Goal: Task Accomplishment & Management: Manage account settings

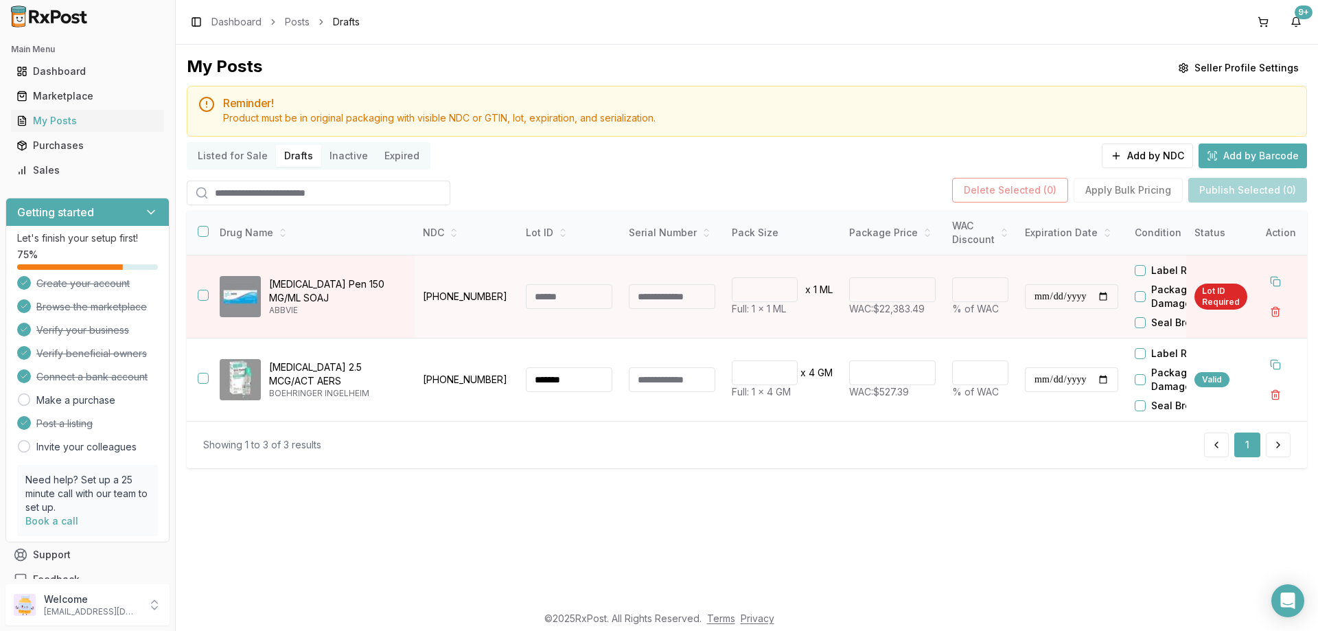
click at [356, 196] on input "search" at bounding box center [319, 193] width 264 height 25
click at [1152, 151] on button "Add by NDC" at bounding box center [1147, 155] width 91 height 25
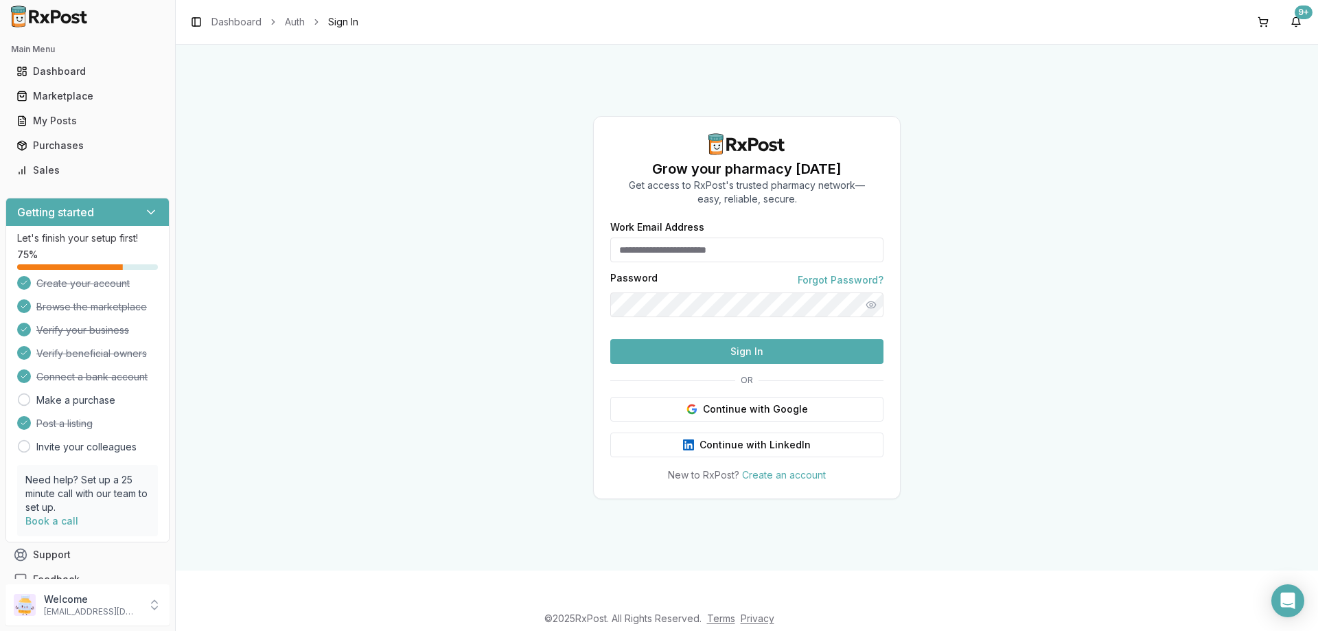
type input "**********"
click at [714, 364] on button "Sign In" at bounding box center [746, 351] width 273 height 25
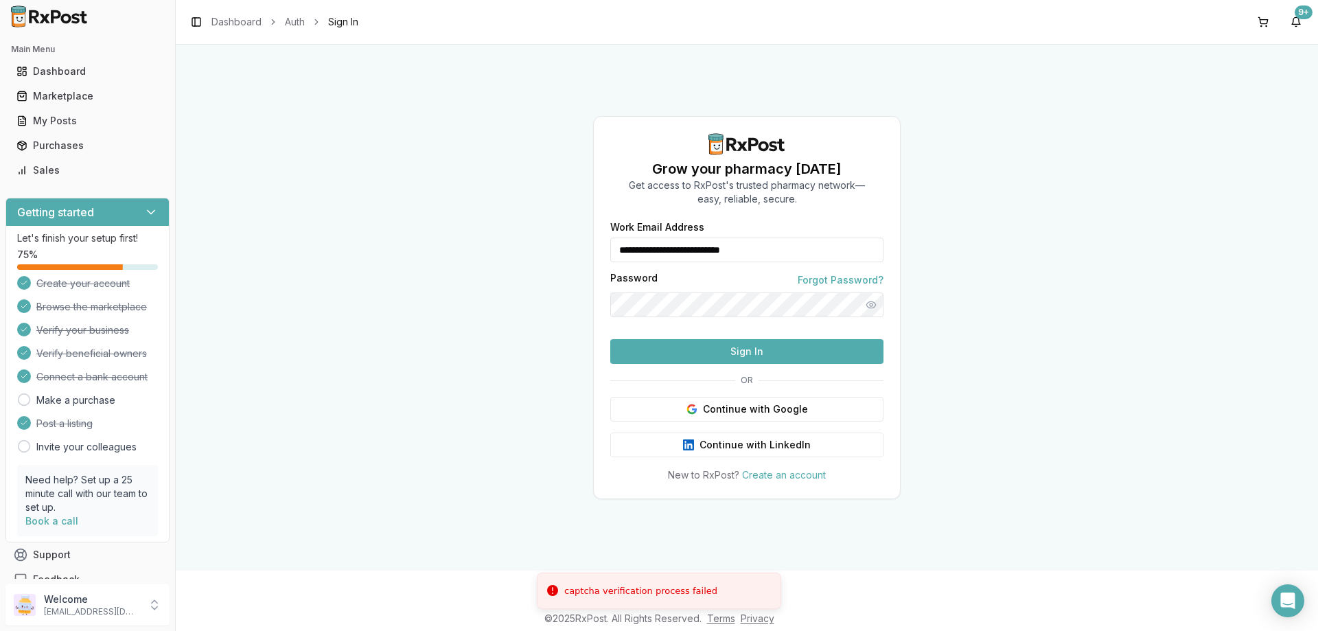
click at [638, 364] on button "Sign In" at bounding box center [746, 351] width 273 height 25
drag, startPoint x: 791, startPoint y: 390, endPoint x: 790, endPoint y: 380, distance: 9.7
click at [792, 389] on div "**********" at bounding box center [747, 351] width 306 height 259
click at [790, 364] on button "Sign In" at bounding box center [746, 351] width 273 height 25
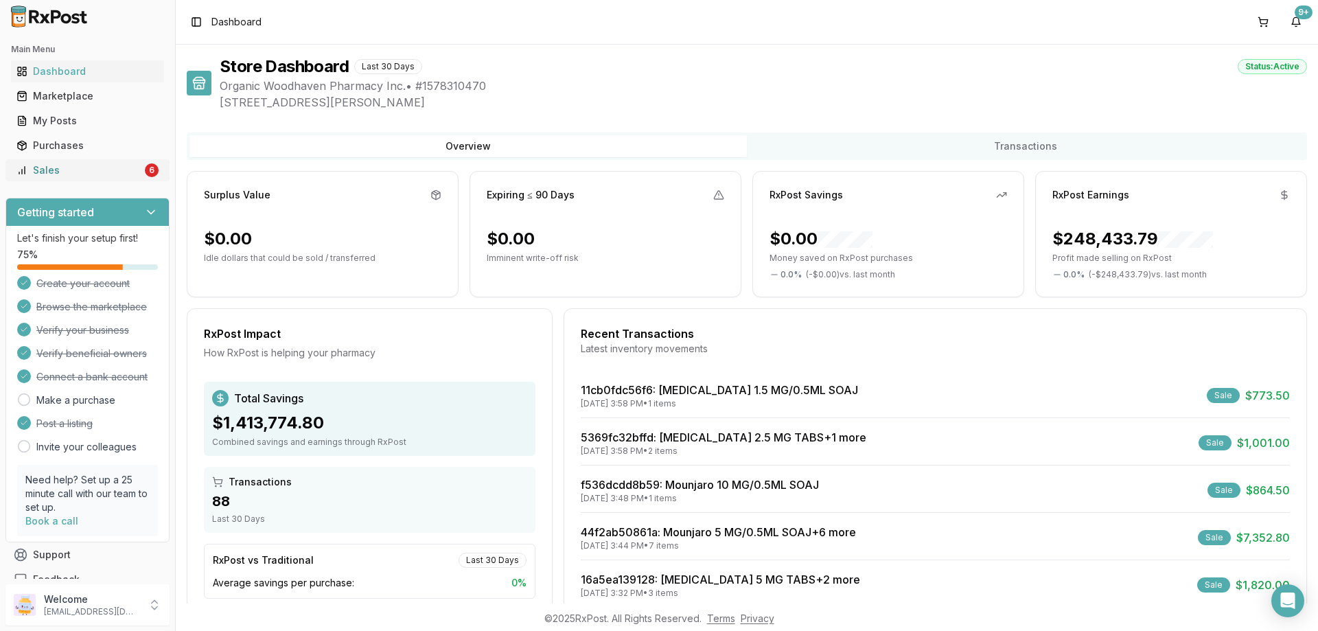
click at [108, 169] on div "Sales" at bounding box center [79, 170] width 126 height 14
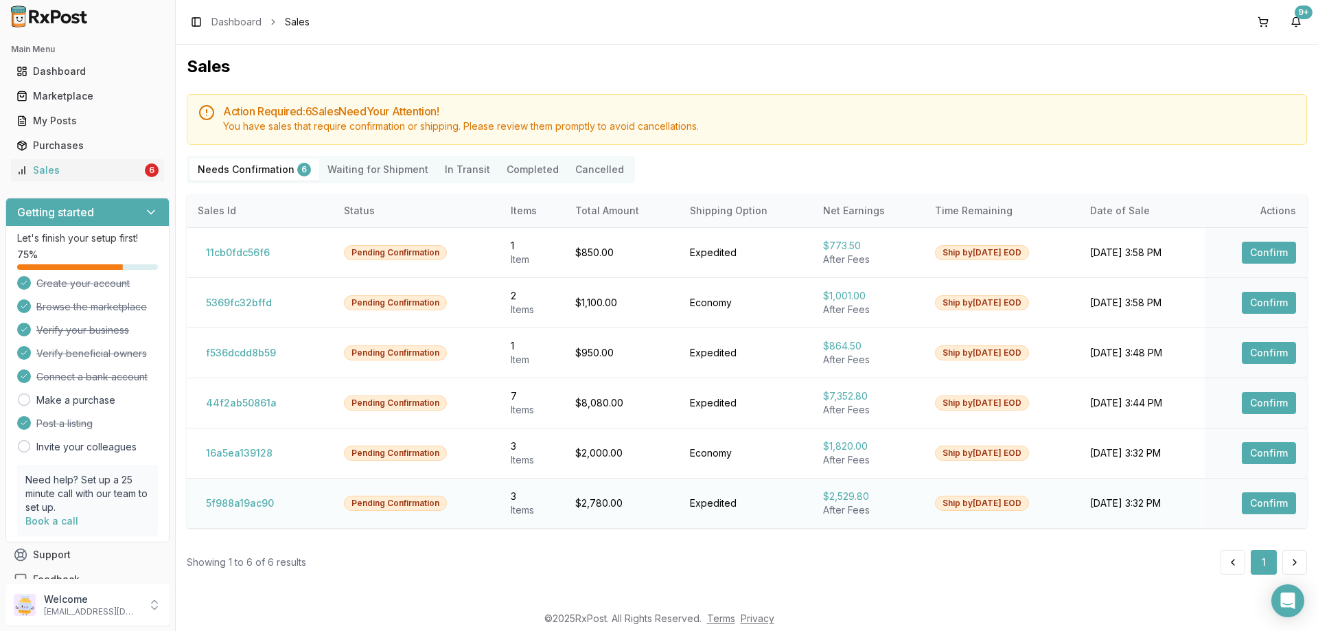
click at [1270, 498] on button "Confirm" at bounding box center [1269, 503] width 54 height 22
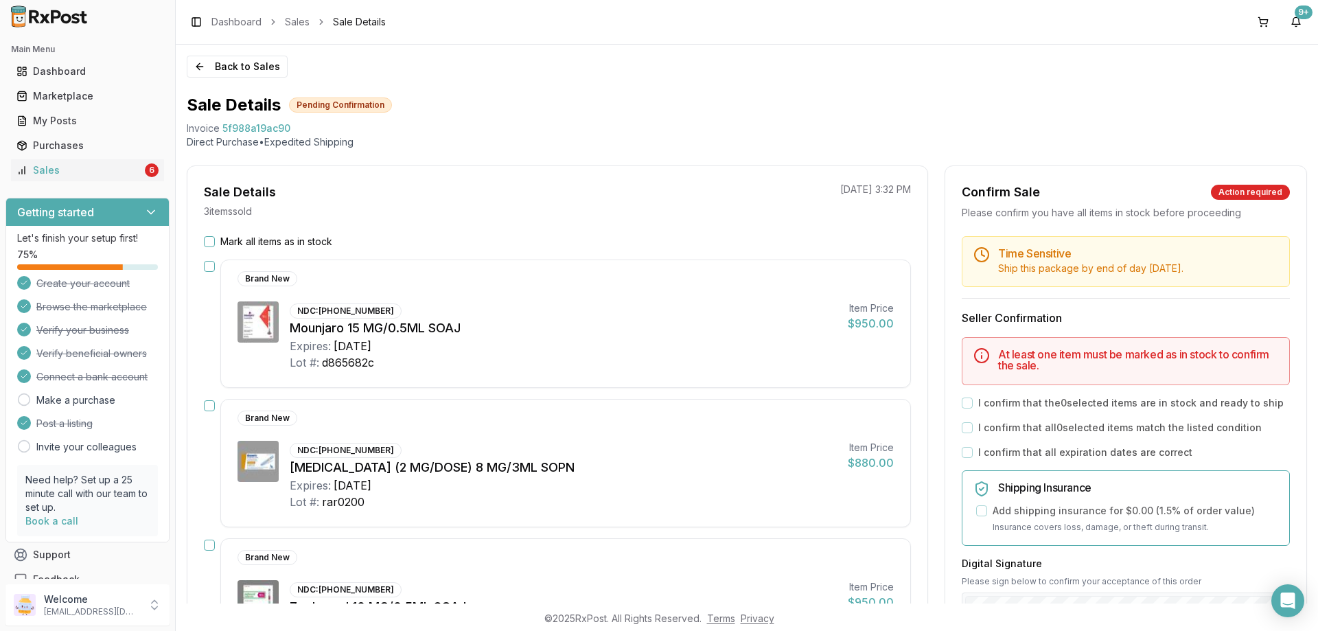
click at [238, 247] on label "Mark all items as in stock" at bounding box center [276, 242] width 112 height 14
click at [215, 247] on button "Mark all items as in stock" at bounding box center [209, 241] width 11 height 11
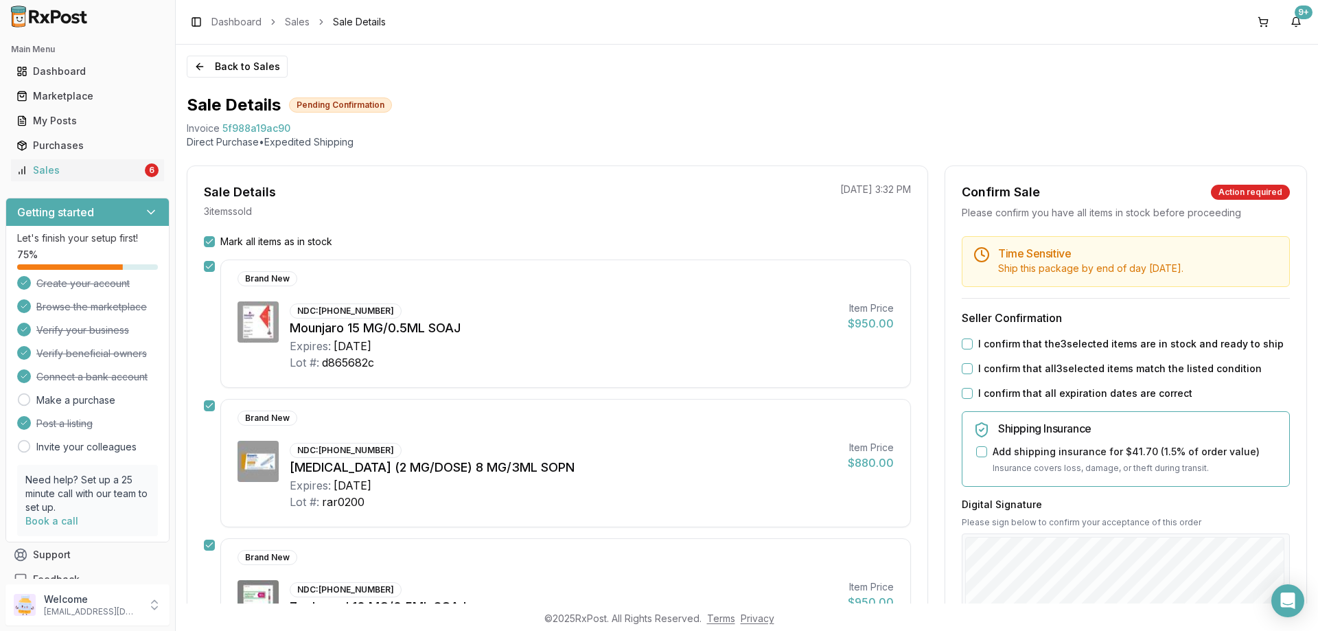
scroll to position [69, 0]
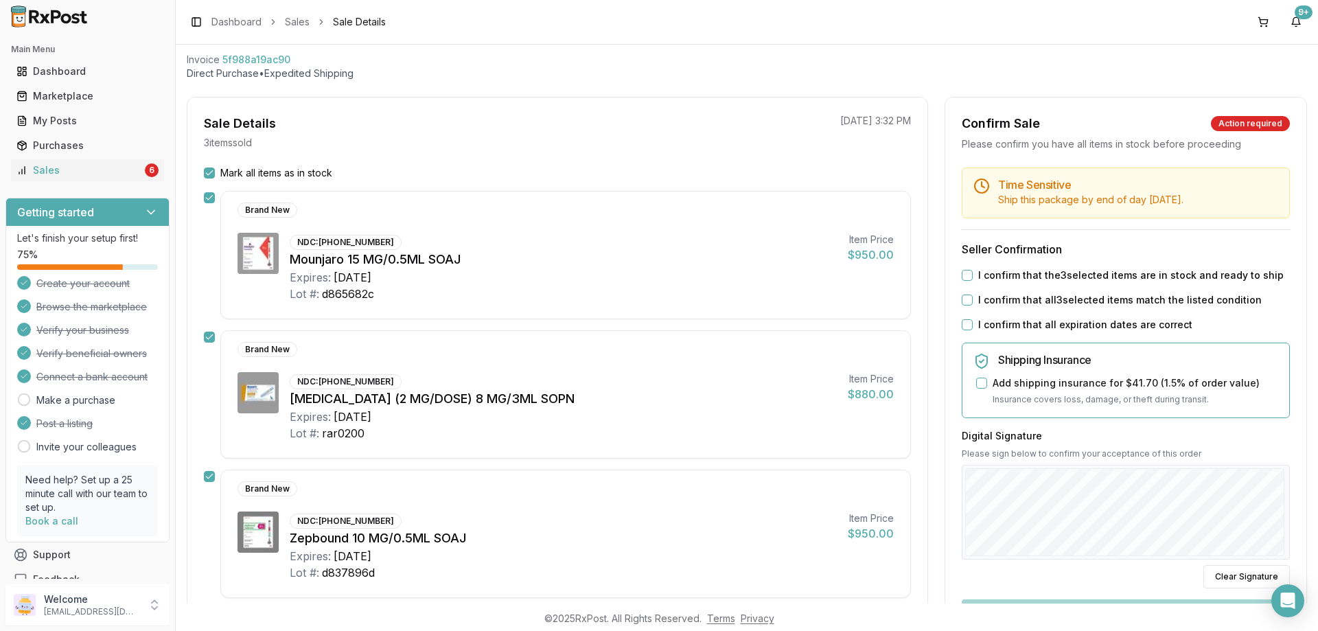
click at [1058, 332] on label "I confirm that all expiration dates are correct" at bounding box center [1085, 325] width 214 height 14
click at [973, 330] on button "I confirm that all expiration dates are correct" at bounding box center [967, 324] width 11 height 11
click at [1047, 307] on label "I confirm that all 3 selected items match the listed condition" at bounding box center [1119, 300] width 283 height 14
click at [973, 305] on button "I confirm that all 3 selected items match the listed condition" at bounding box center [967, 299] width 11 height 11
click at [1047, 279] on div "Time Sensitive Ship this package by end of day Wednesday, September 3rd . Selle…" at bounding box center [1125, 457] width 361 height 580
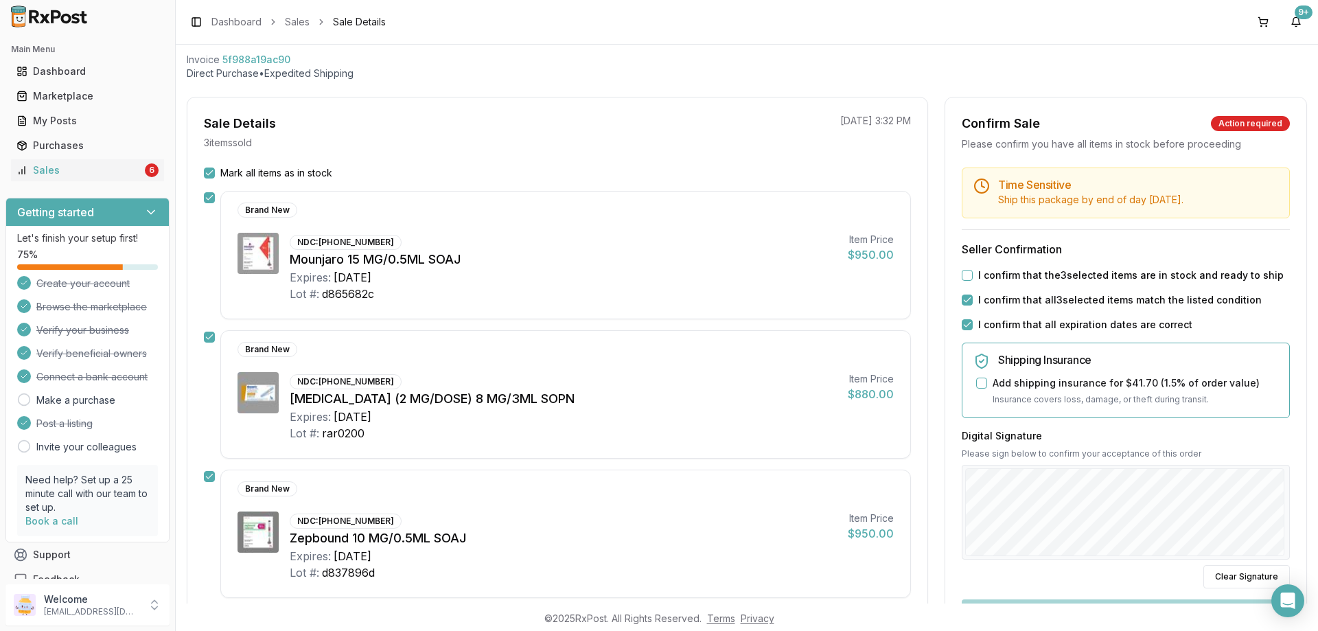
click at [1045, 282] on label "I confirm that the 3 selected items are in stock and ready to ship" at bounding box center [1130, 275] width 305 height 14
click at [973, 281] on button "I confirm that the 3 selected items are in stock and ready to ship" at bounding box center [967, 275] width 11 height 11
click at [130, 175] on div "Sales" at bounding box center [79, 170] width 126 height 14
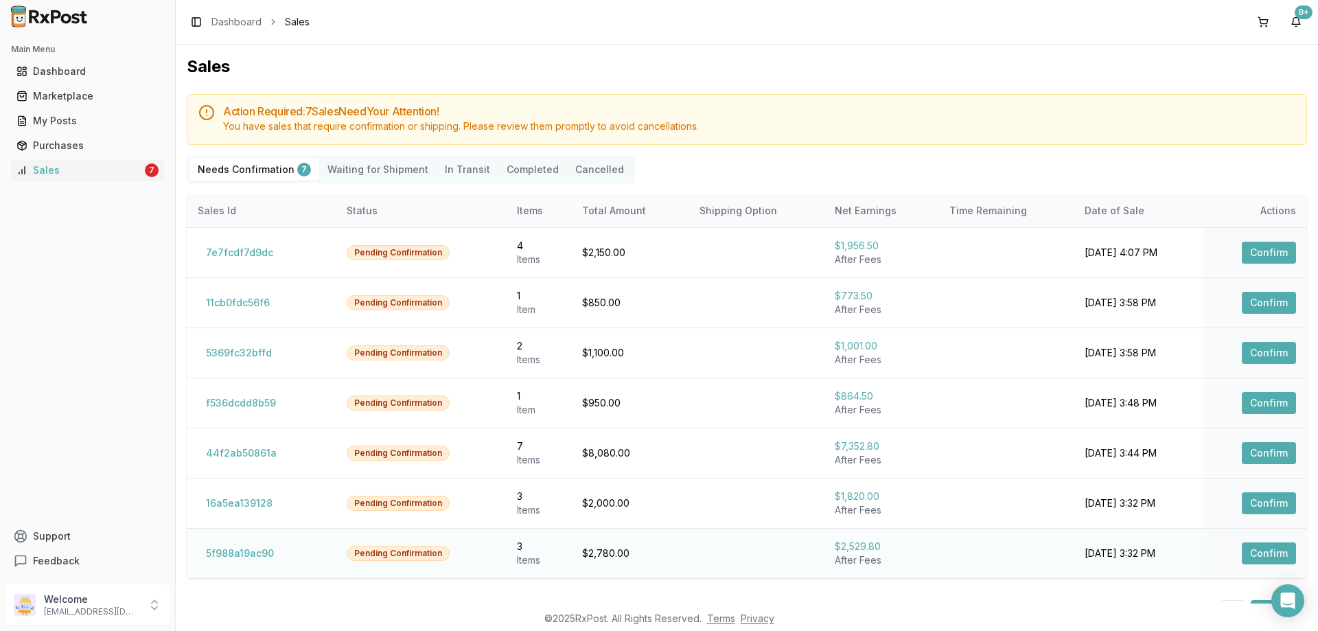
click at [1268, 556] on button "Confirm" at bounding box center [1269, 553] width 54 height 22
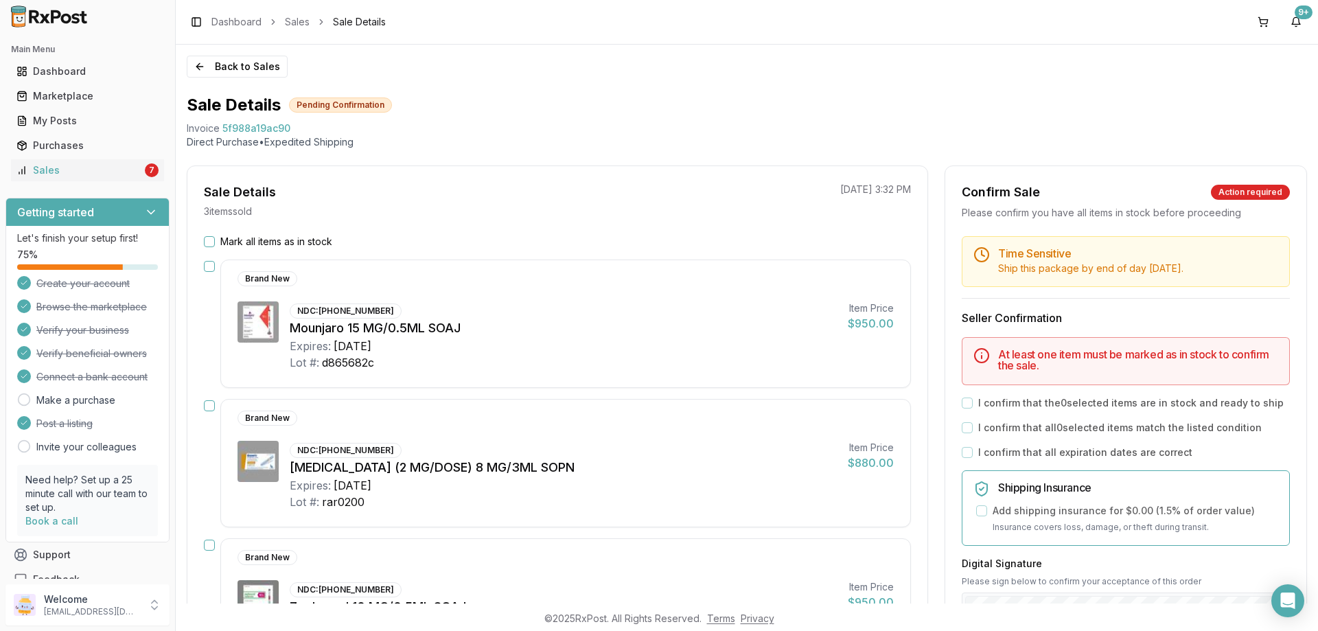
click at [211, 240] on button "Mark all items as in stock" at bounding box center [209, 241] width 11 height 11
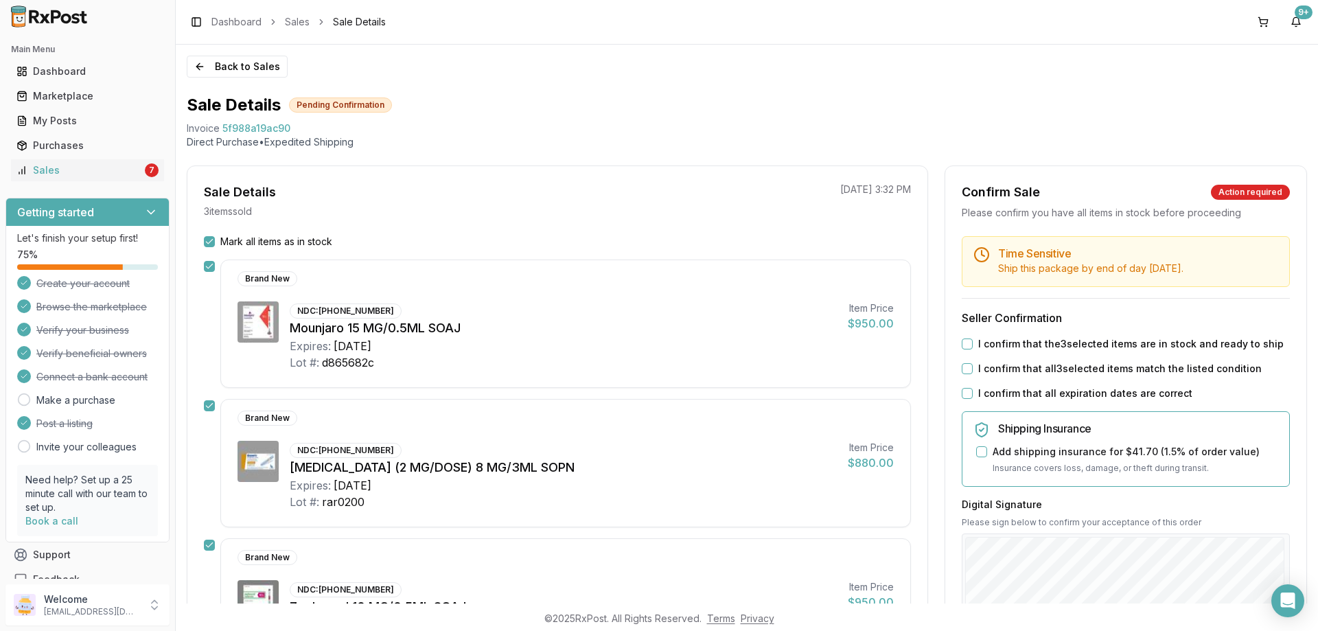
scroll to position [206, 0]
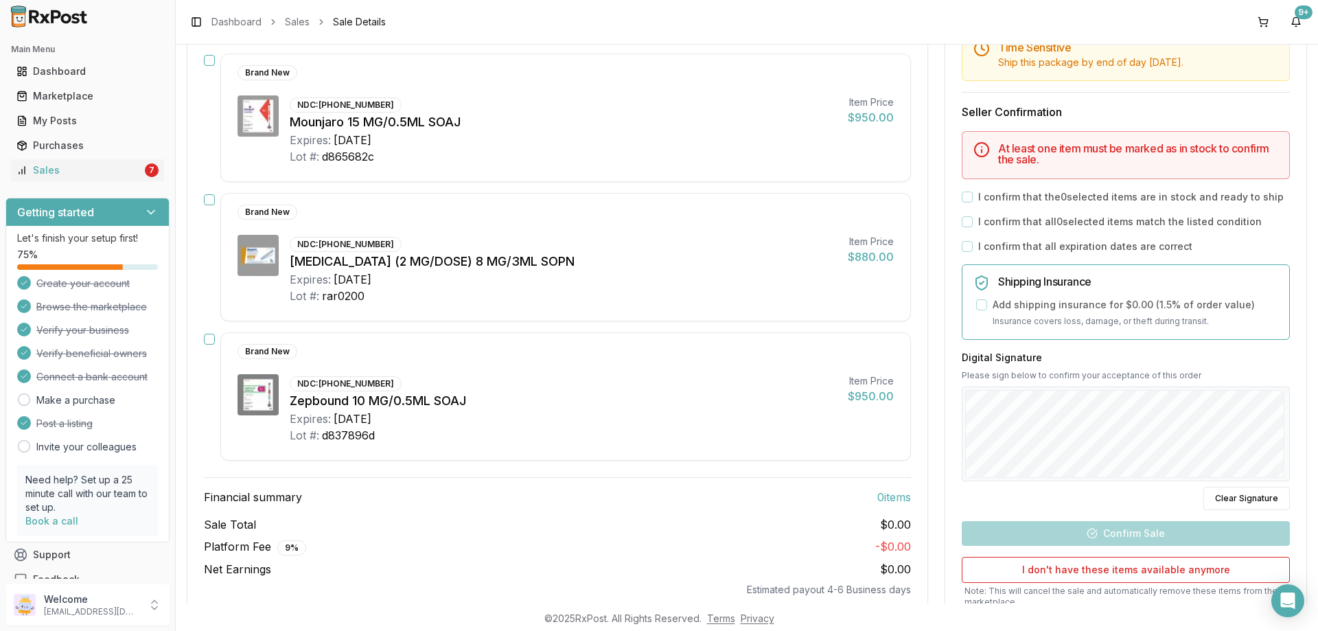
click at [962, 156] on div "At least one item must be marked as in stock to confirm the sale." at bounding box center [1126, 155] width 328 height 48
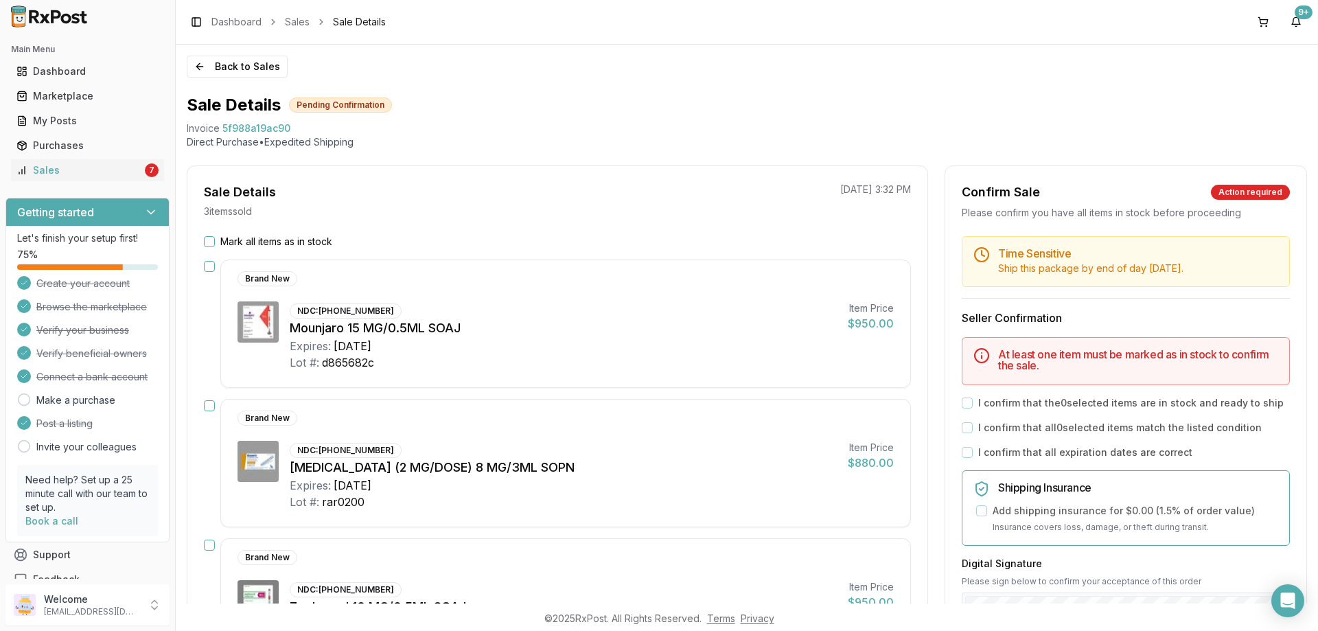
scroll to position [137, 0]
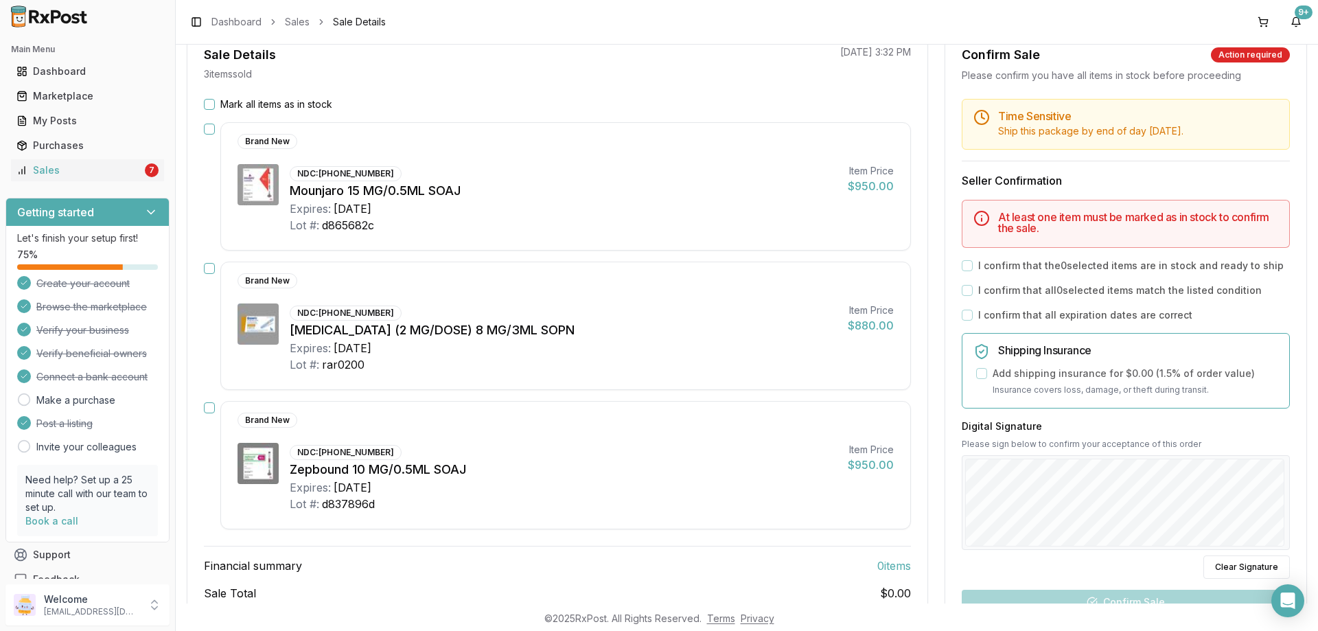
click at [212, 104] on button "Mark all items as in stock" at bounding box center [209, 104] width 11 height 11
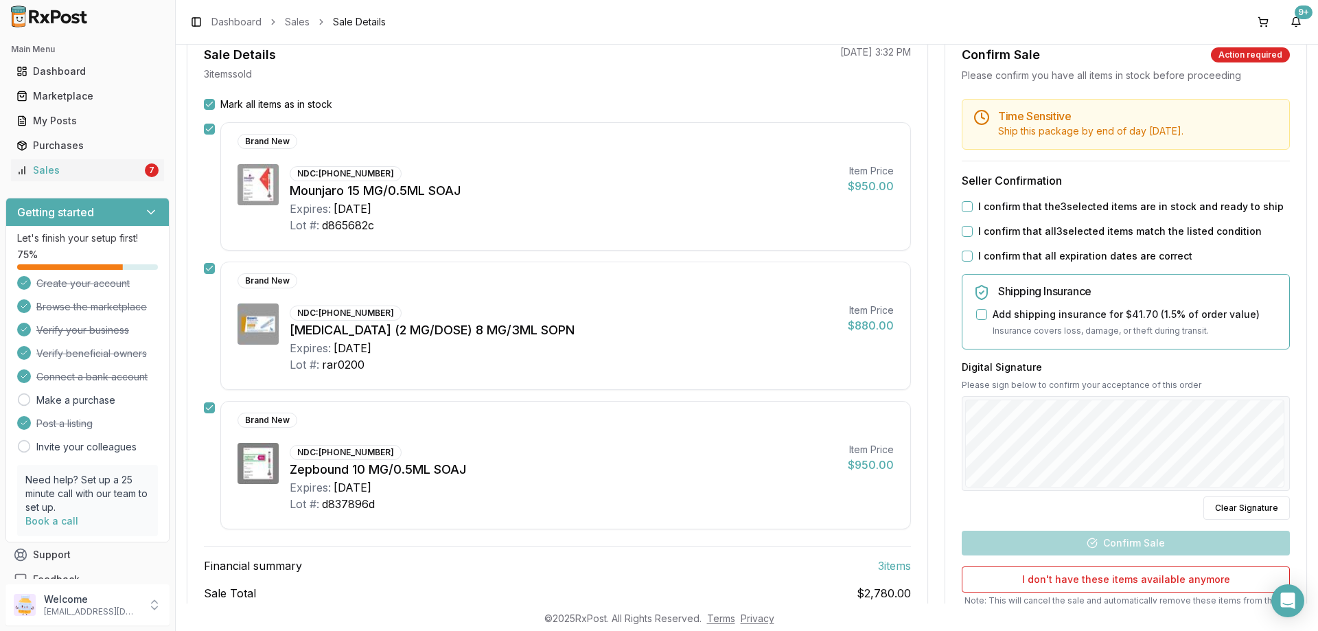
click at [967, 212] on button "I confirm that the 3 selected items are in stock and ready to ship" at bounding box center [967, 206] width 11 height 11
click at [965, 238] on div "I confirm that all 3 selected items match the listed condition" at bounding box center [1126, 231] width 328 height 14
drag, startPoint x: 968, startPoint y: 246, endPoint x: 968, endPoint y: 262, distance: 16.5
click at [968, 237] on button "I confirm that all 3 selected items match the listed condition" at bounding box center [967, 231] width 11 height 11
drag, startPoint x: 966, startPoint y: 266, endPoint x: 973, endPoint y: 272, distance: 9.7
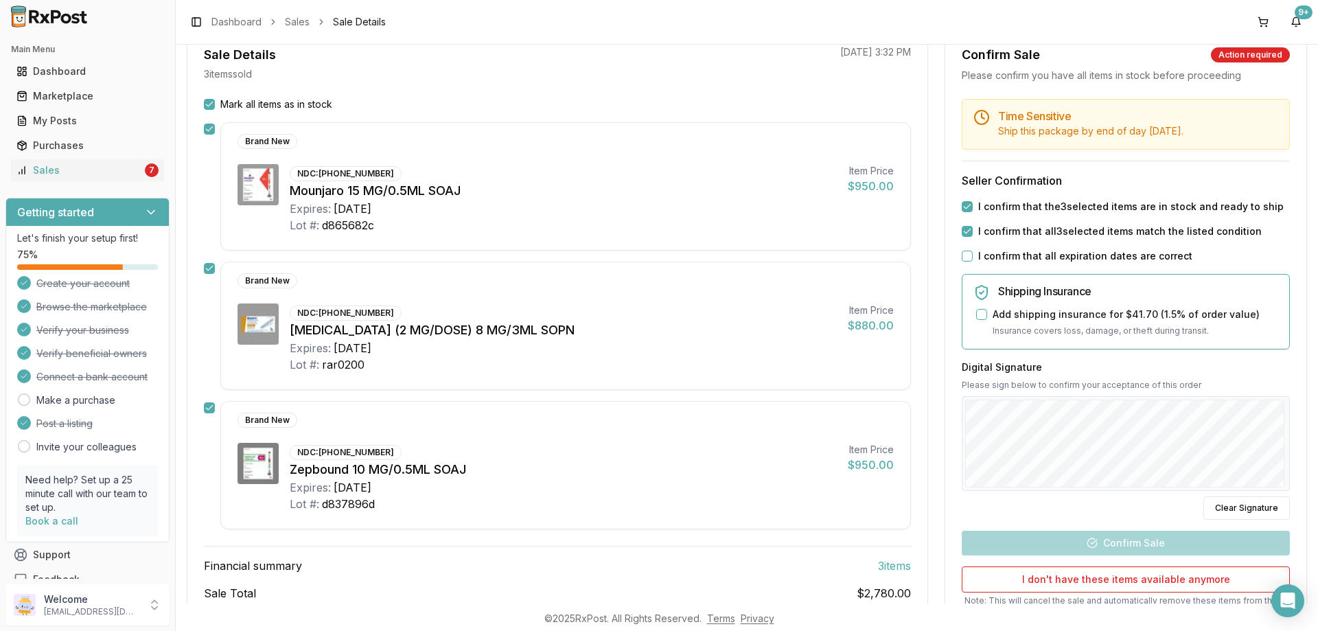
click at [966, 262] on button "I confirm that all expiration dates are correct" at bounding box center [967, 256] width 11 height 11
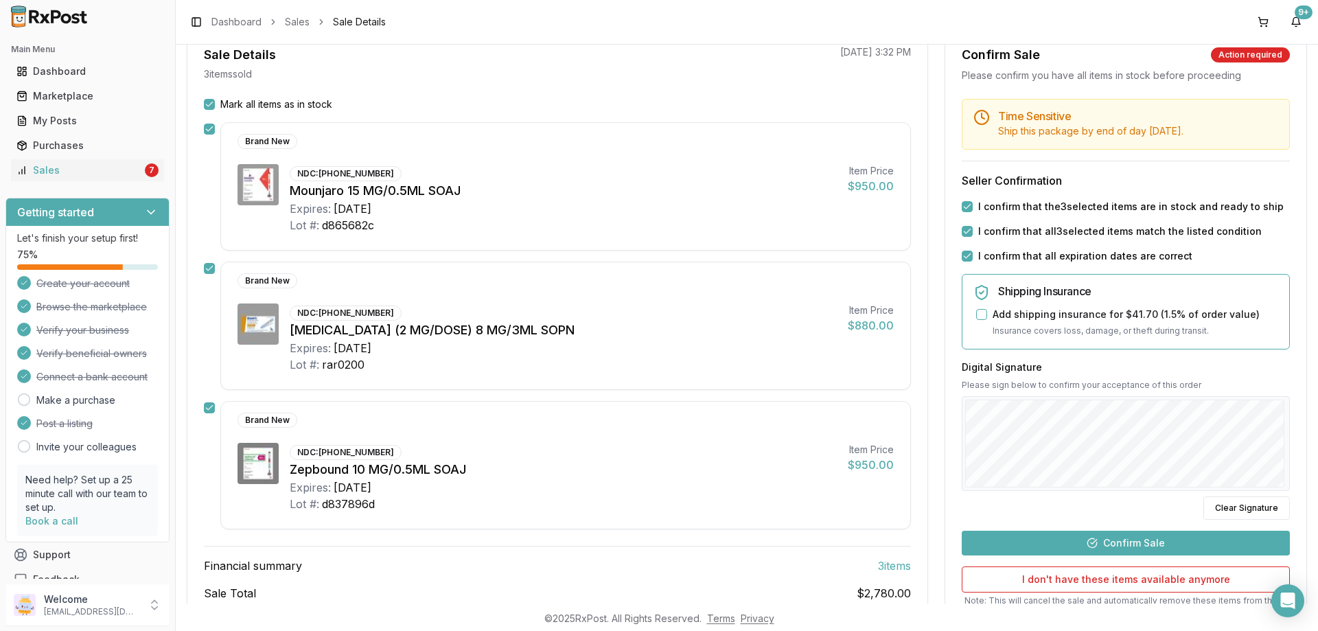
click at [1131, 554] on button "Confirm Sale" at bounding box center [1126, 543] width 328 height 25
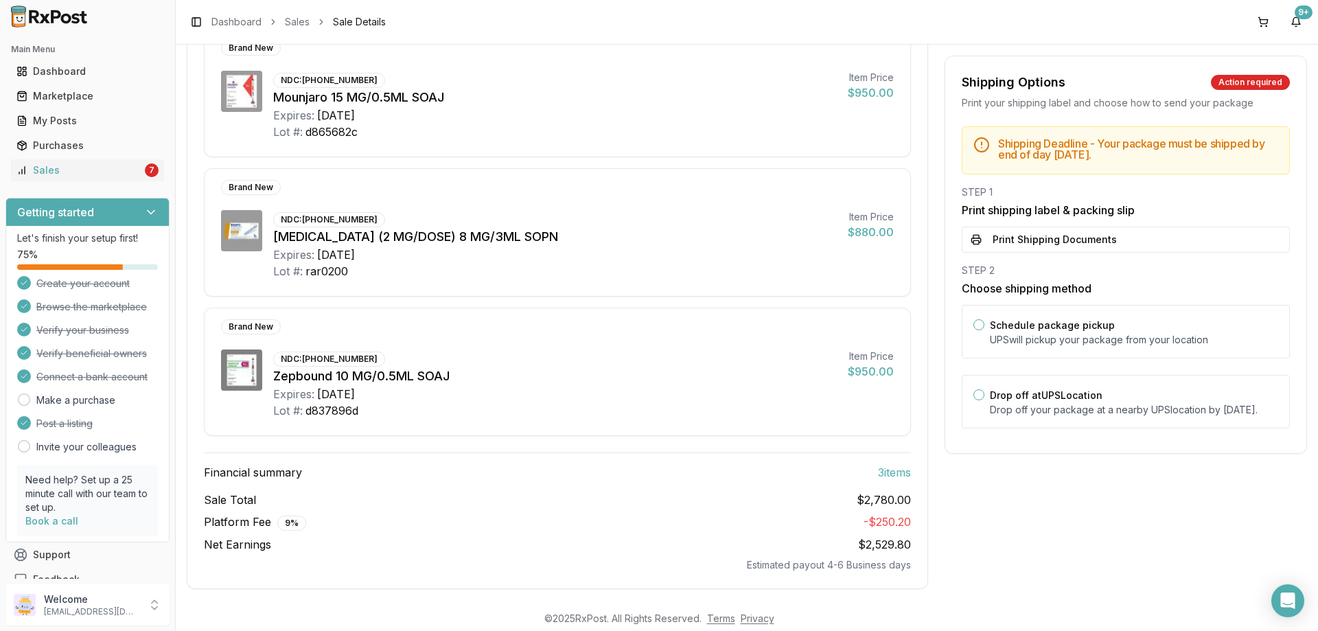
scroll to position [213, 0]
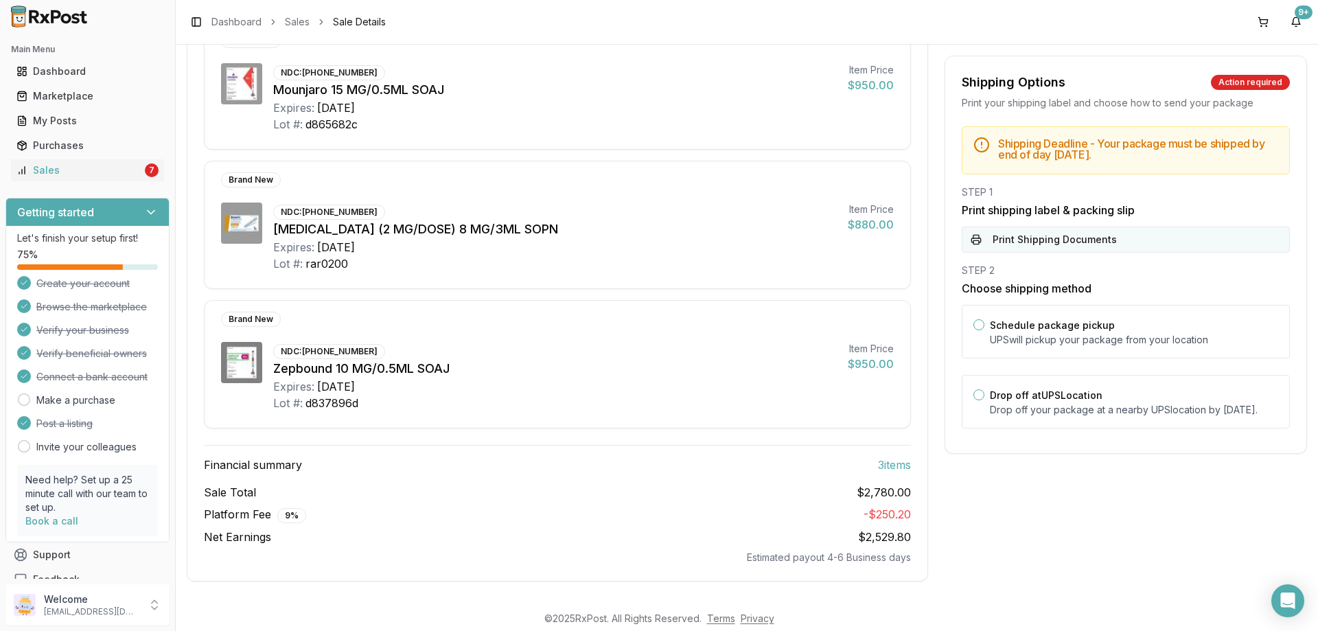
click at [1012, 229] on button "Print Shipping Documents" at bounding box center [1126, 240] width 328 height 26
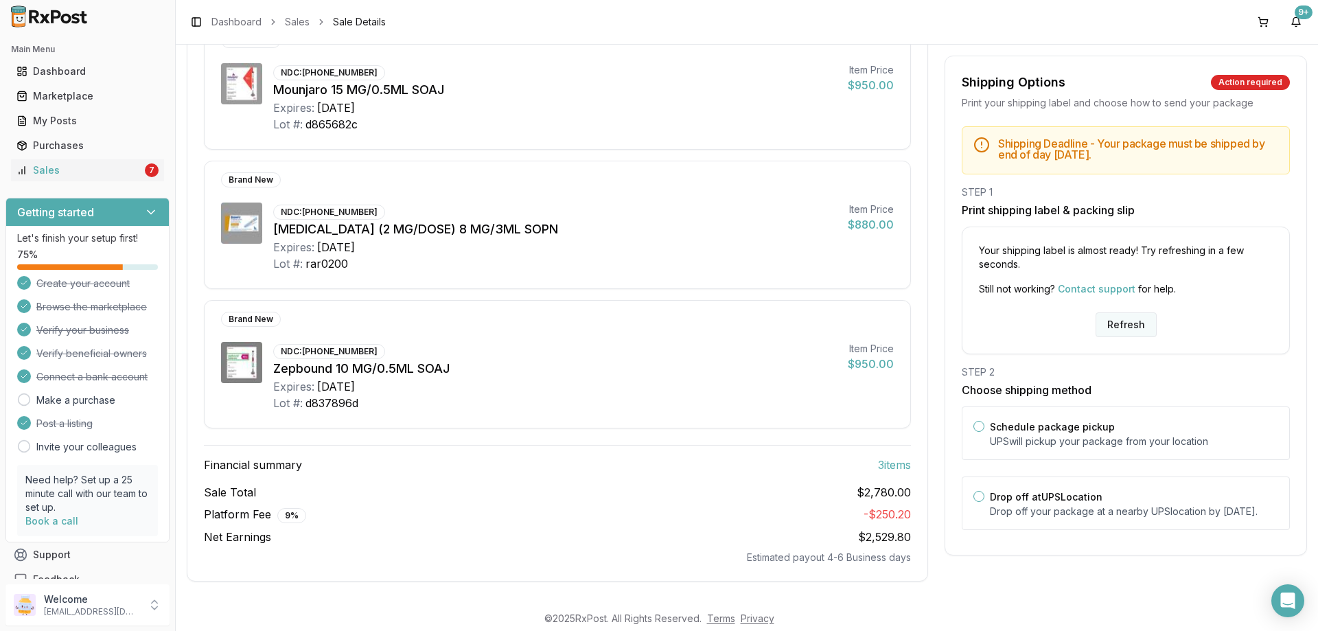
click at [1111, 324] on button "Refresh" at bounding box center [1125, 324] width 61 height 25
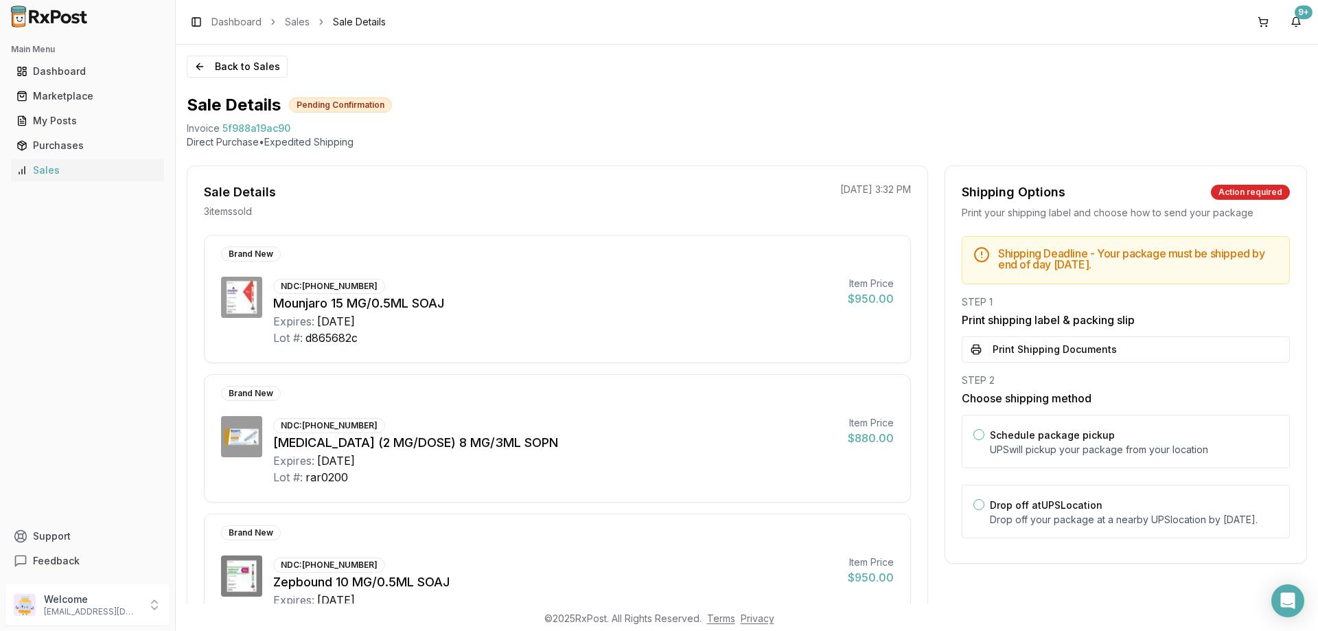
click at [1049, 342] on button "Print Shipping Documents" at bounding box center [1126, 349] width 328 height 26
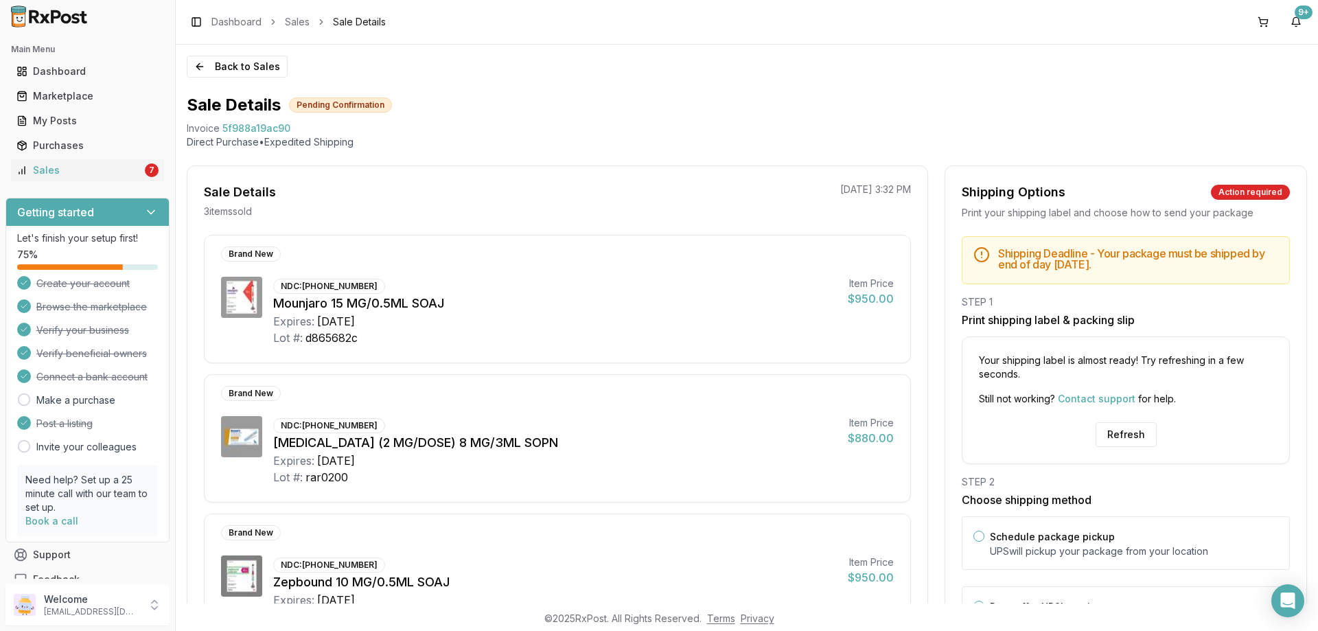
scroll to position [69, 0]
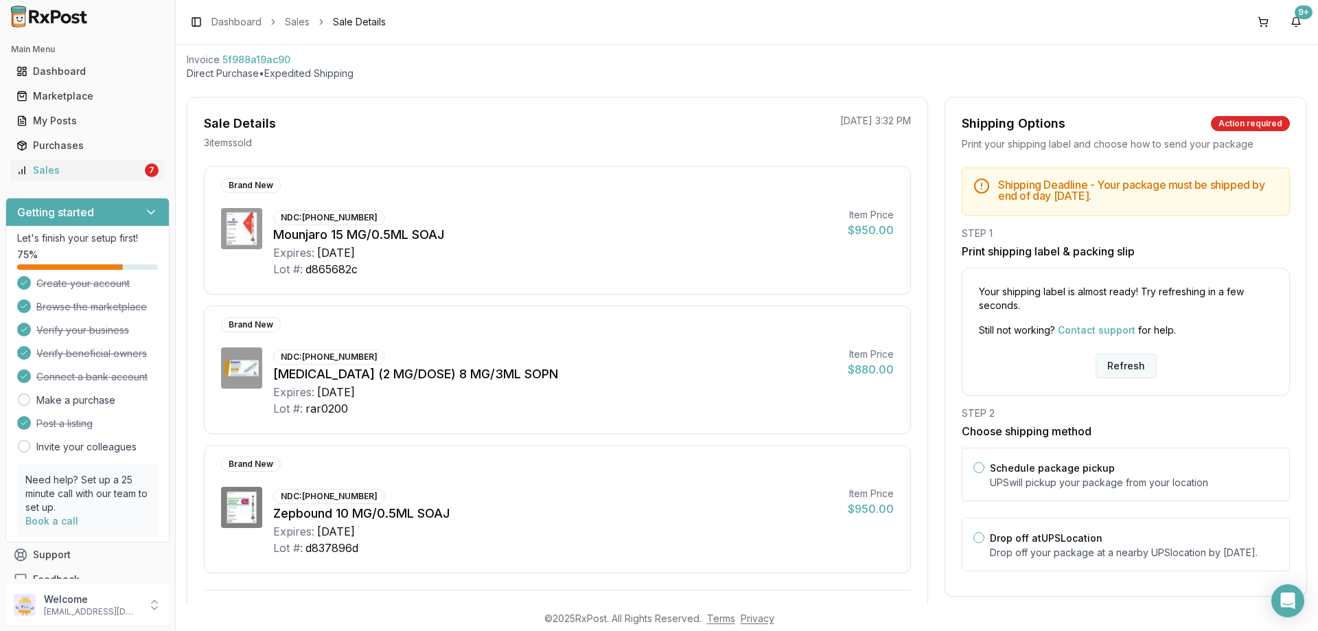
click at [1120, 364] on button "Refresh" at bounding box center [1125, 365] width 61 height 25
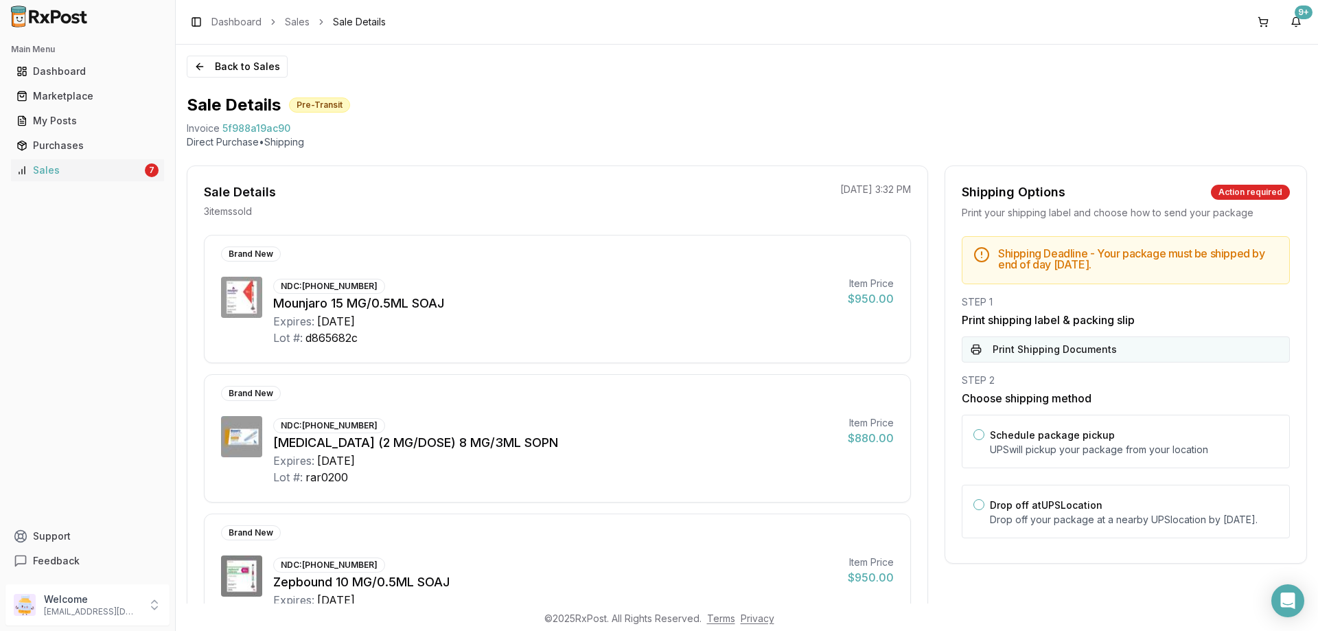
click at [1076, 356] on button "Print Shipping Documents" at bounding box center [1126, 349] width 328 height 26
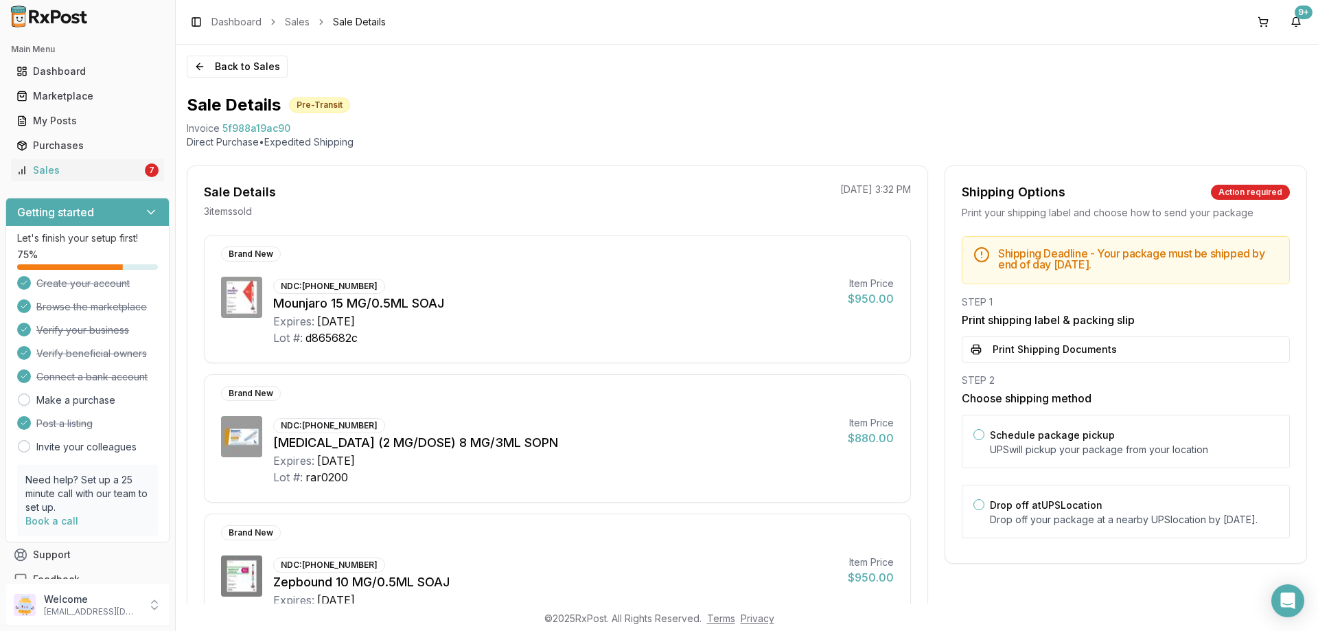
scroll to position [69, 0]
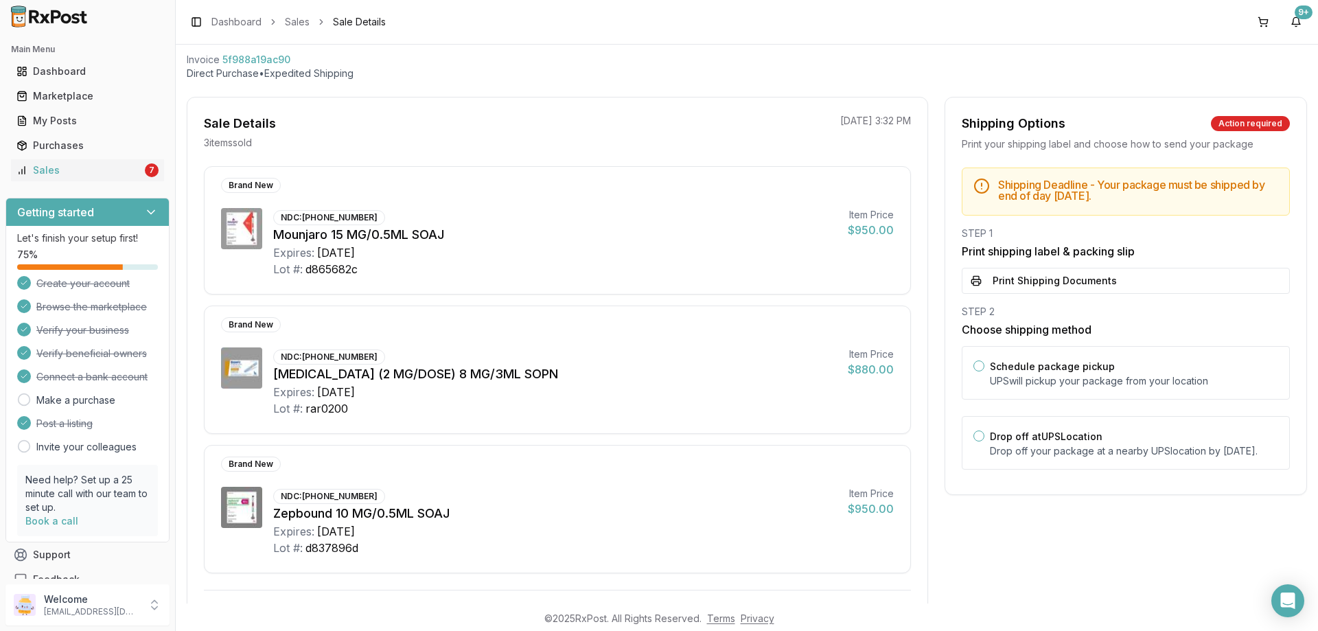
drag, startPoint x: 994, startPoint y: 275, endPoint x: 1152, endPoint y: 216, distance: 168.5
click at [995, 276] on button "Print Shipping Documents" at bounding box center [1126, 281] width 328 height 26
click at [106, 167] on div "Sales" at bounding box center [79, 170] width 126 height 14
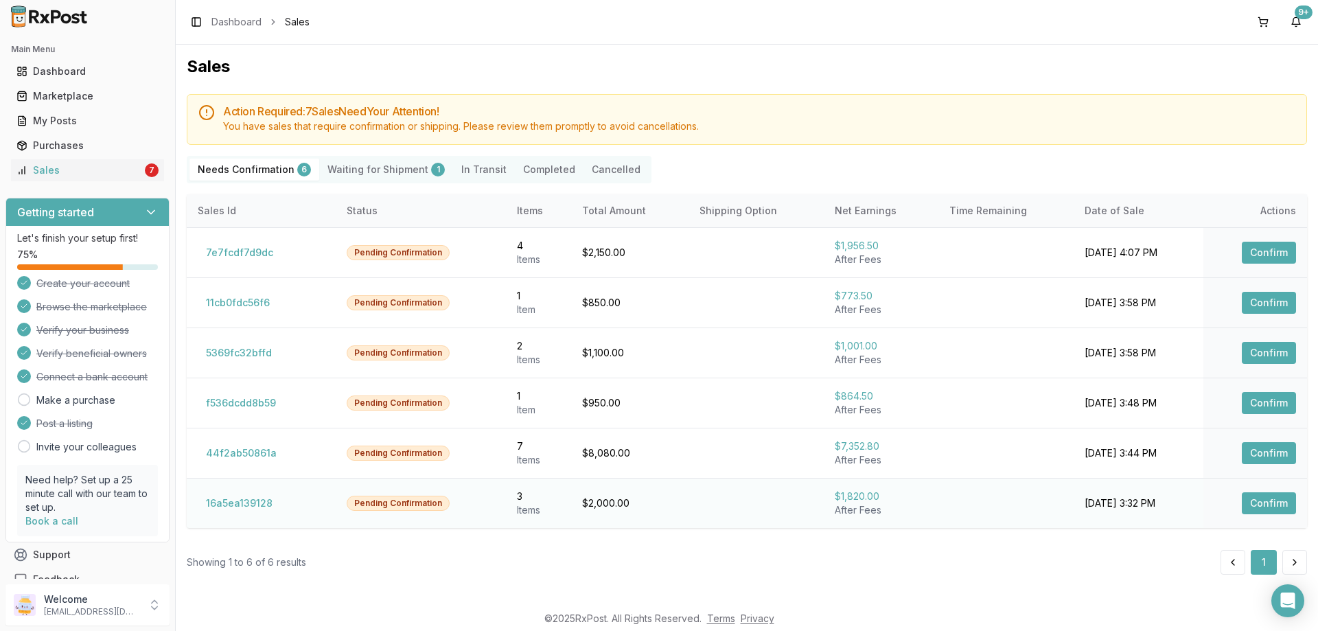
click at [1255, 500] on button "Confirm" at bounding box center [1269, 503] width 54 height 22
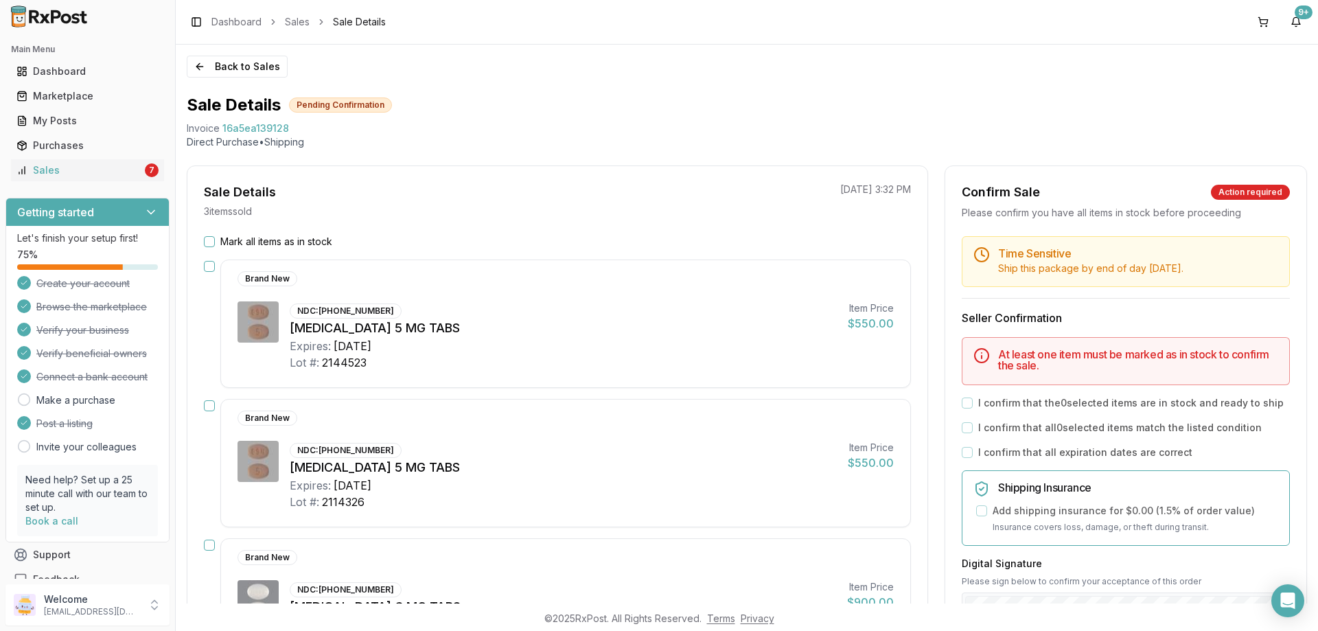
click at [212, 240] on button "Mark all items as in stock" at bounding box center [209, 241] width 11 height 11
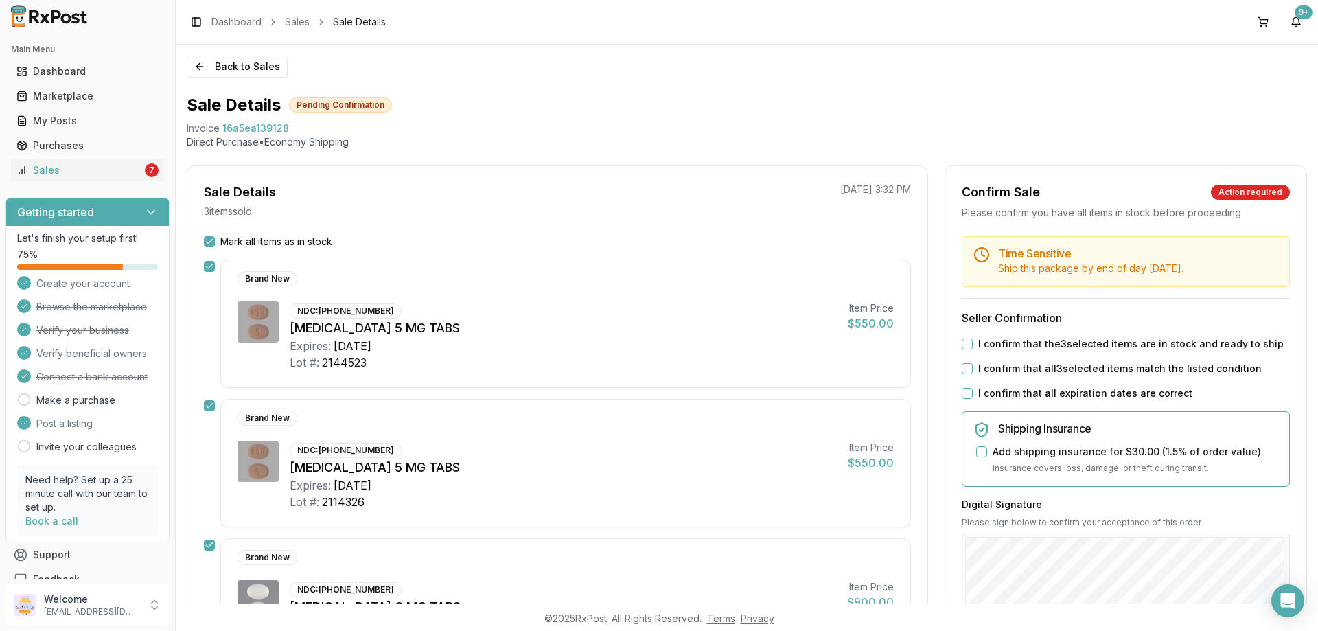
click at [962, 347] on button "I confirm that the 3 selected items are in stock and ready to ship" at bounding box center [967, 343] width 11 height 11
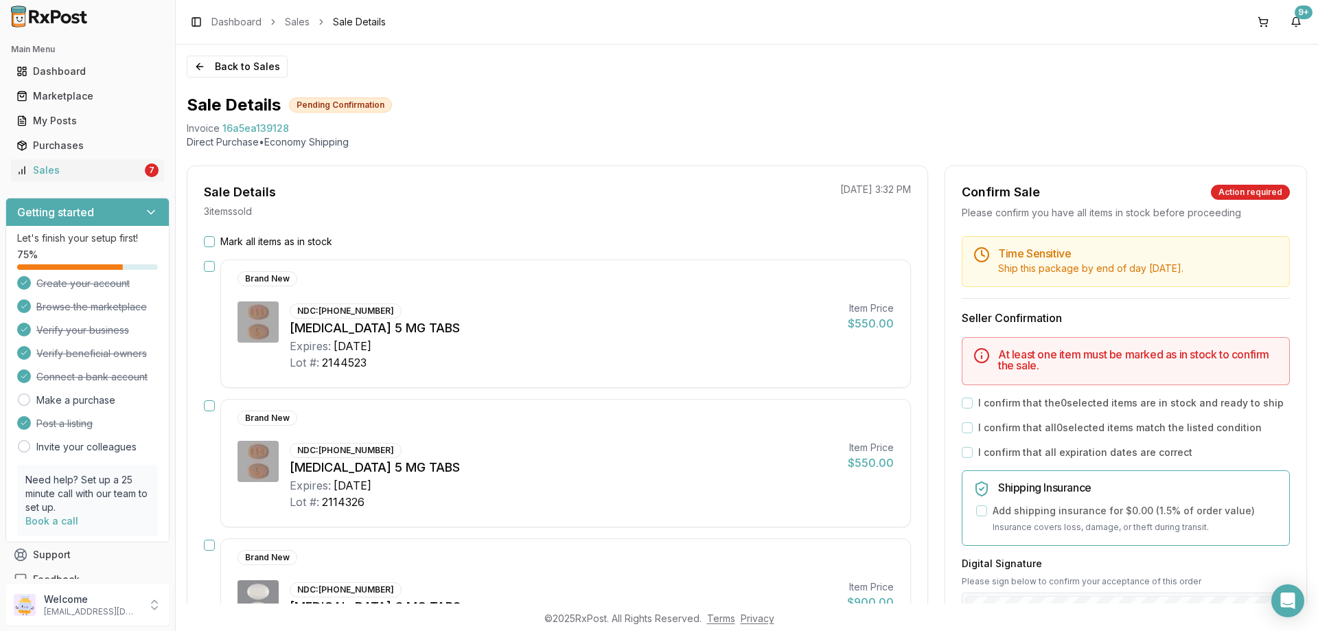
click at [968, 372] on div "At least one item must be marked as in stock to confirm the sale." at bounding box center [1126, 361] width 328 height 48
click at [212, 240] on button "Mark all items as in stock" at bounding box center [209, 241] width 11 height 11
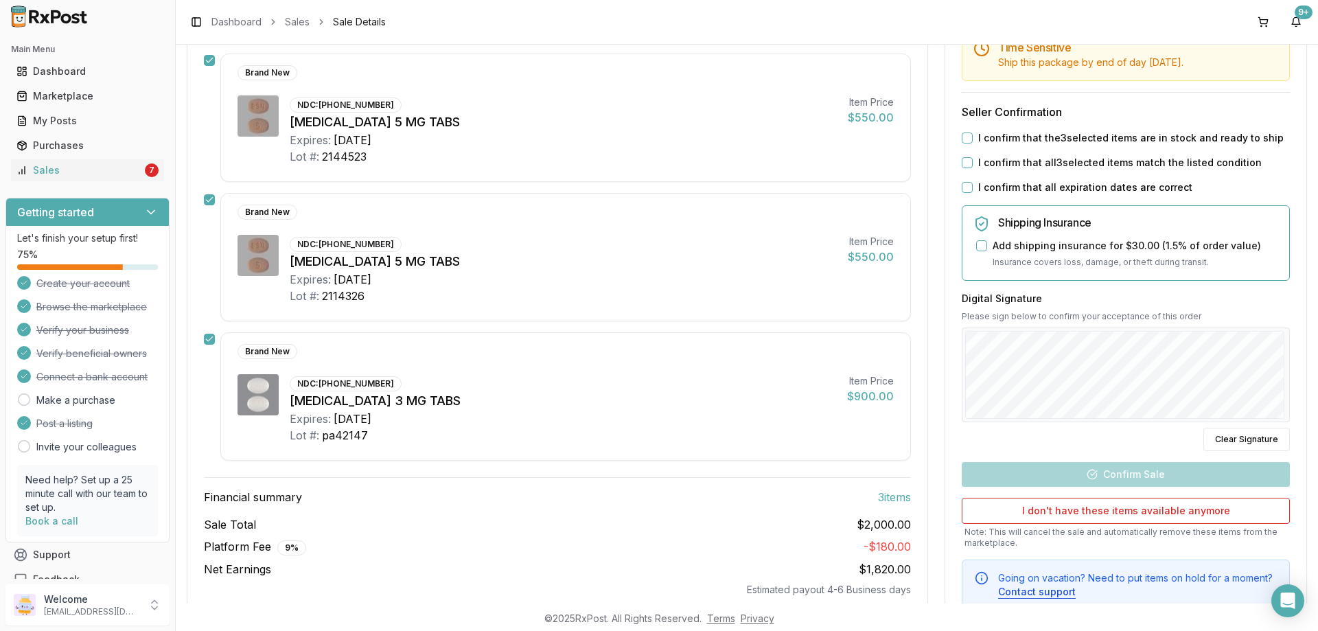
scroll to position [137, 0]
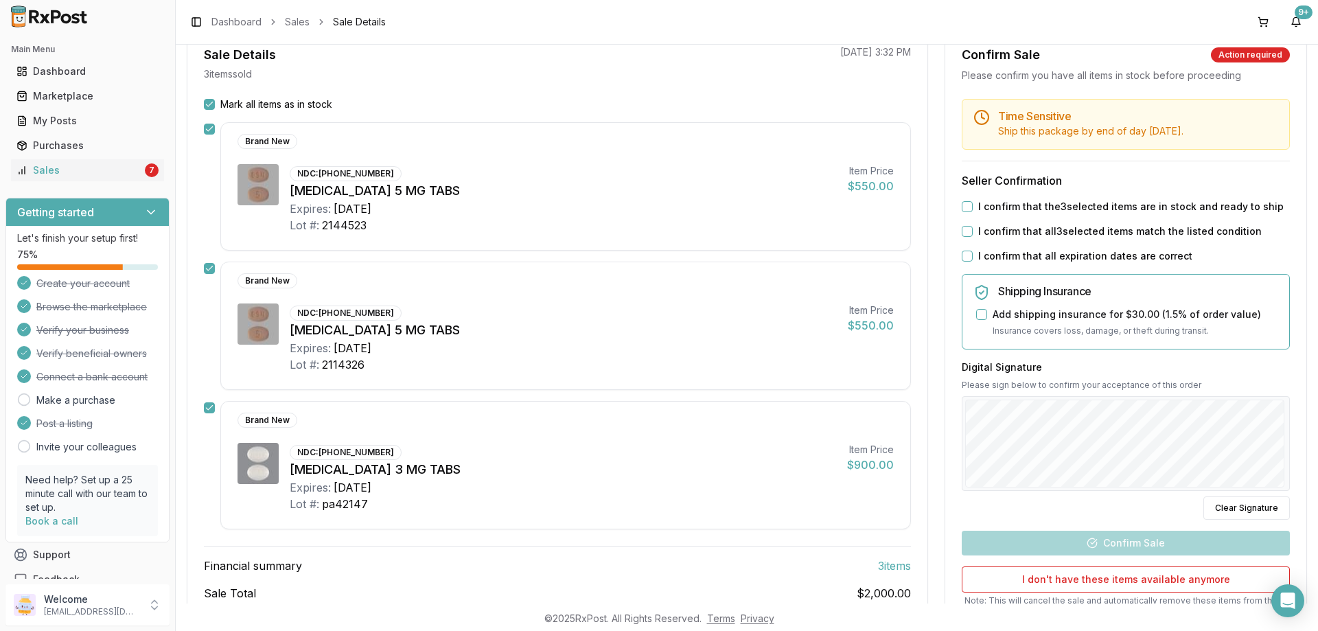
click at [962, 207] on button "I confirm that the 3 selected items are in stock and ready to ship" at bounding box center [967, 206] width 11 height 11
drag, startPoint x: 963, startPoint y: 231, endPoint x: 963, endPoint y: 240, distance: 8.9
click at [963, 232] on button "I confirm that all 3 selected items match the listed condition" at bounding box center [967, 231] width 11 height 11
click at [964, 252] on div "Time Sensitive Ship this package by end of day Tuesday, September 9th . Seller …" at bounding box center [1125, 389] width 361 height 580
drag, startPoint x: 964, startPoint y: 255, endPoint x: 1014, endPoint y: 395, distance: 148.7
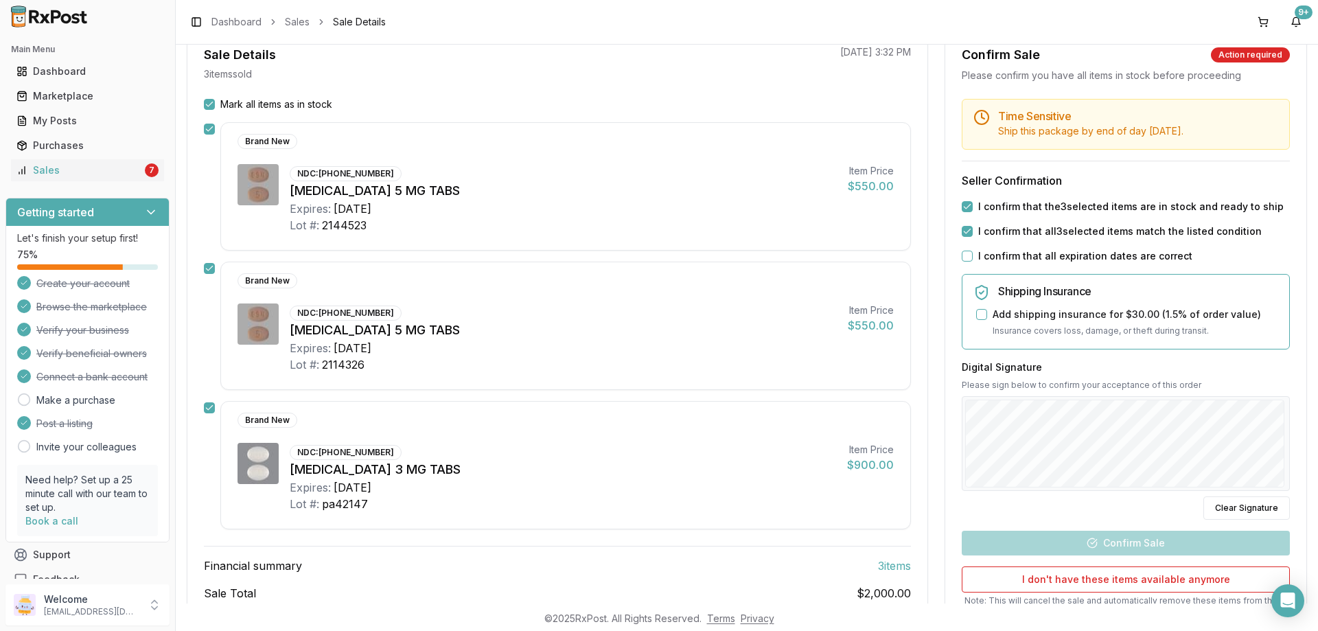
click at [964, 257] on button "I confirm that all expiration dates are correct" at bounding box center [967, 256] width 11 height 11
click at [1029, 425] on div at bounding box center [1126, 443] width 328 height 95
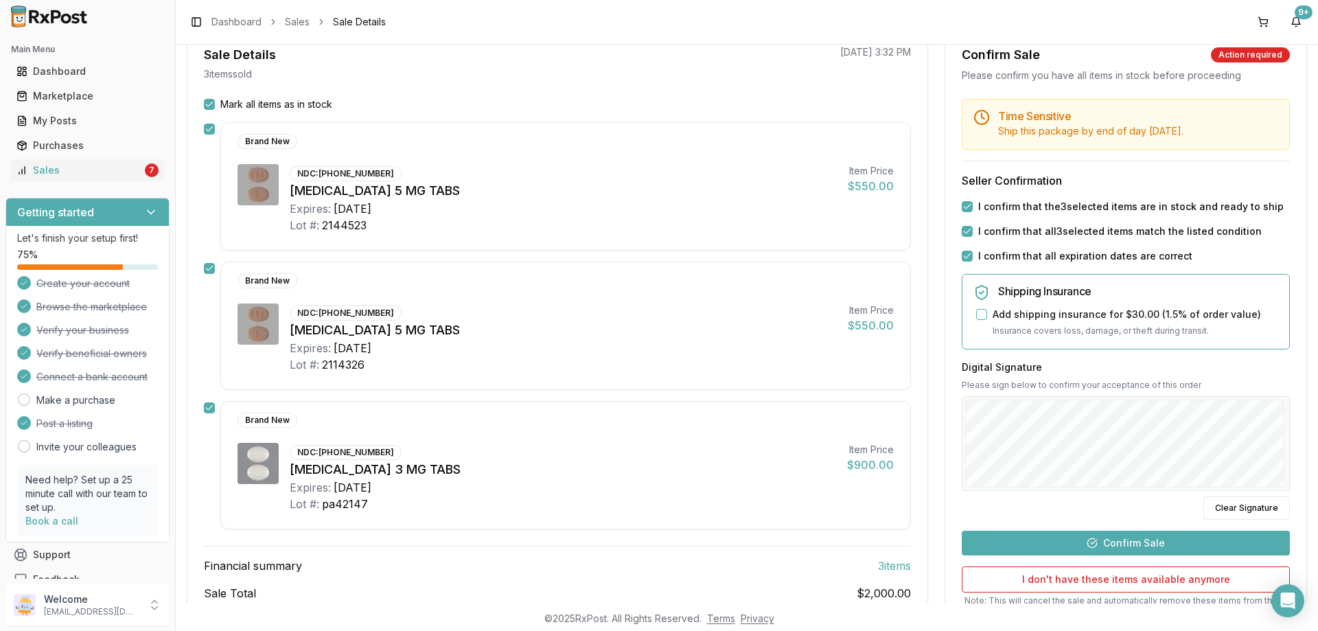
scroll to position [206, 0]
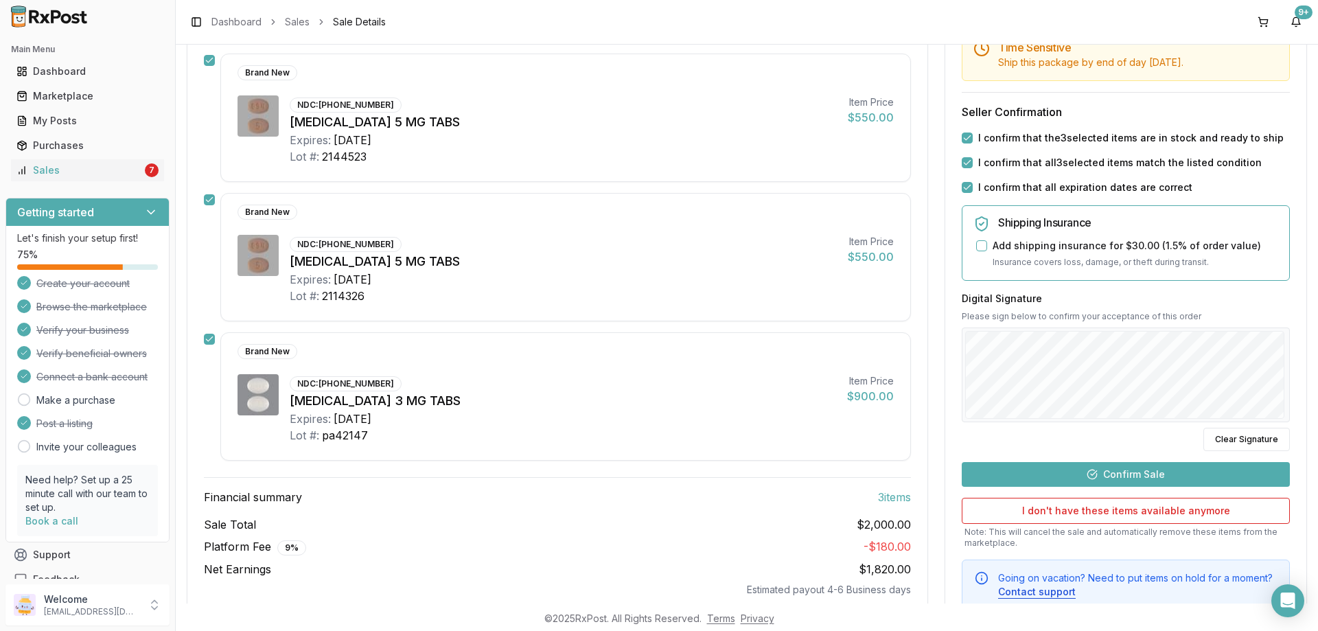
click at [1128, 476] on button "Confirm Sale" at bounding box center [1126, 474] width 328 height 25
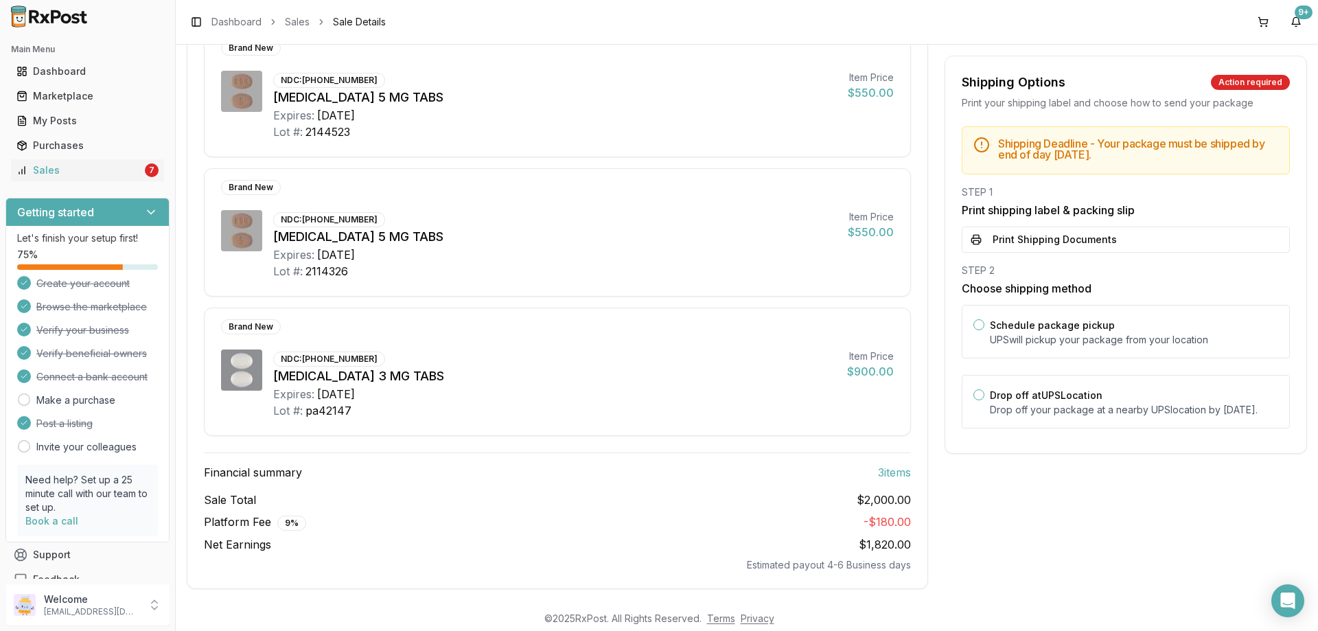
scroll to position [213, 0]
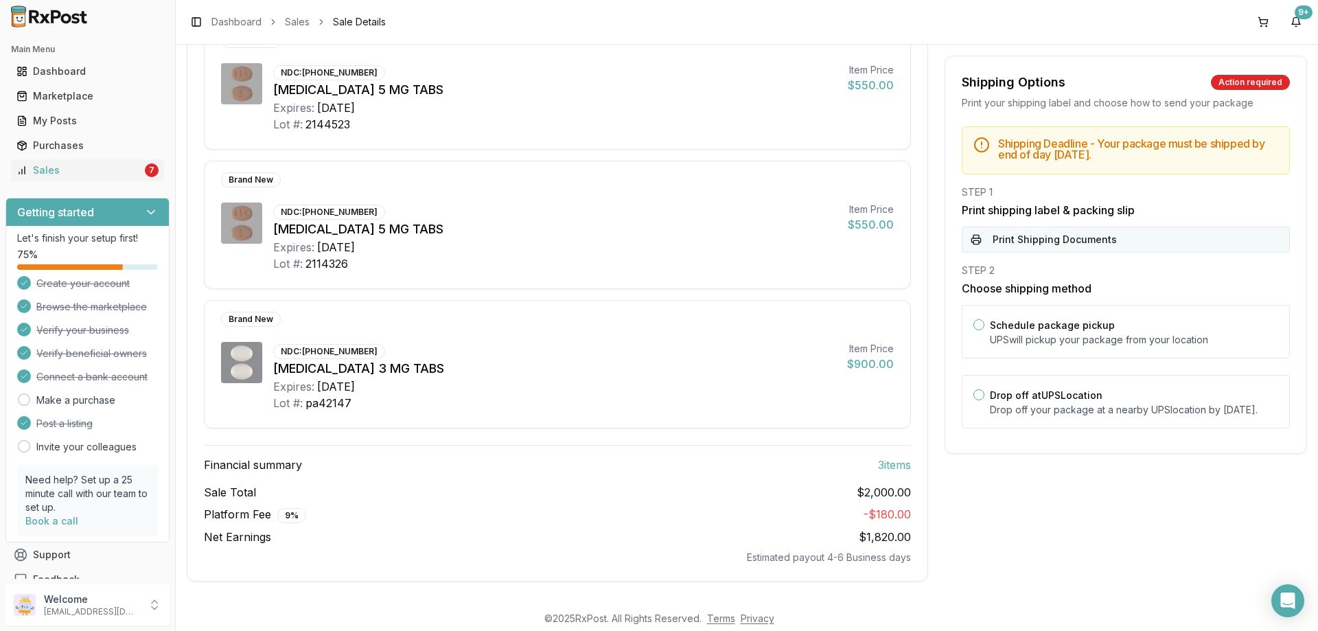
click at [1036, 238] on button "Print Shipping Documents" at bounding box center [1126, 240] width 328 height 26
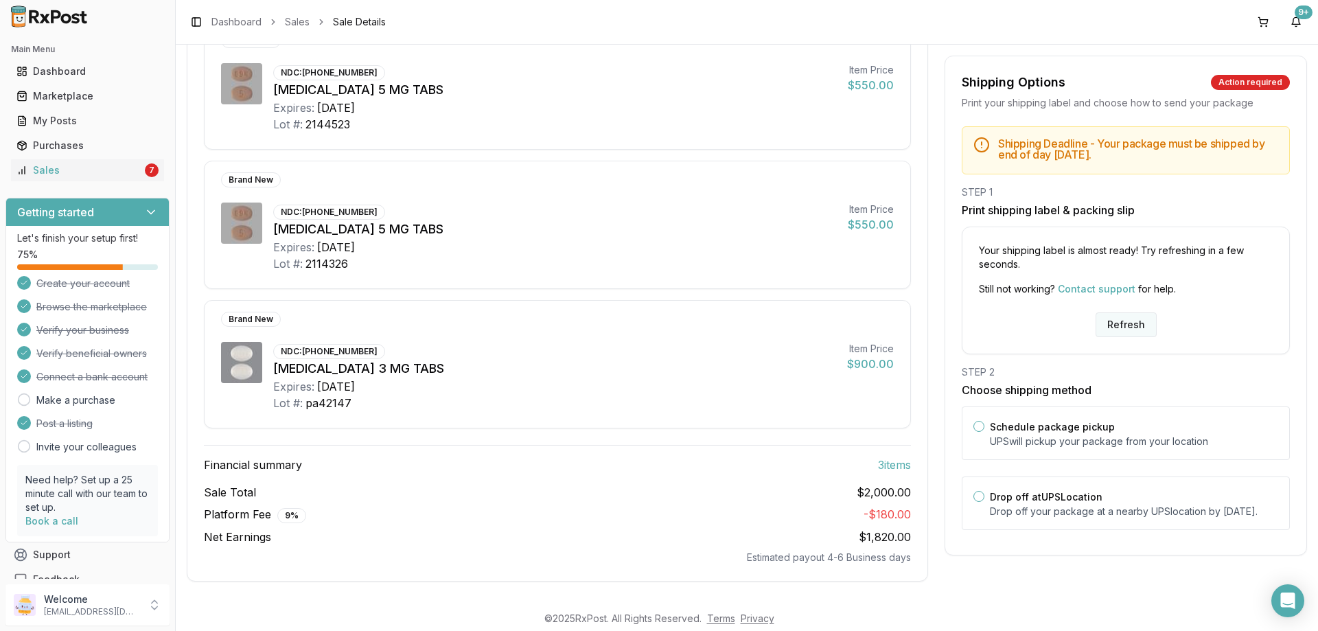
click at [1116, 327] on button "Refresh" at bounding box center [1125, 324] width 61 height 25
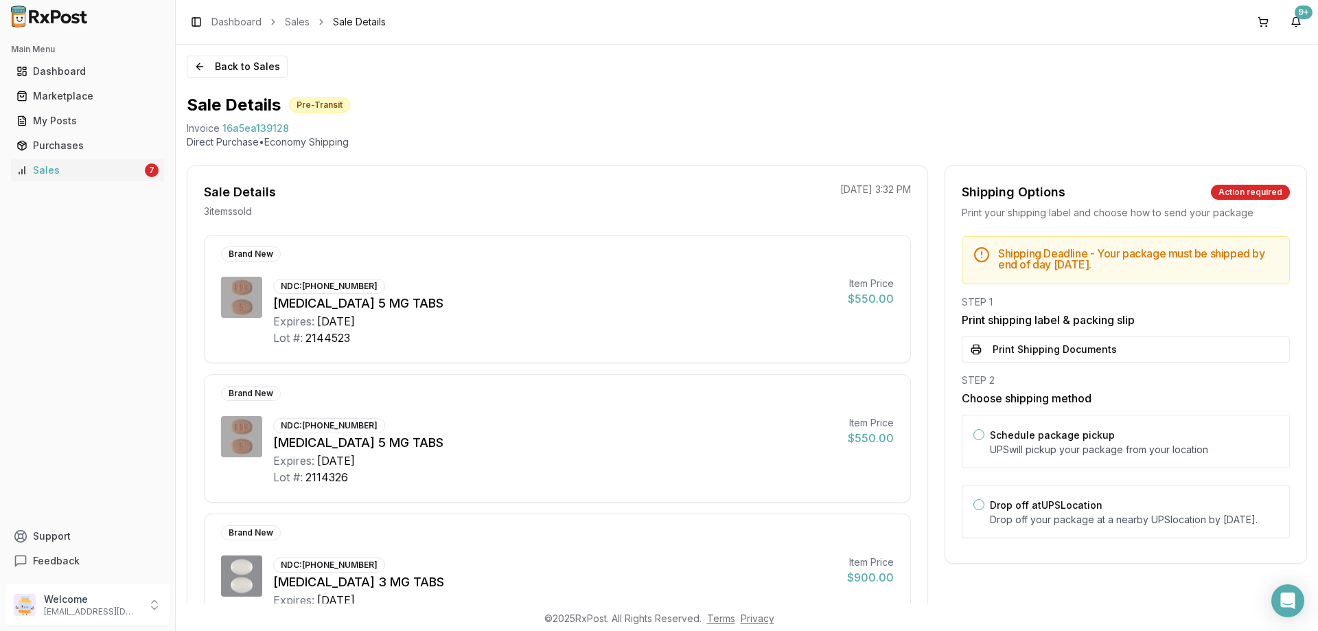
drag, startPoint x: 1012, startPoint y: 347, endPoint x: 1083, endPoint y: 349, distance: 70.7
click at [1012, 349] on button "Print Shipping Documents" at bounding box center [1126, 349] width 328 height 26
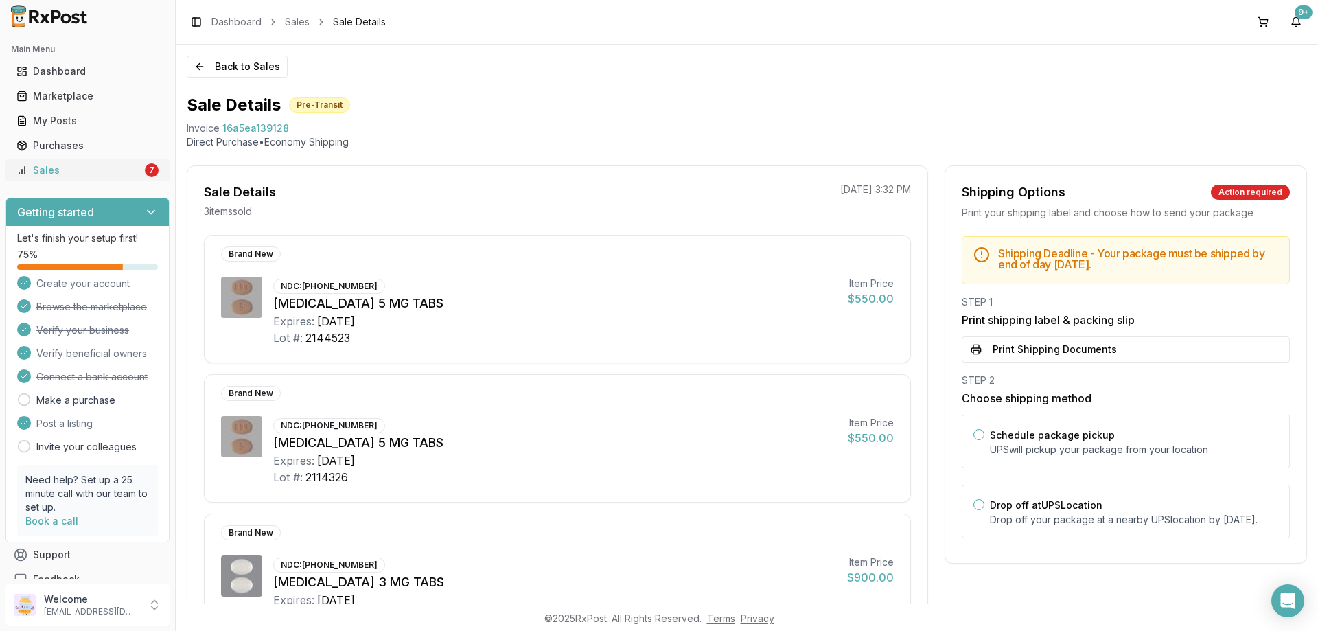
click at [91, 159] on link "Sales 7" at bounding box center [87, 170] width 153 height 25
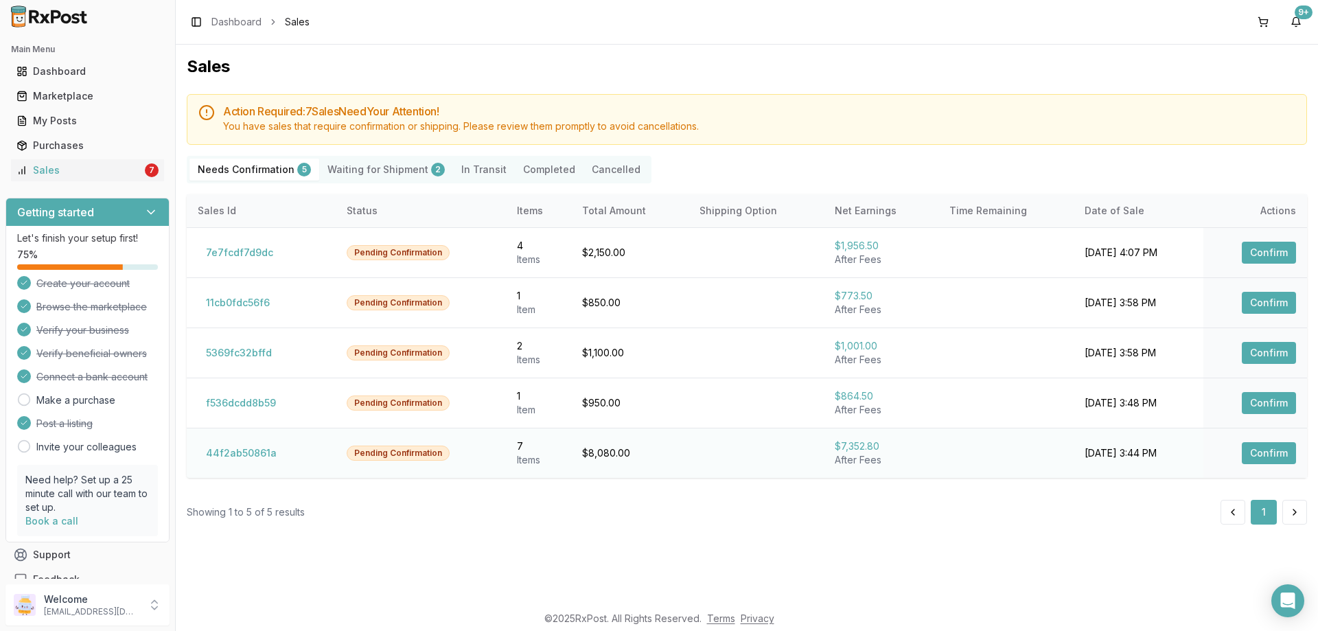
click at [1260, 445] on button "Confirm" at bounding box center [1269, 453] width 54 height 22
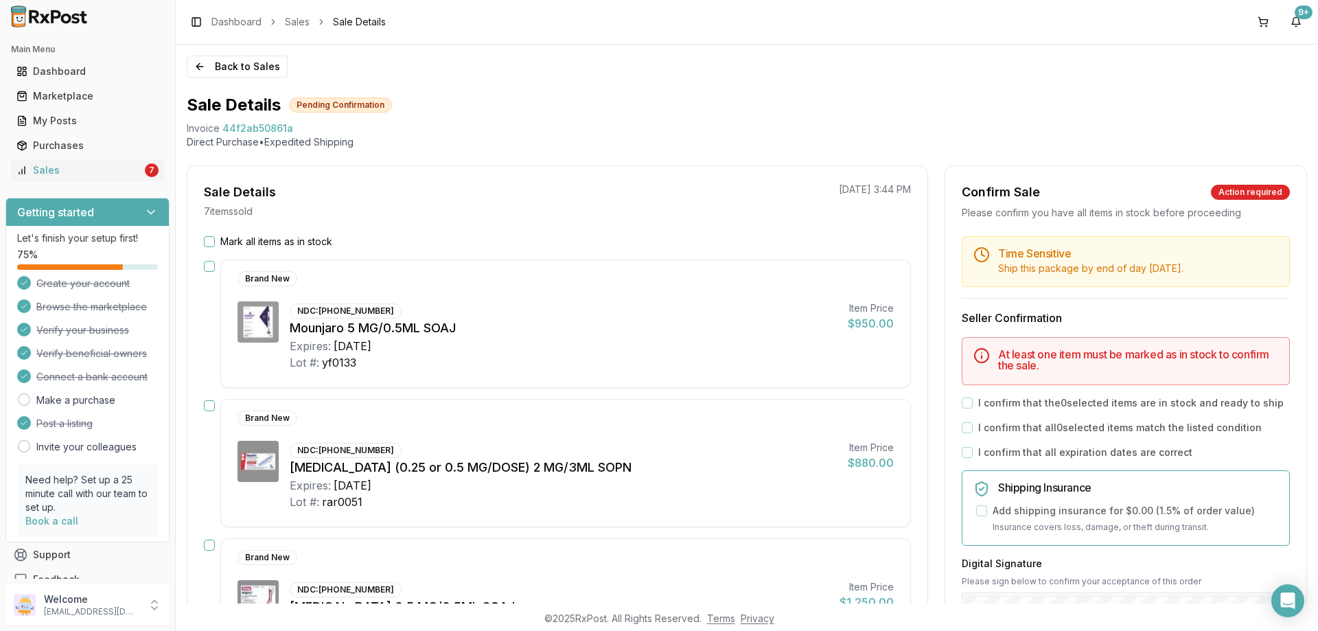
drag, startPoint x: 208, startPoint y: 241, endPoint x: 237, endPoint y: 244, distance: 29.0
click at [207, 241] on button "Mark all items as in stock" at bounding box center [209, 241] width 11 height 11
drag, startPoint x: 206, startPoint y: 246, endPoint x: 532, endPoint y: 308, distance: 331.8
click at [207, 246] on button "Mark all items as in stock" at bounding box center [209, 241] width 11 height 11
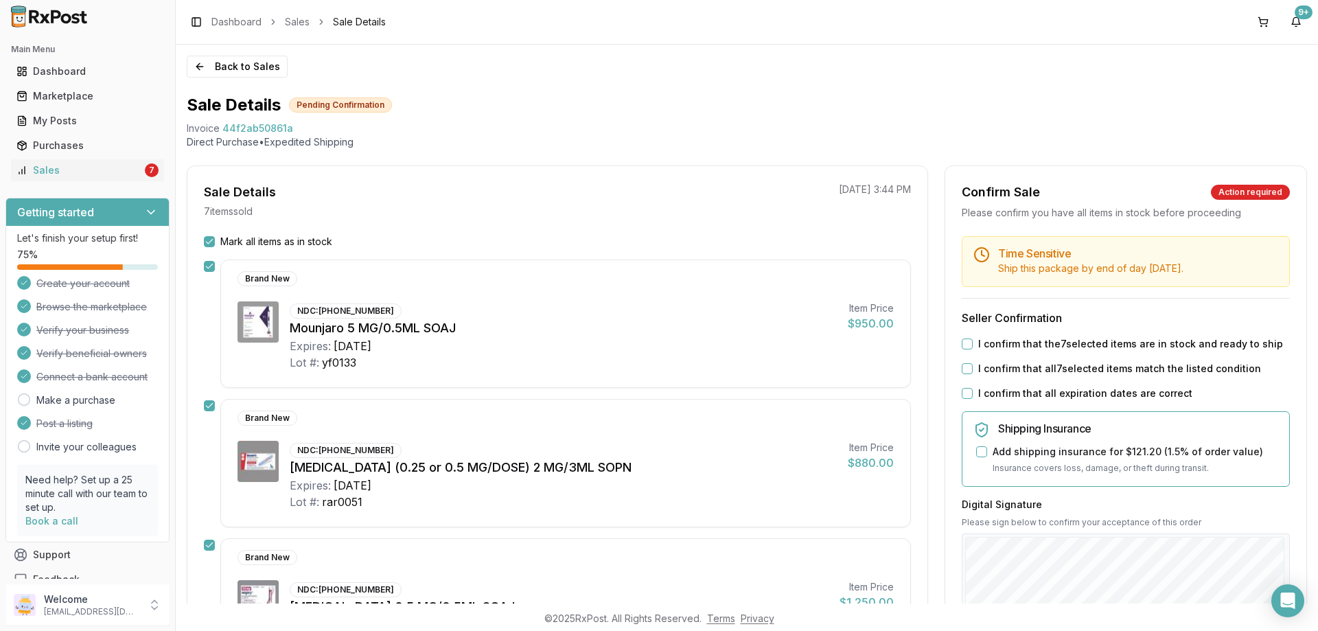
scroll to position [137, 0]
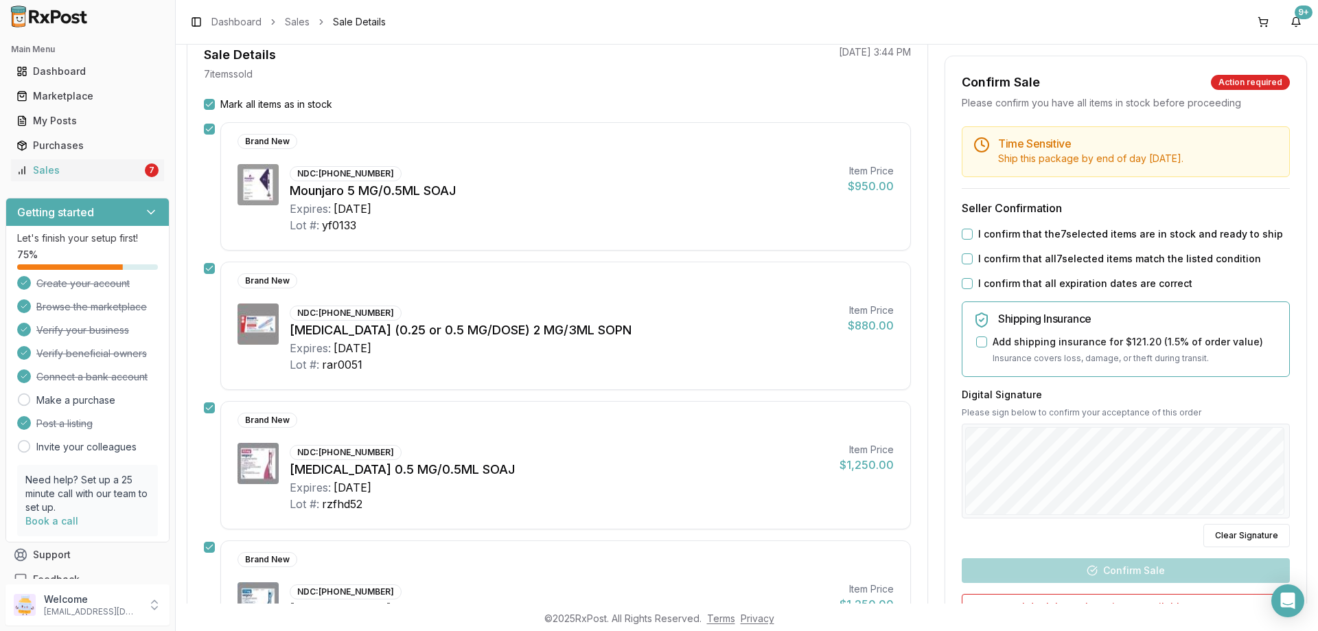
click at [962, 240] on button "I confirm that the 7 selected items are in stock and ready to ship" at bounding box center [967, 234] width 11 height 11
click at [962, 283] on div "Time Sensitive Ship this package by end of day Wednesday, September 3rd . Selle…" at bounding box center [1125, 416] width 361 height 580
click at [964, 264] on button "I confirm that all 7 selected items match the listed condition" at bounding box center [967, 258] width 11 height 11
click at [964, 289] on button "I confirm that all expiration dates are correct" at bounding box center [967, 283] width 11 height 11
click at [1017, 462] on div at bounding box center [1126, 471] width 328 height 95
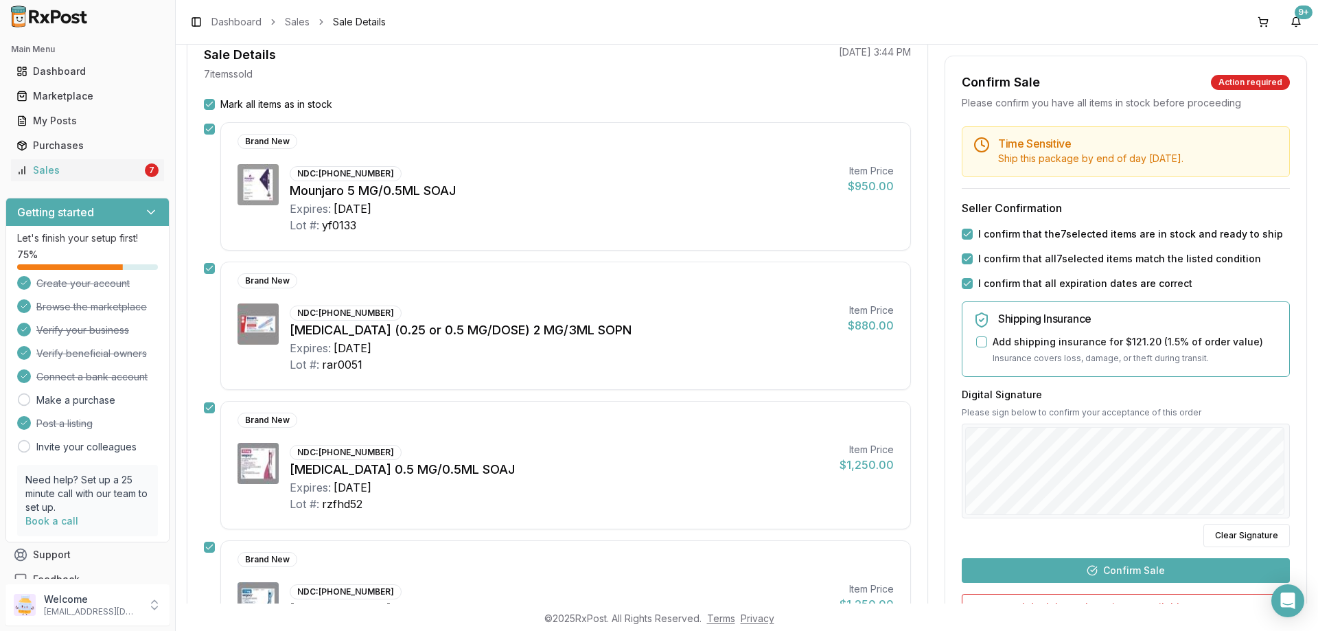
drag, startPoint x: 1094, startPoint y: 575, endPoint x: 1058, endPoint y: 551, distance: 42.6
click at [1095, 572] on button "Confirm Sale" at bounding box center [1126, 570] width 328 height 25
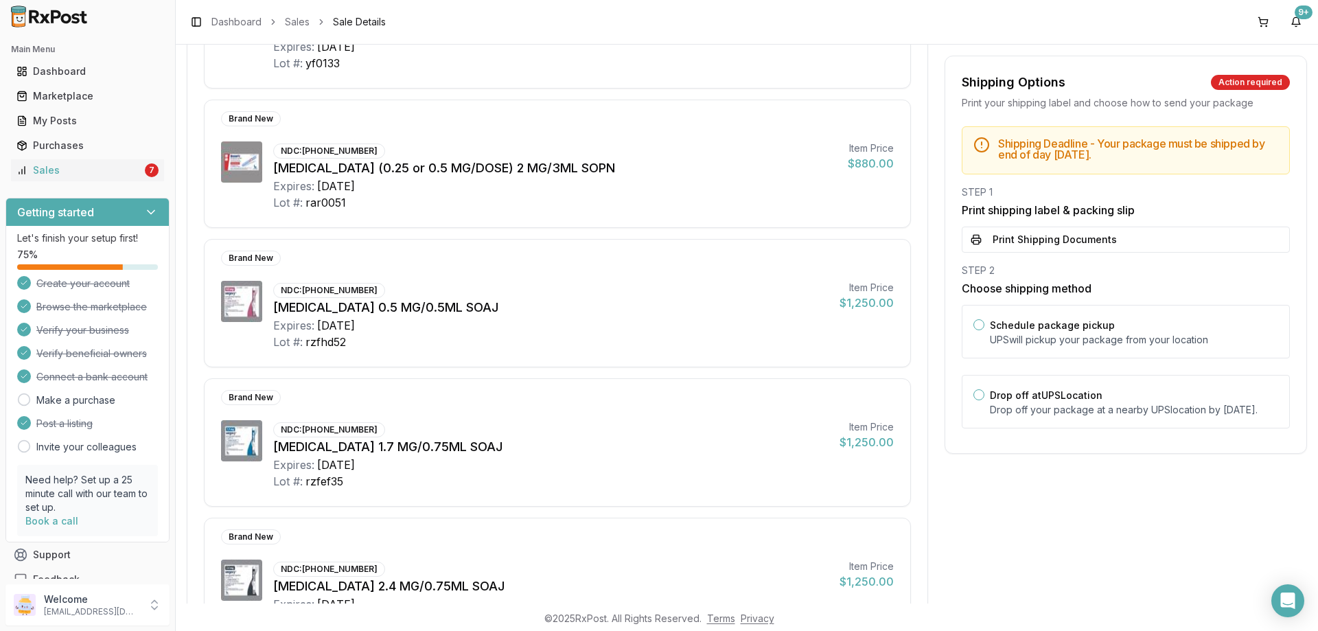
scroll to position [412, 0]
drag, startPoint x: 1017, startPoint y: 238, endPoint x: 1049, endPoint y: 238, distance: 31.6
click at [1019, 238] on button "Print Shipping Documents" at bounding box center [1126, 240] width 328 height 26
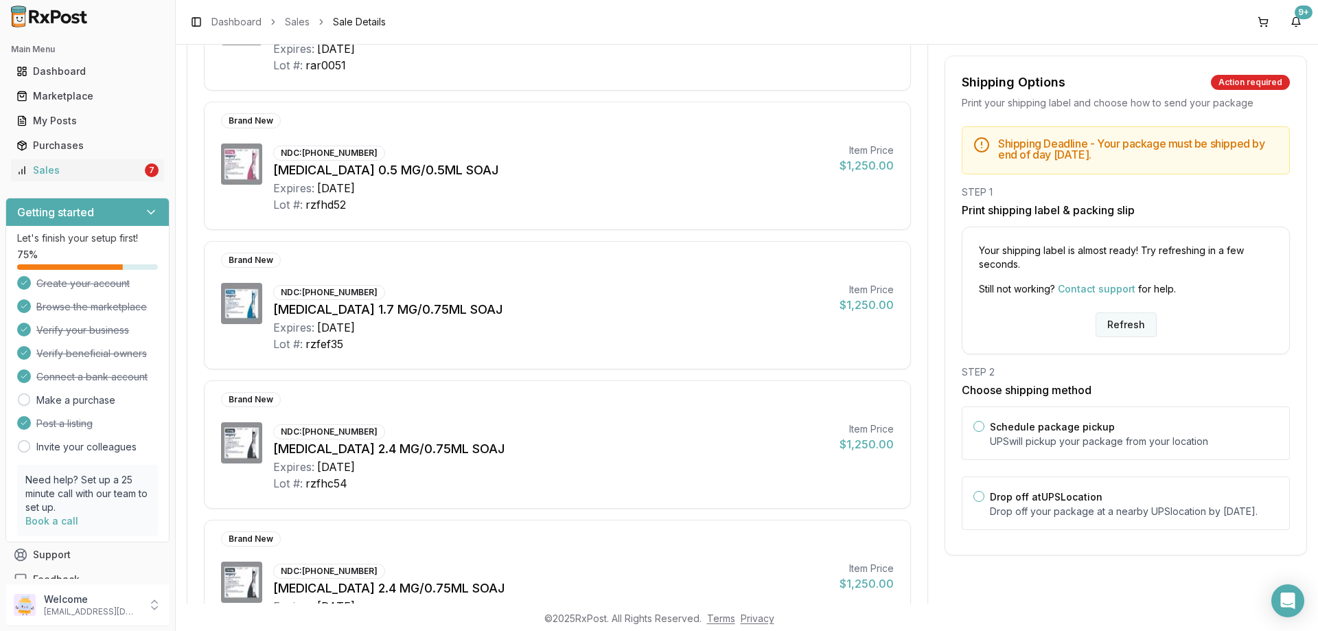
click at [1130, 321] on button "Refresh" at bounding box center [1125, 324] width 61 height 25
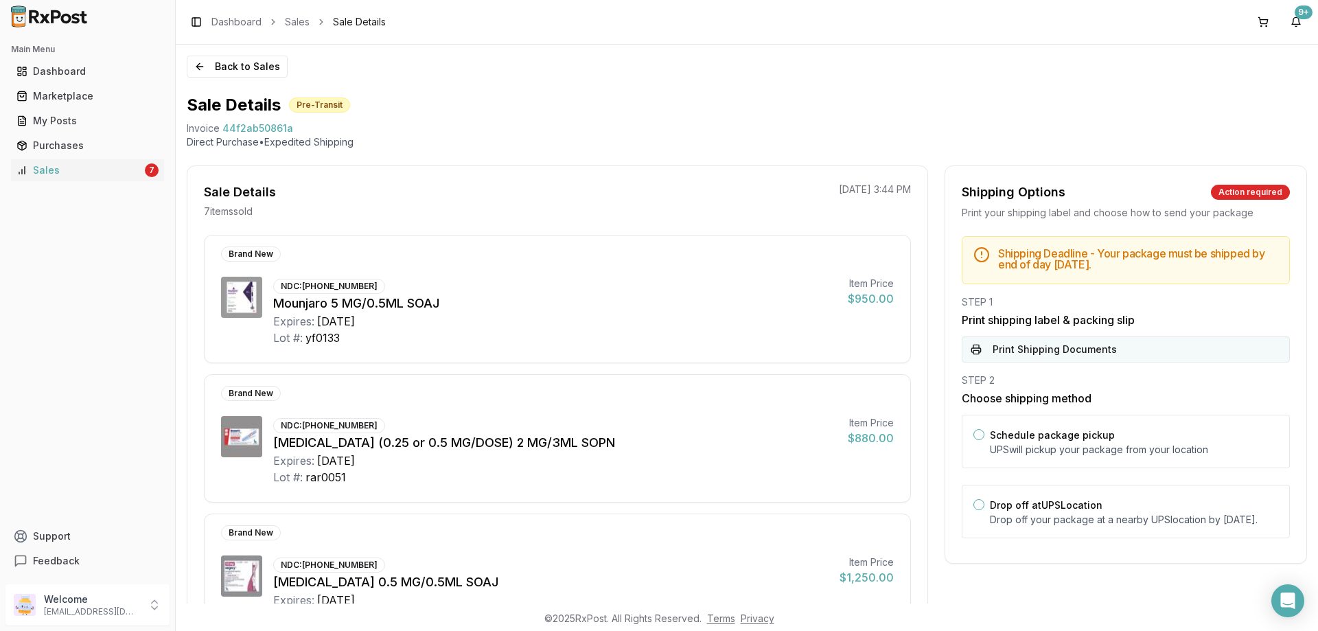
click at [1074, 353] on button "Print Shipping Documents" at bounding box center [1126, 349] width 328 height 26
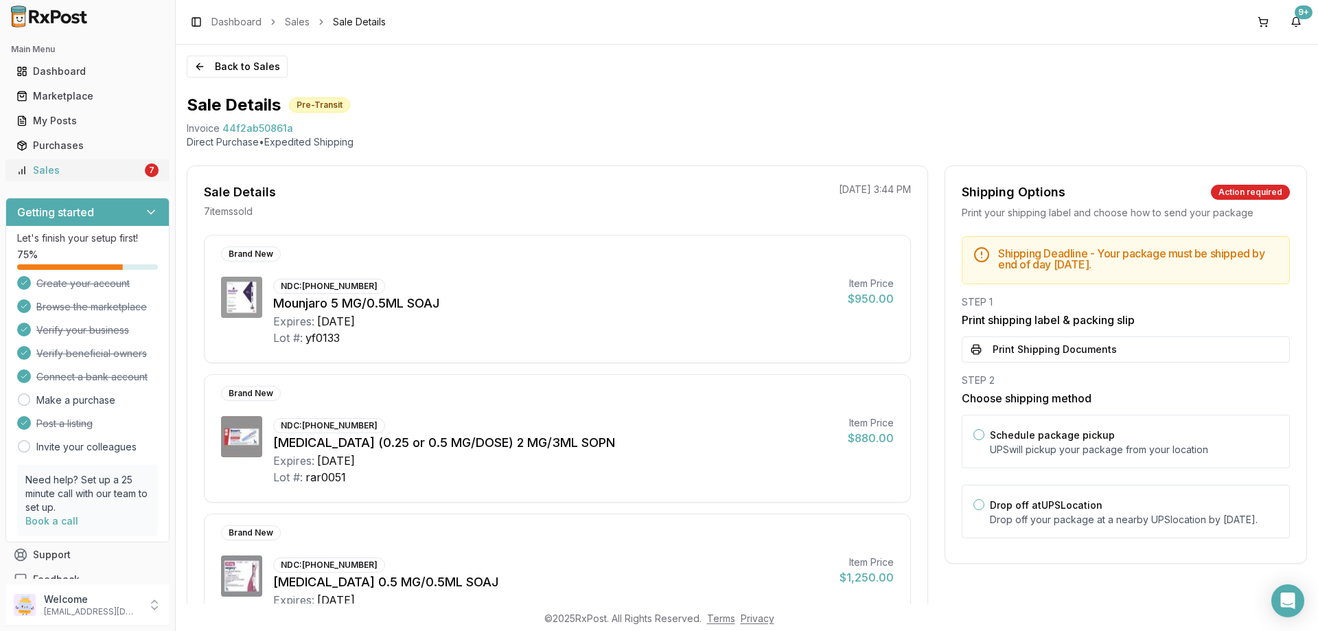
click at [113, 163] on div "Sales" at bounding box center [79, 170] width 126 height 14
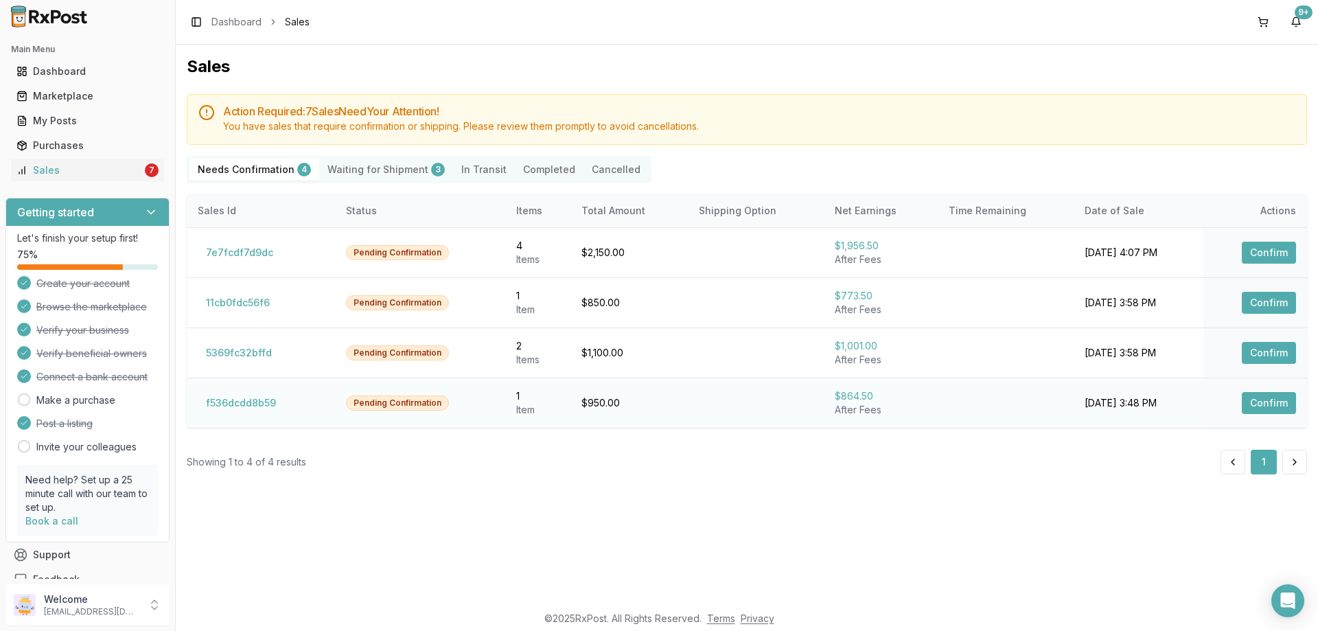
click at [1268, 399] on button "Confirm" at bounding box center [1269, 403] width 54 height 22
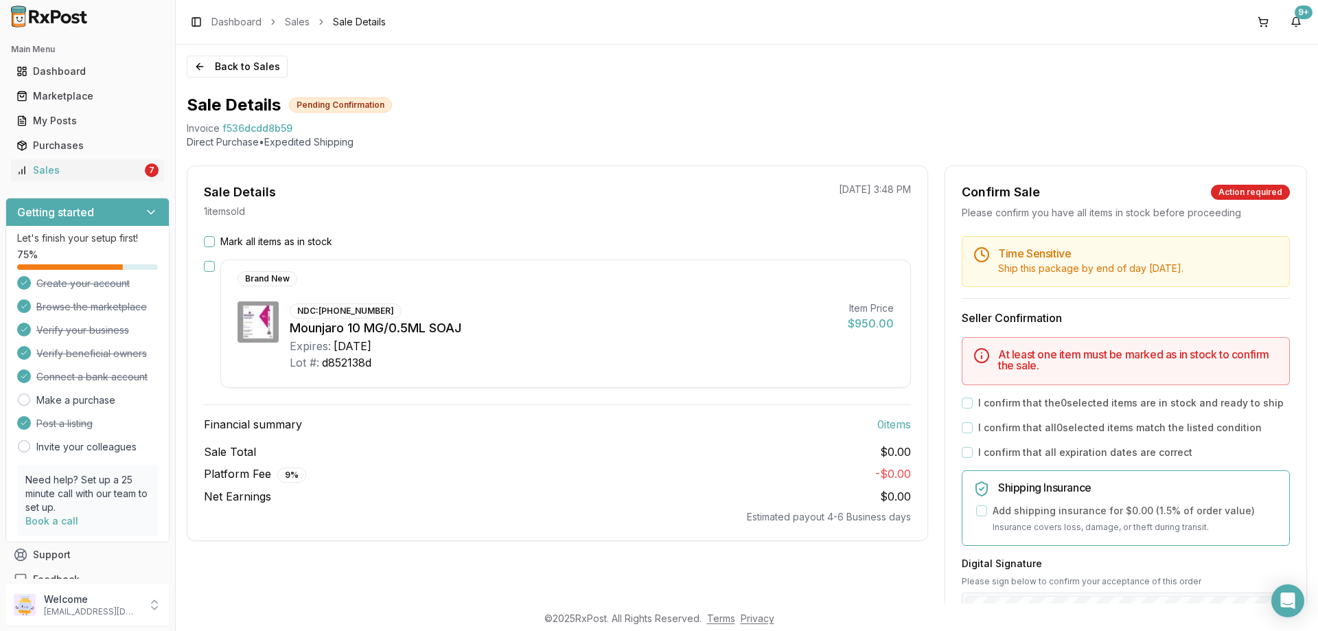
click at [211, 240] on button "Mark all items as in stock" at bounding box center [209, 241] width 11 height 11
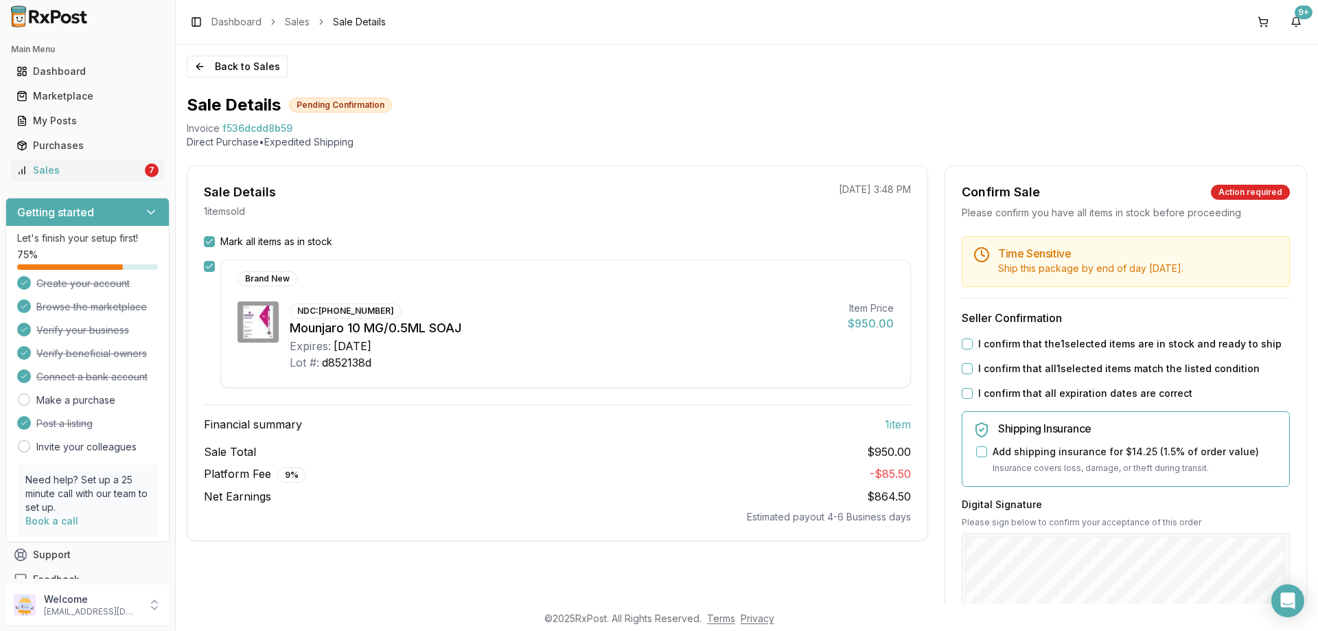
click at [967, 349] on button "I confirm that the 1 selected items are in stock and ready to ship" at bounding box center [967, 343] width 11 height 11
click at [962, 374] on button "I confirm that all 1 selected items match the listed condition" at bounding box center [967, 368] width 11 height 11
click at [966, 399] on button "I confirm that all expiration dates are correct" at bounding box center [967, 393] width 11 height 11
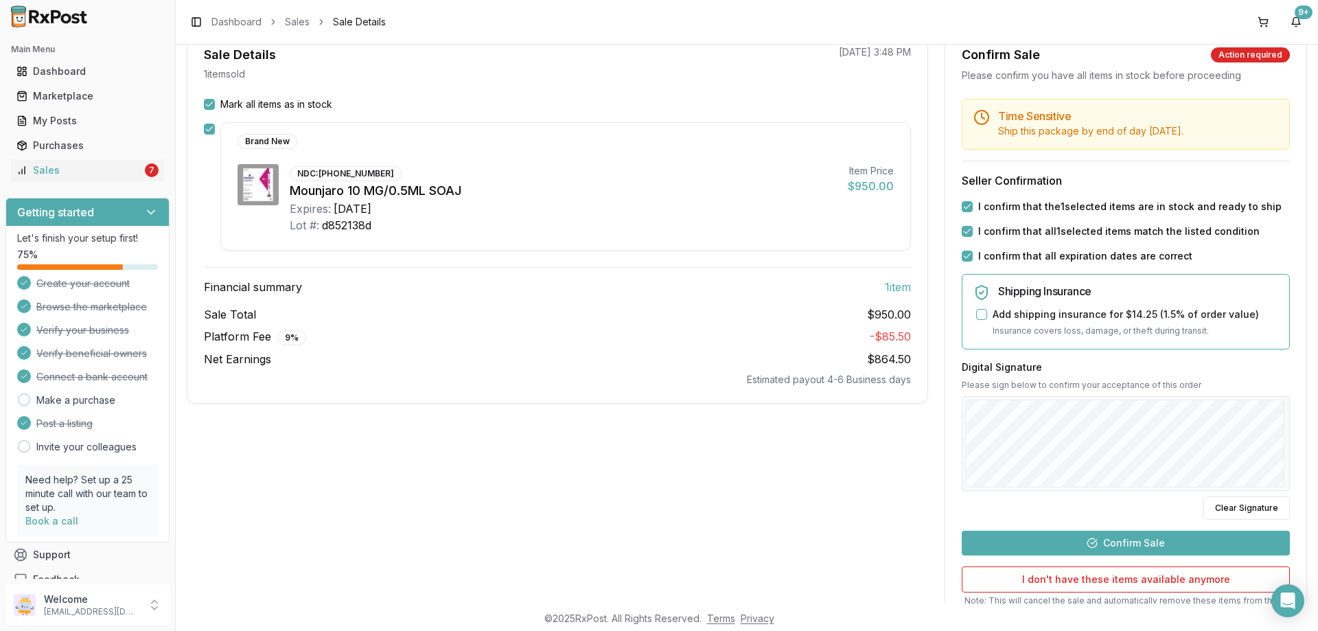
drag, startPoint x: 1119, startPoint y: 560, endPoint x: 1121, endPoint y: 553, distance: 7.2
click at [1120, 555] on button "Confirm Sale" at bounding box center [1126, 543] width 328 height 25
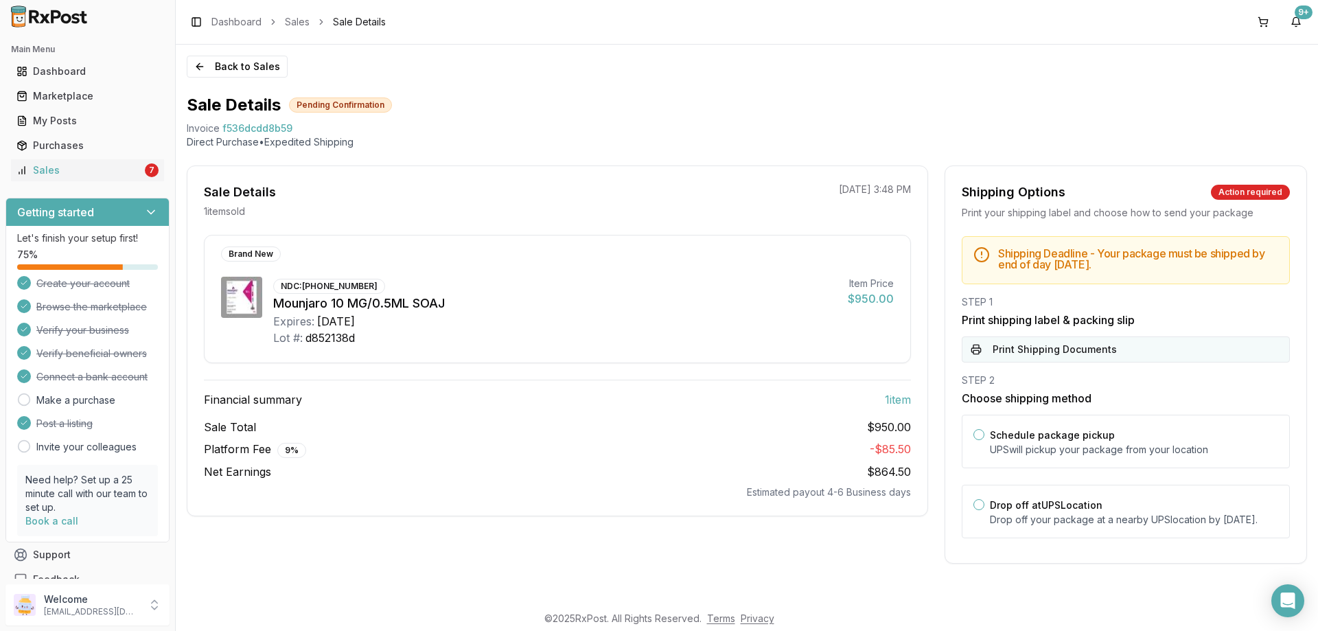
scroll to position [0, 0]
click at [1017, 360] on button "Print Shipping Documents" at bounding box center [1126, 349] width 328 height 26
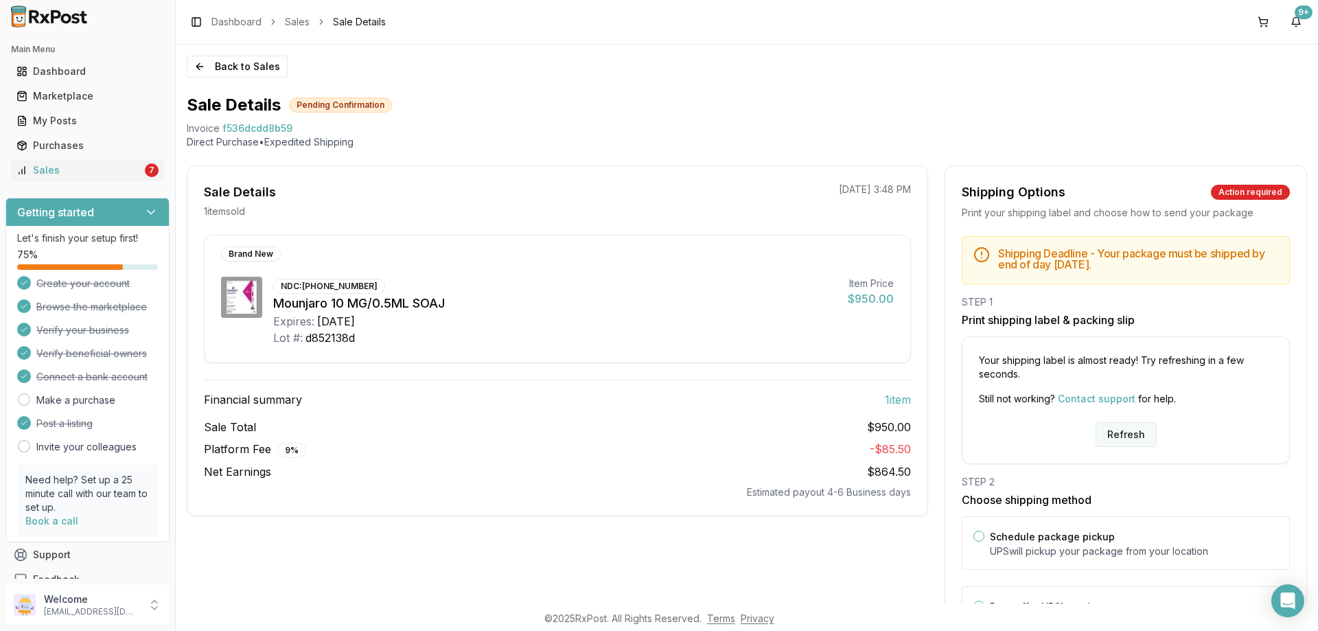
click at [1110, 433] on button "Refresh" at bounding box center [1125, 434] width 61 height 25
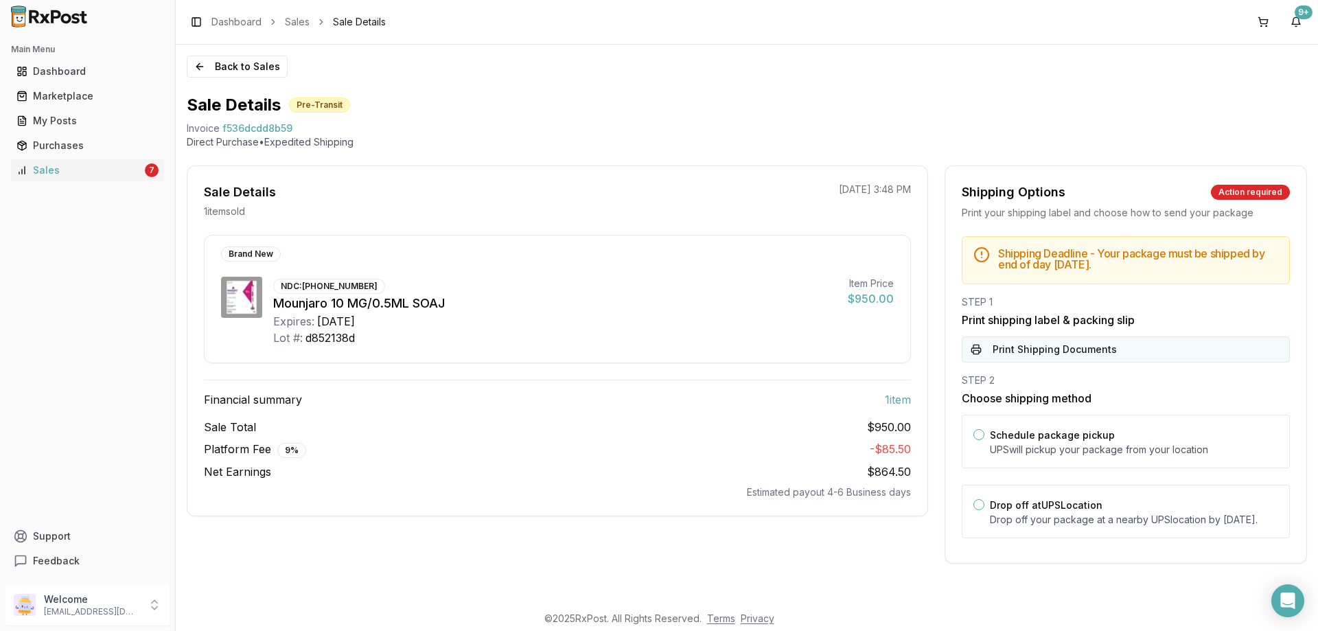
click at [1033, 344] on button "Print Shipping Documents" at bounding box center [1126, 349] width 328 height 26
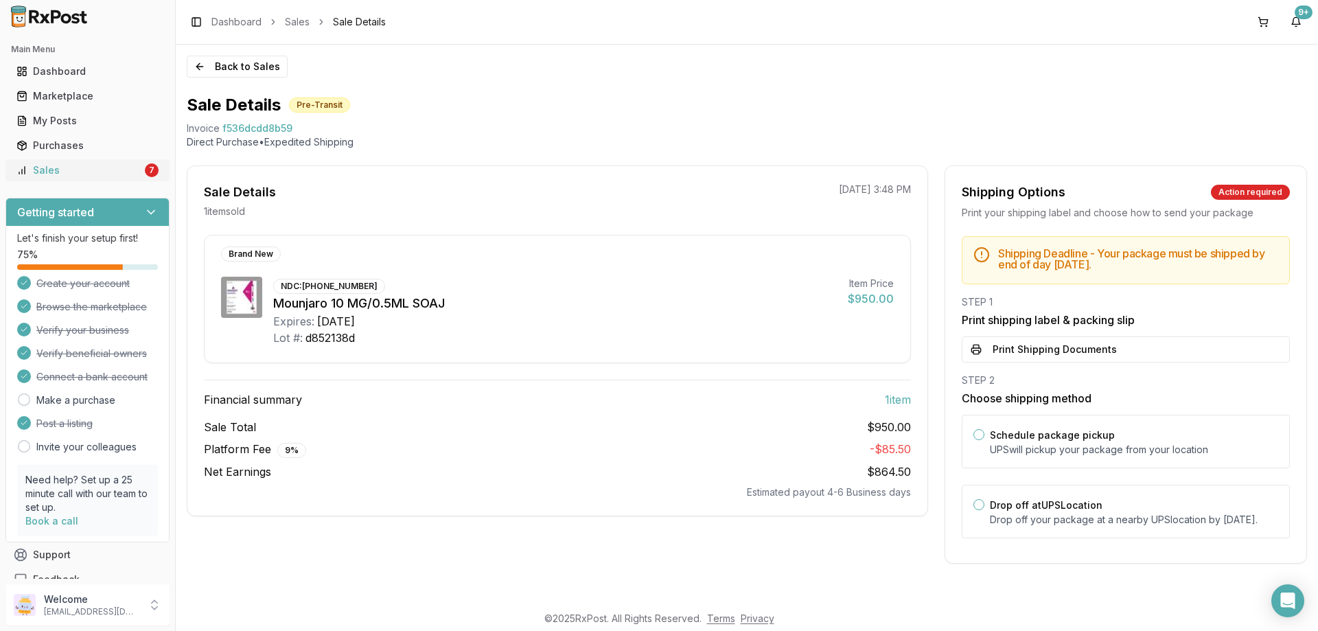
click at [120, 159] on ul "Dashboard Marketplace My Posts Purchases Sales 7" at bounding box center [87, 120] width 164 height 121
click at [121, 167] on div "Sales" at bounding box center [79, 170] width 126 height 14
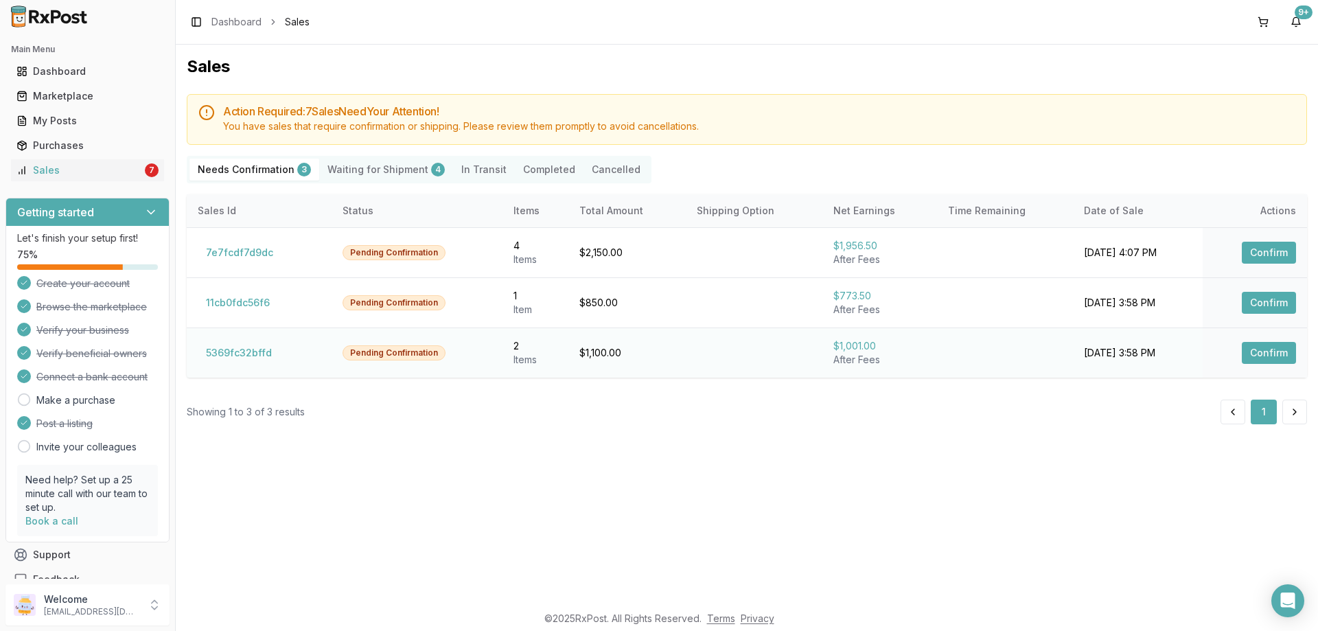
click at [1256, 353] on button "Confirm" at bounding box center [1269, 353] width 54 height 22
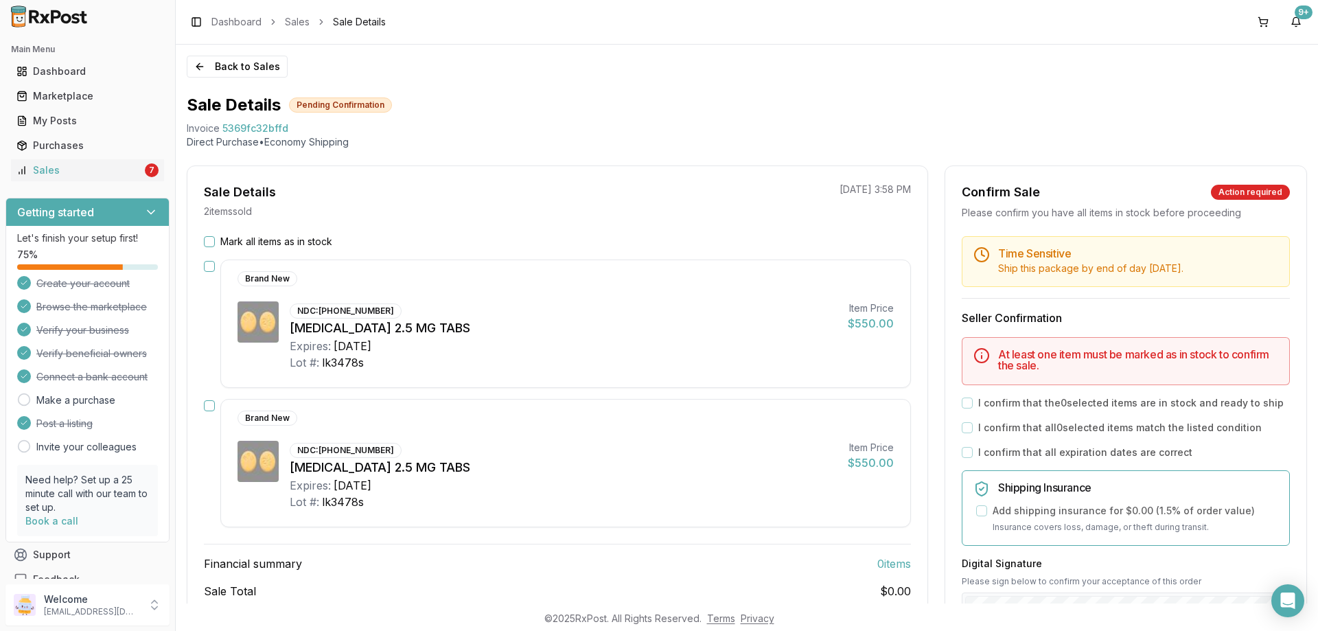
click at [209, 244] on button "Mark all items as in stock" at bounding box center [209, 241] width 11 height 11
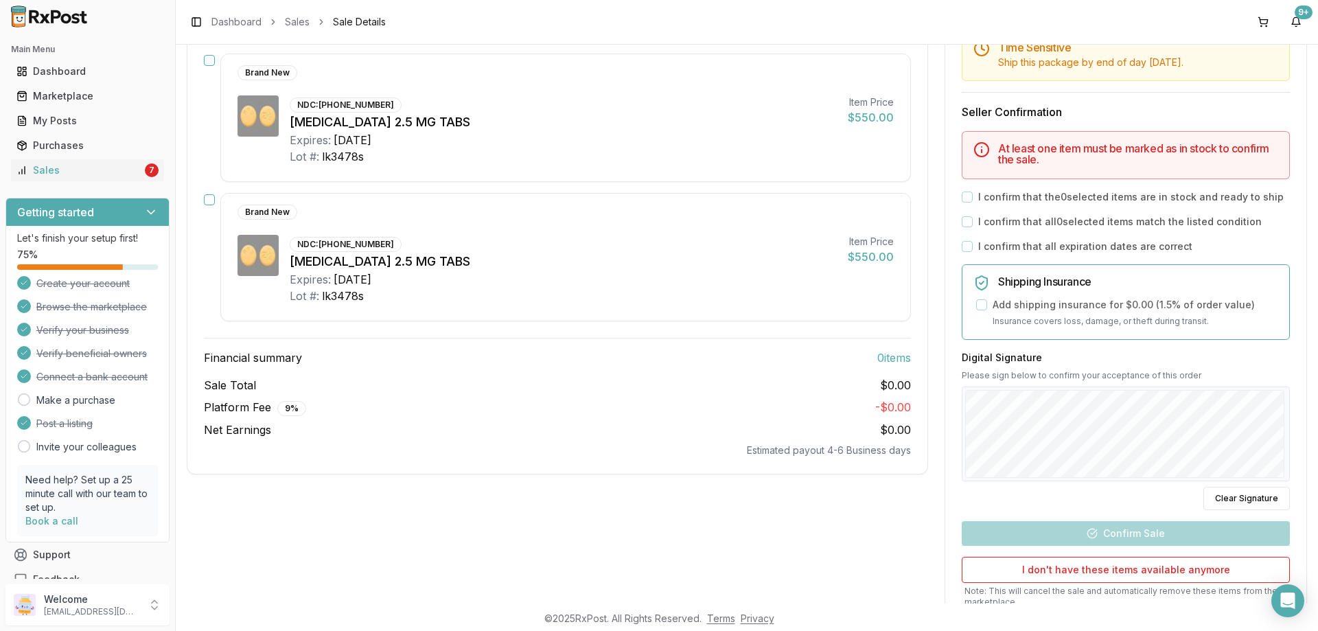
scroll to position [69, 0]
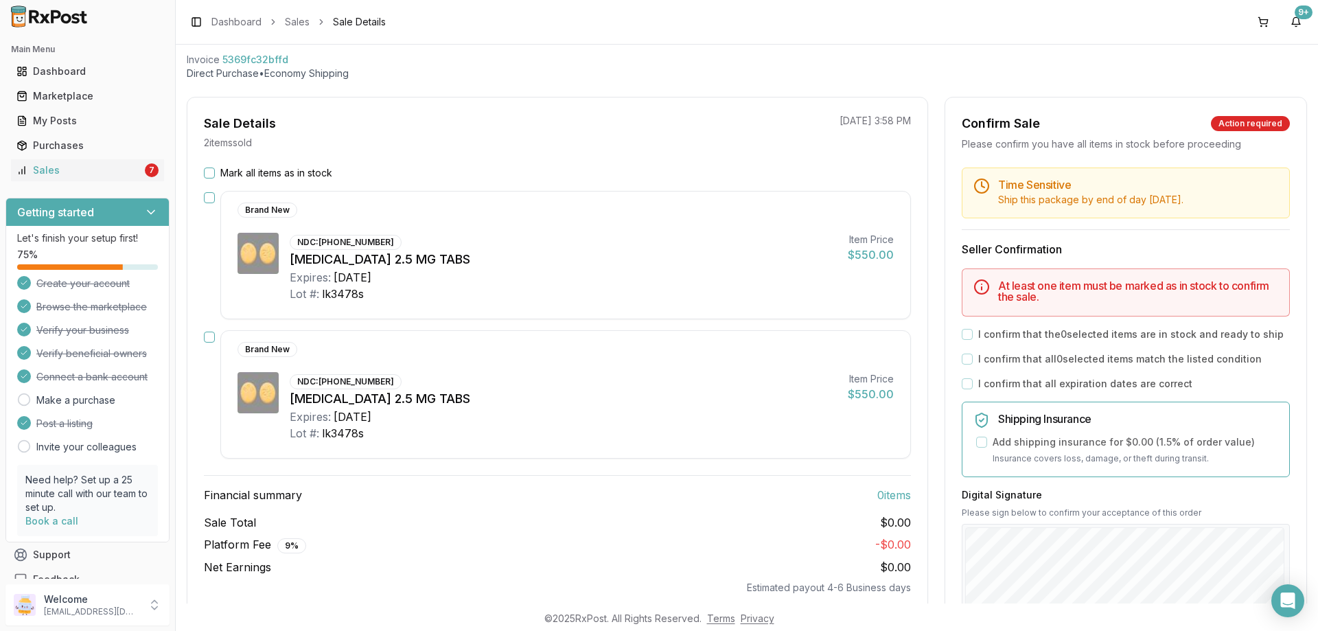
click at [202, 175] on div "Mark all items as in stock Brand New NDC: 00003-0893-21 Eliquis 2.5 MG TABS Exp…" at bounding box center [557, 380] width 740 height 428
click at [207, 175] on button "Mark all items as in stock" at bounding box center [209, 172] width 11 height 11
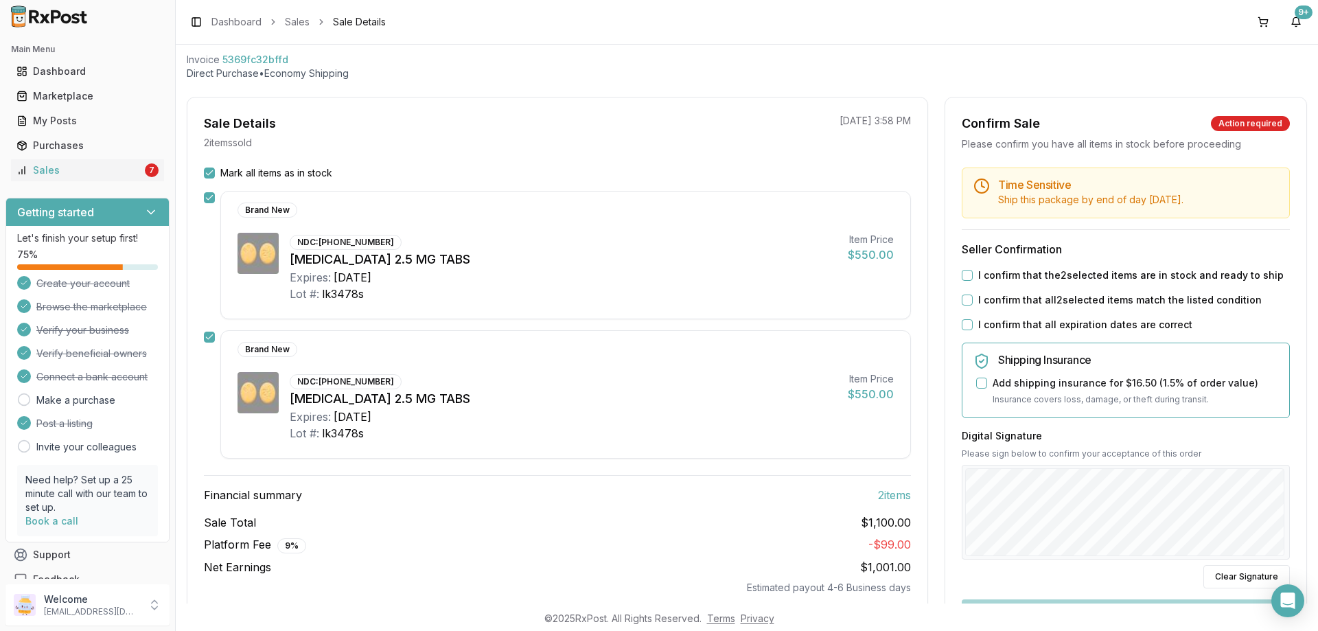
click at [968, 276] on button "I confirm that the 2 selected items are in stock and ready to ship" at bounding box center [967, 275] width 11 height 11
drag, startPoint x: 971, startPoint y: 297, endPoint x: 962, endPoint y: 308, distance: 15.1
click at [971, 301] on div "I confirm that all 2 selected items match the listed condition" at bounding box center [1126, 300] width 328 height 14
click at [962, 309] on div "Time Sensitive Ship this package by end of day Tuesday, September 9th . Seller …" at bounding box center [1125, 457] width 361 height 580
click at [962, 296] on button "I confirm that all 2 selected items match the listed condition" at bounding box center [967, 299] width 11 height 11
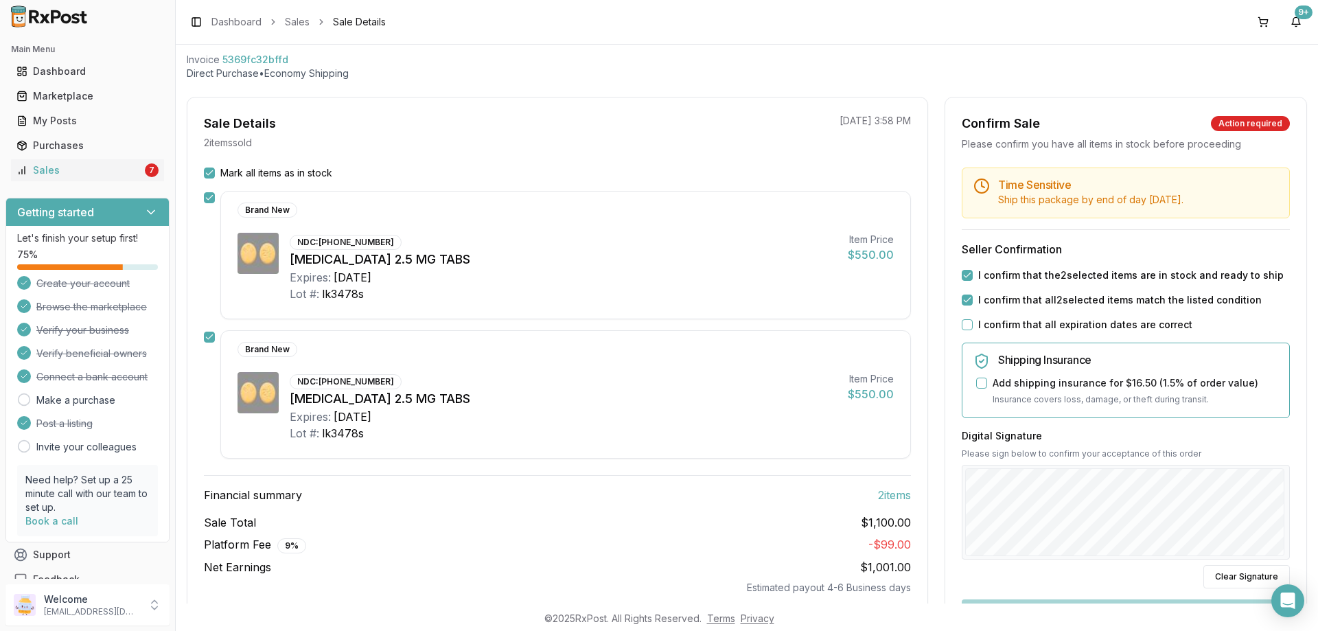
drag, startPoint x: 962, startPoint y: 327, endPoint x: 1037, endPoint y: 434, distance: 131.0
click at [963, 329] on button "I confirm that all expiration dates are correct" at bounding box center [967, 324] width 11 height 11
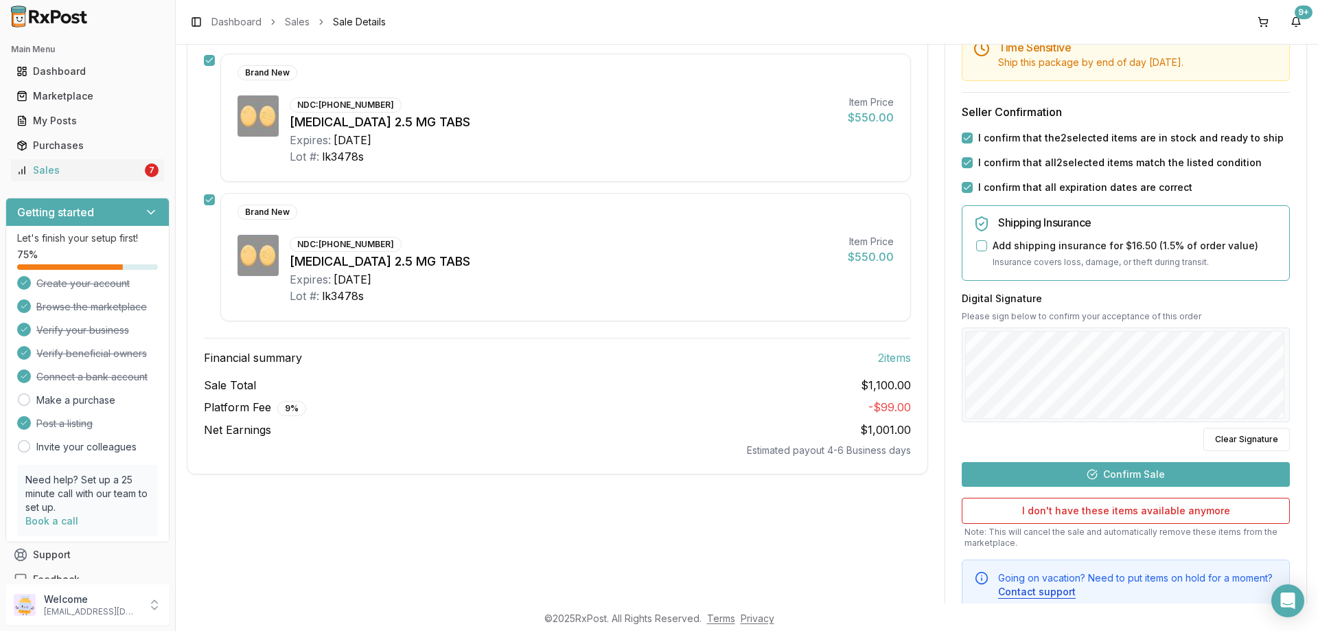
click at [1096, 470] on button "Confirm Sale" at bounding box center [1126, 474] width 328 height 25
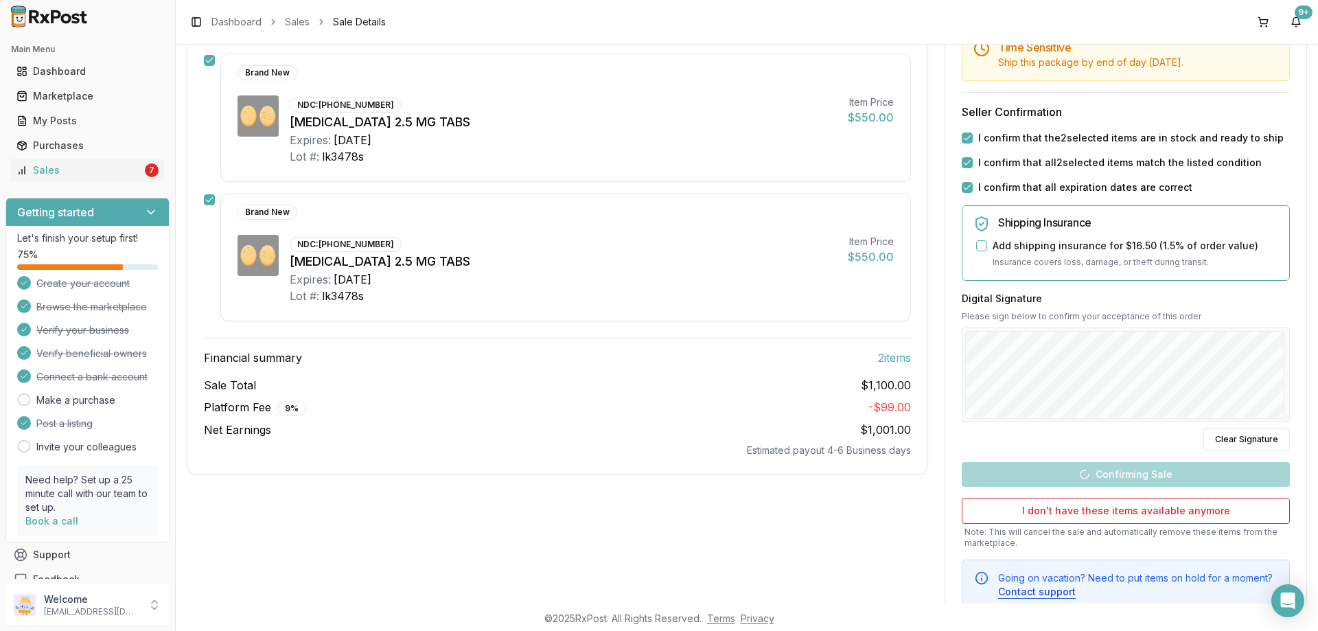
scroll to position [74, 0]
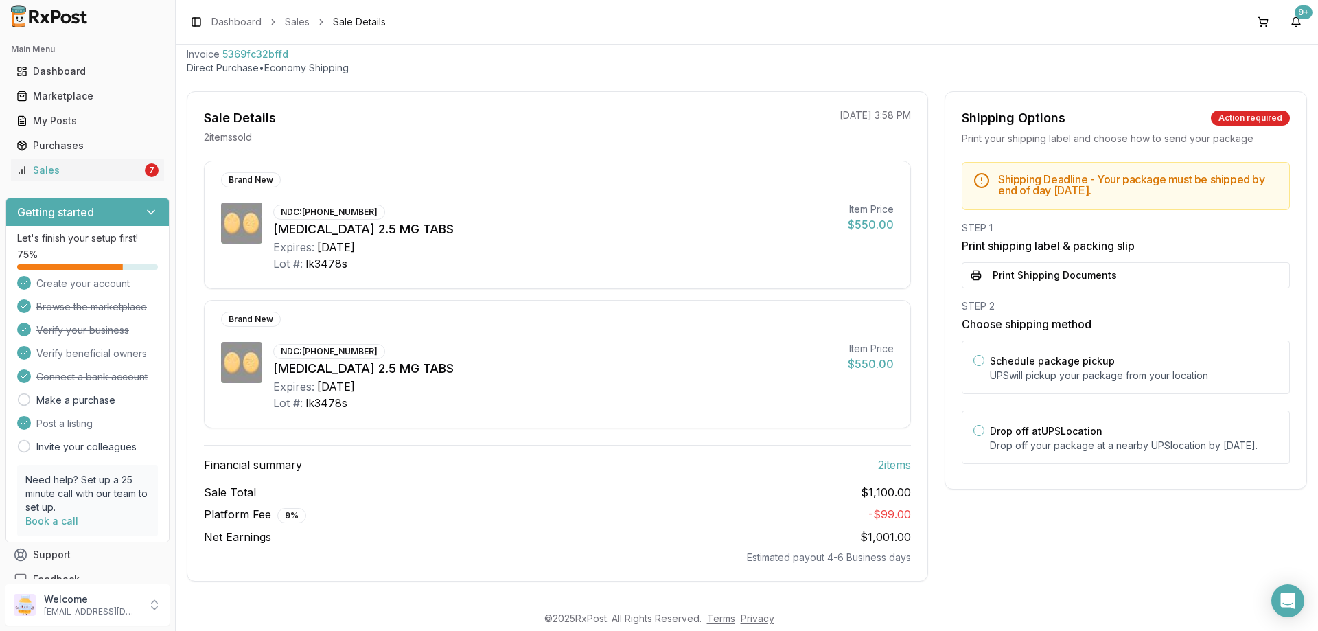
click at [1106, 267] on button "Print Shipping Documents" at bounding box center [1126, 275] width 328 height 26
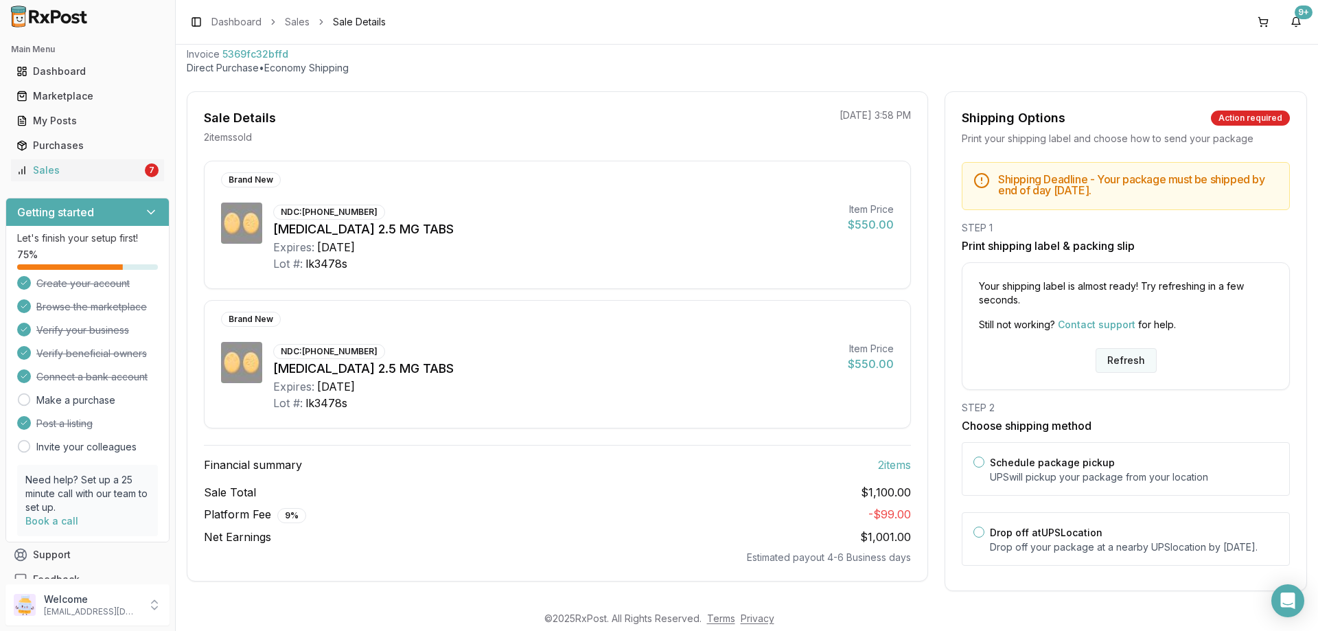
click at [1129, 356] on button "Refresh" at bounding box center [1125, 360] width 61 height 25
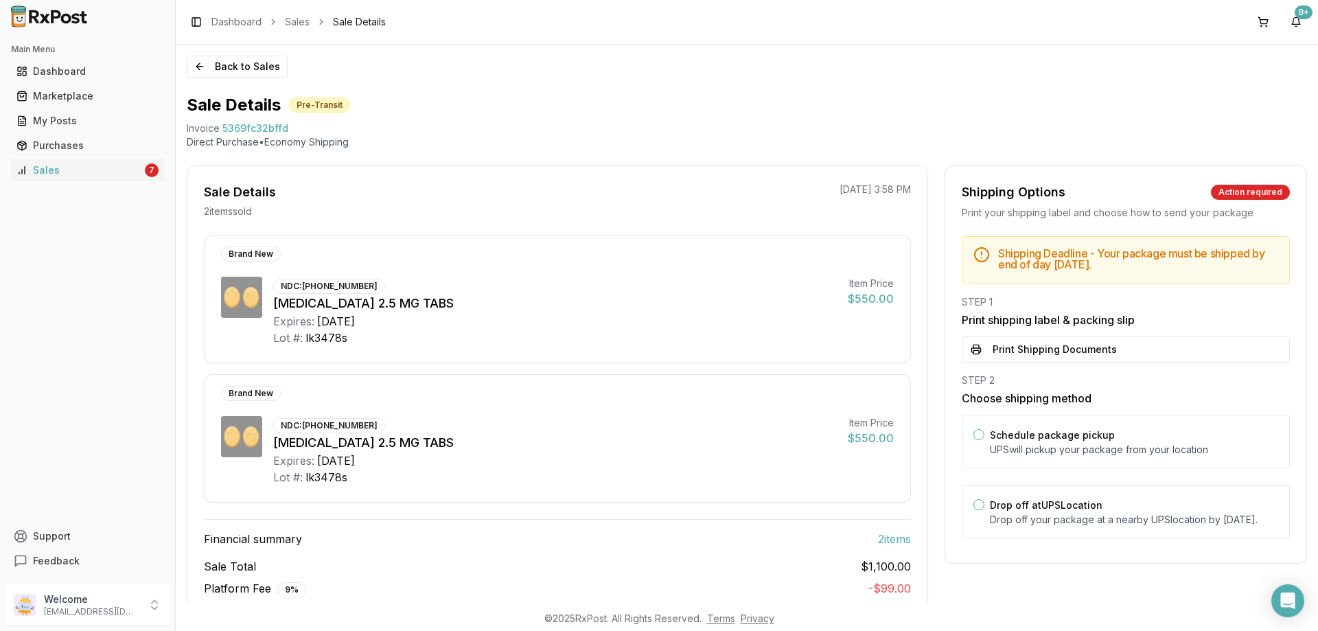
click at [995, 360] on button "Print Shipping Documents" at bounding box center [1126, 349] width 328 height 26
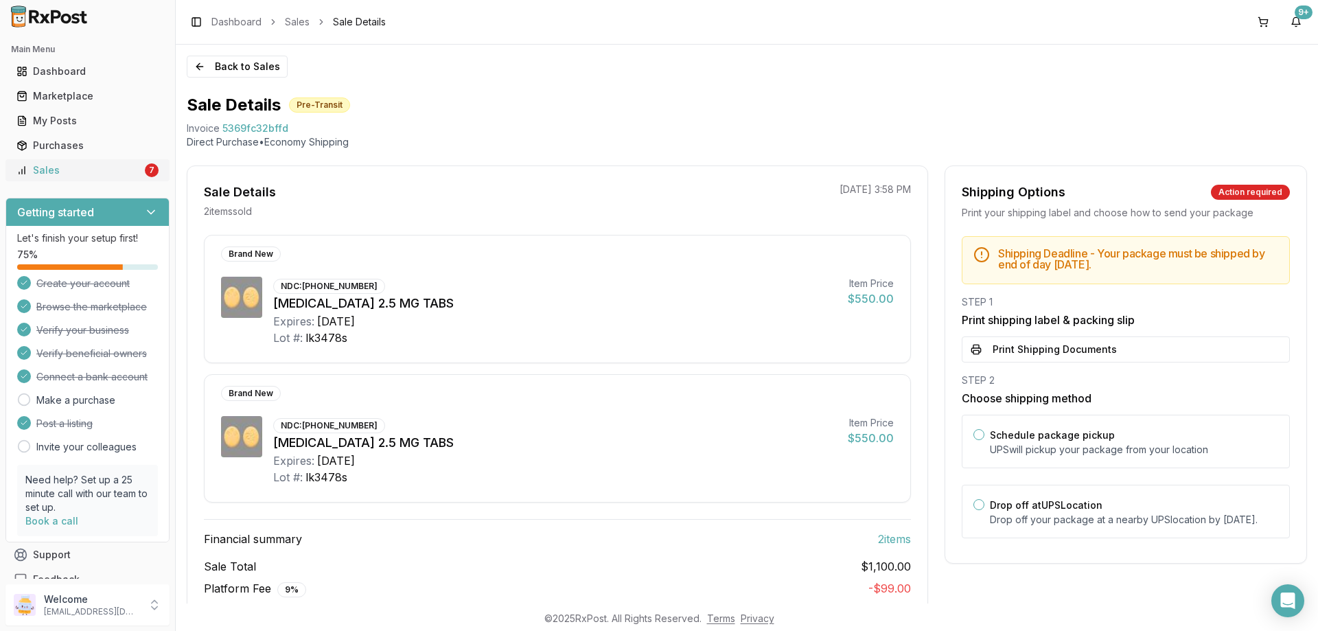
click at [113, 160] on link "Sales 7" at bounding box center [87, 170] width 153 height 25
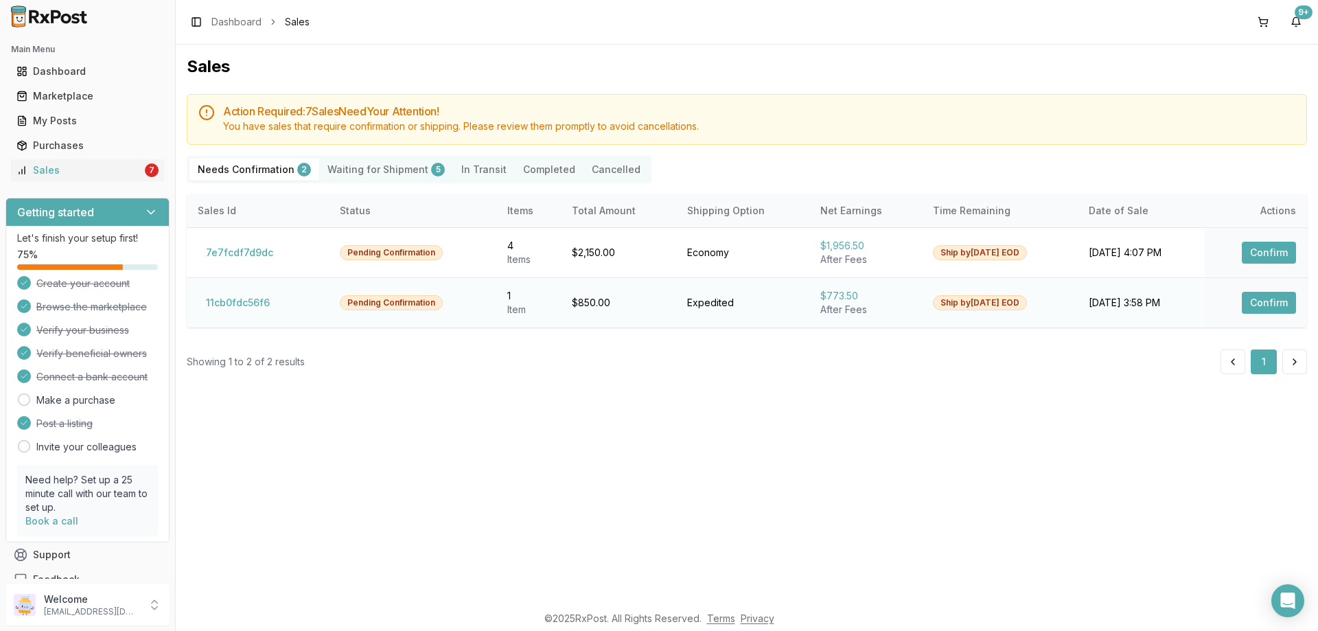
click at [1266, 303] on button "Confirm" at bounding box center [1269, 303] width 54 height 22
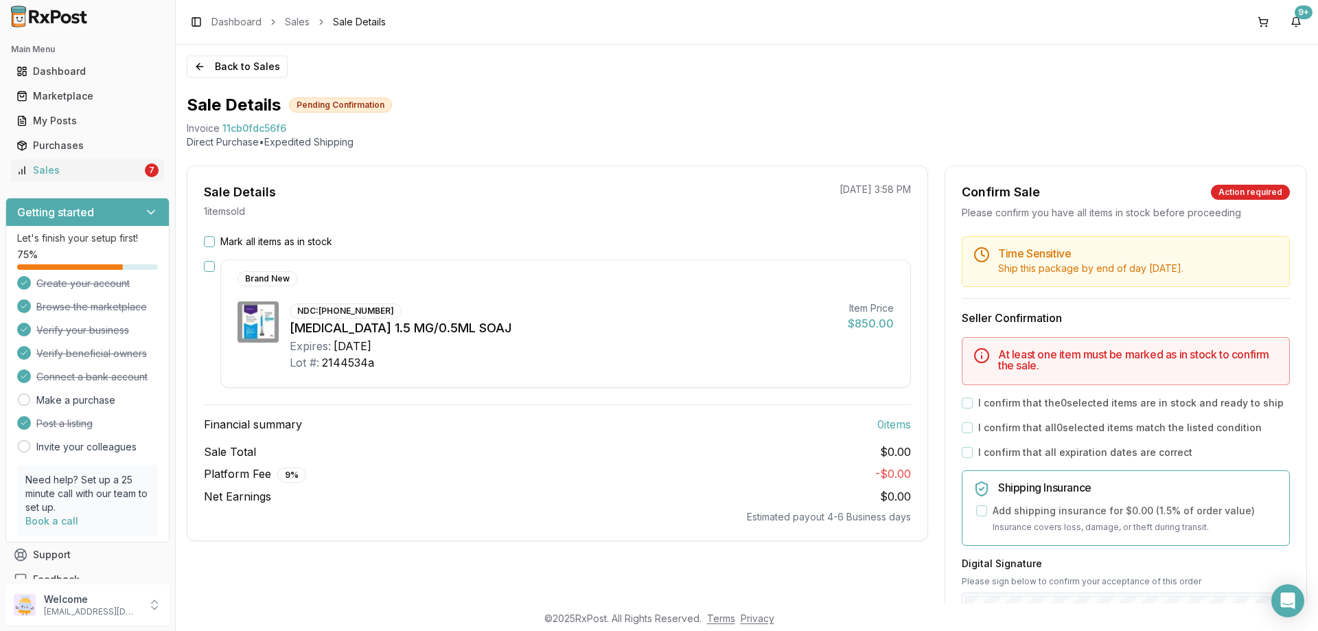
click at [212, 243] on button "Mark all items as in stock" at bounding box center [209, 241] width 11 height 11
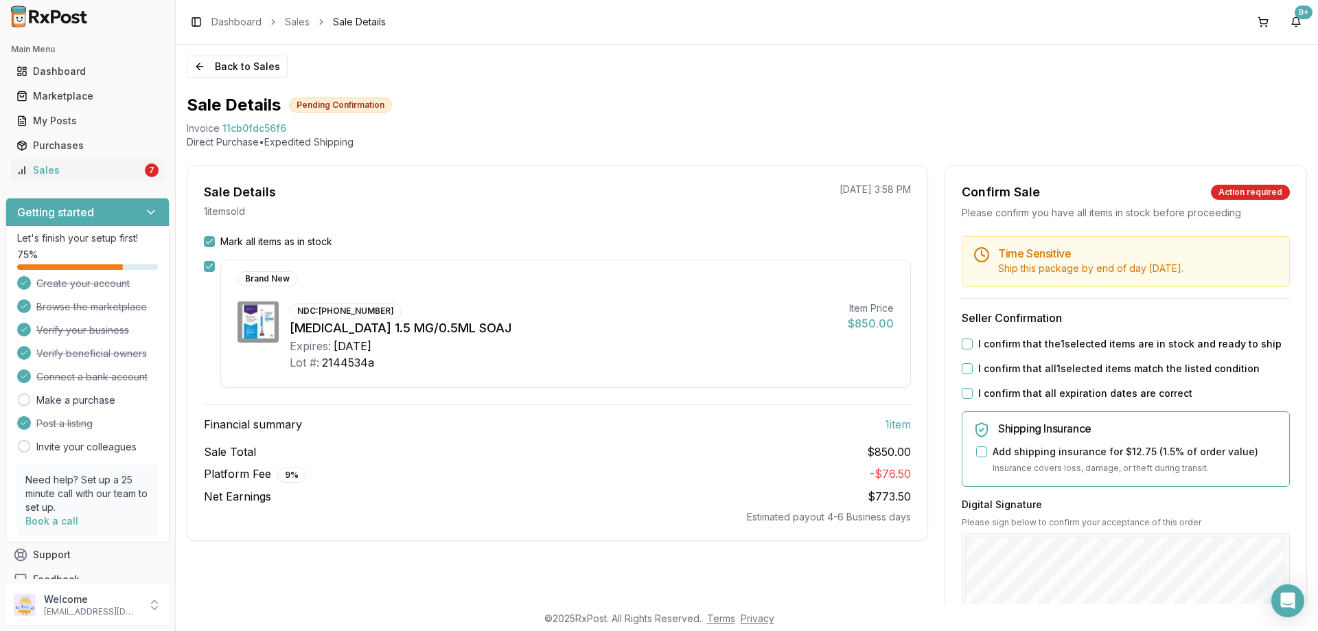
scroll to position [69, 0]
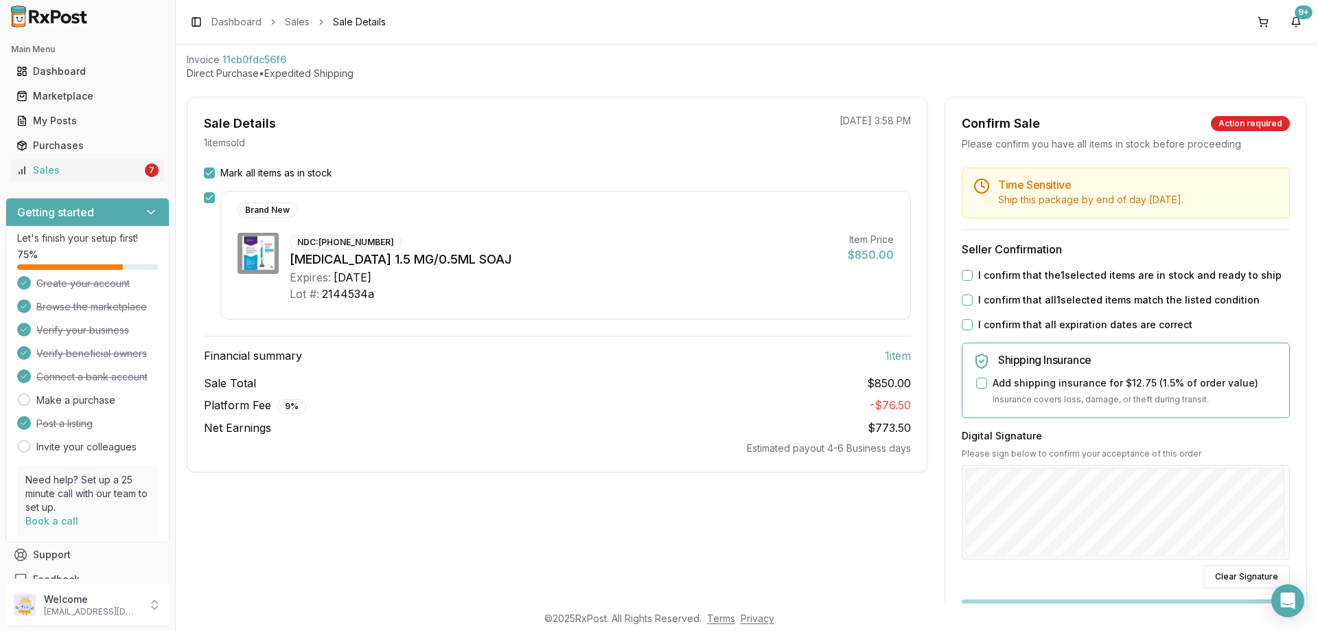
click at [966, 281] on button "I confirm that the 1 selected items are in stock and ready to ship" at bounding box center [967, 275] width 11 height 11
drag, startPoint x: 958, startPoint y: 316, endPoint x: 965, endPoint y: 320, distance: 7.7
click at [962, 305] on button "I confirm that all 1 selected items match the listed condition" at bounding box center [967, 299] width 11 height 11
click at [958, 347] on div "Time Sensitive Ship this package by end of day Wednesday, September 3rd . Selle…" at bounding box center [1125, 457] width 361 height 580
click at [969, 332] on div "I confirm that all expiration dates are correct" at bounding box center [1126, 325] width 328 height 14
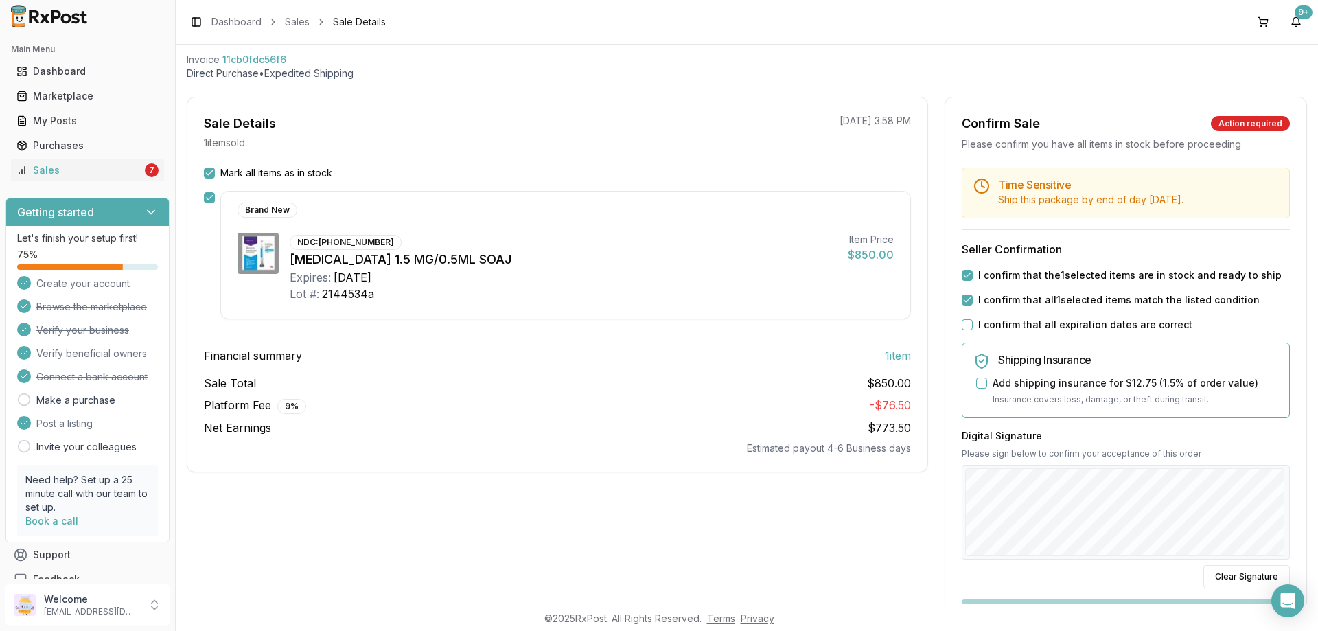
click at [962, 330] on button "I confirm that all expiration dates are correct" at bounding box center [967, 324] width 11 height 11
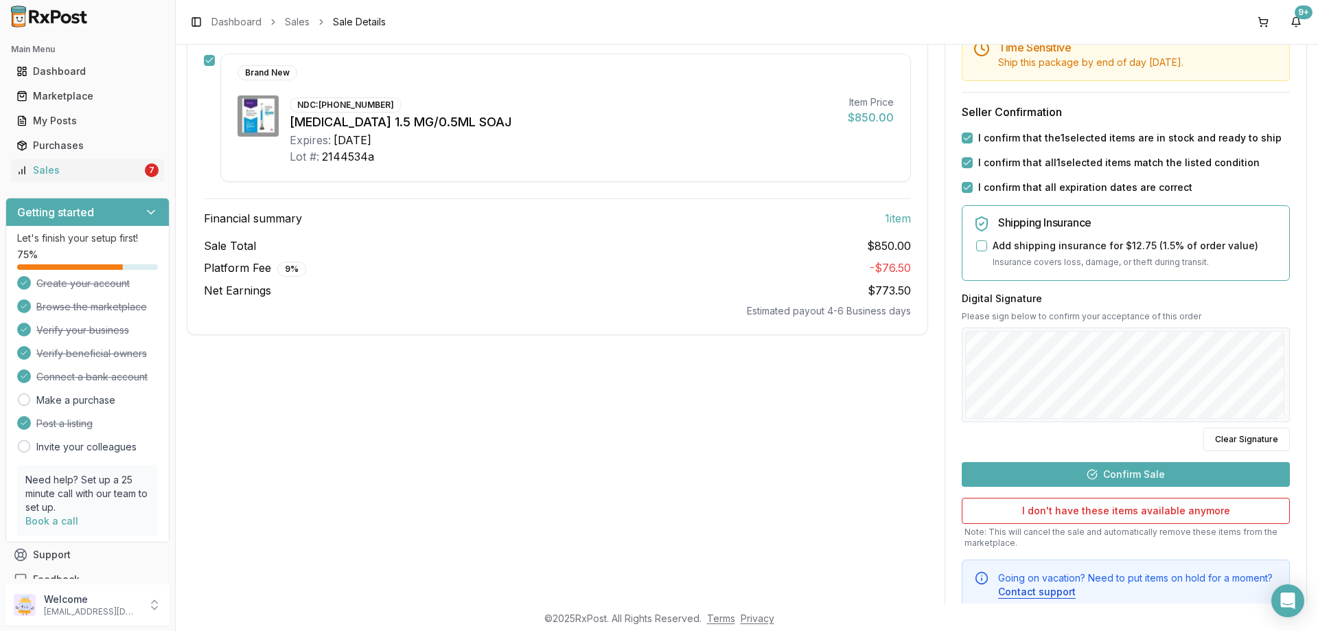
drag, startPoint x: 1102, startPoint y: 478, endPoint x: 1122, endPoint y: 475, distance: 20.1
click at [1102, 478] on button "Confirm Sale" at bounding box center [1126, 474] width 328 height 25
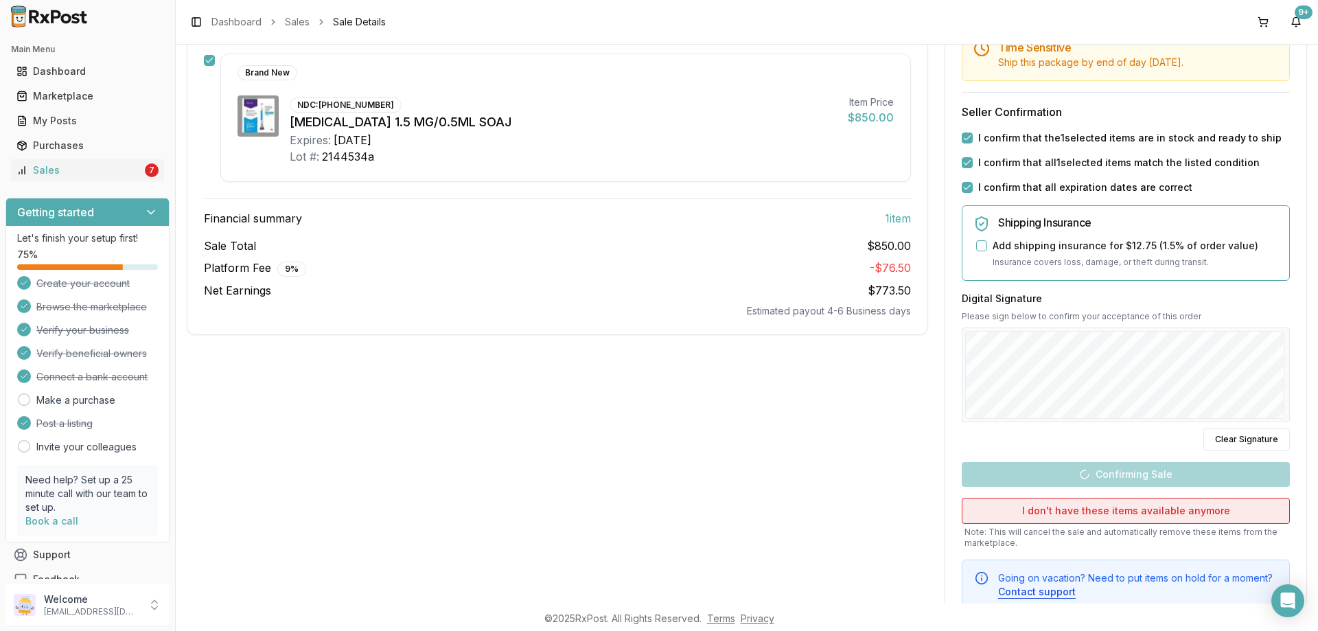
scroll to position [0, 0]
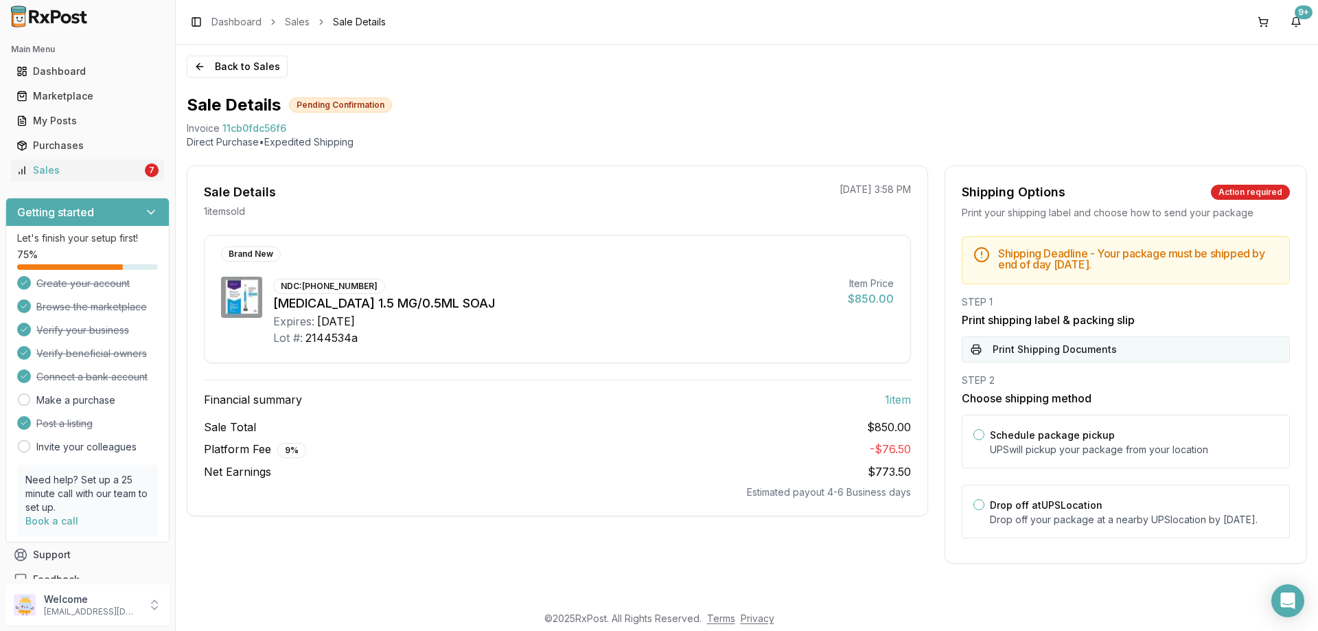
click at [1046, 341] on button "Print Shipping Documents" at bounding box center [1126, 349] width 328 height 26
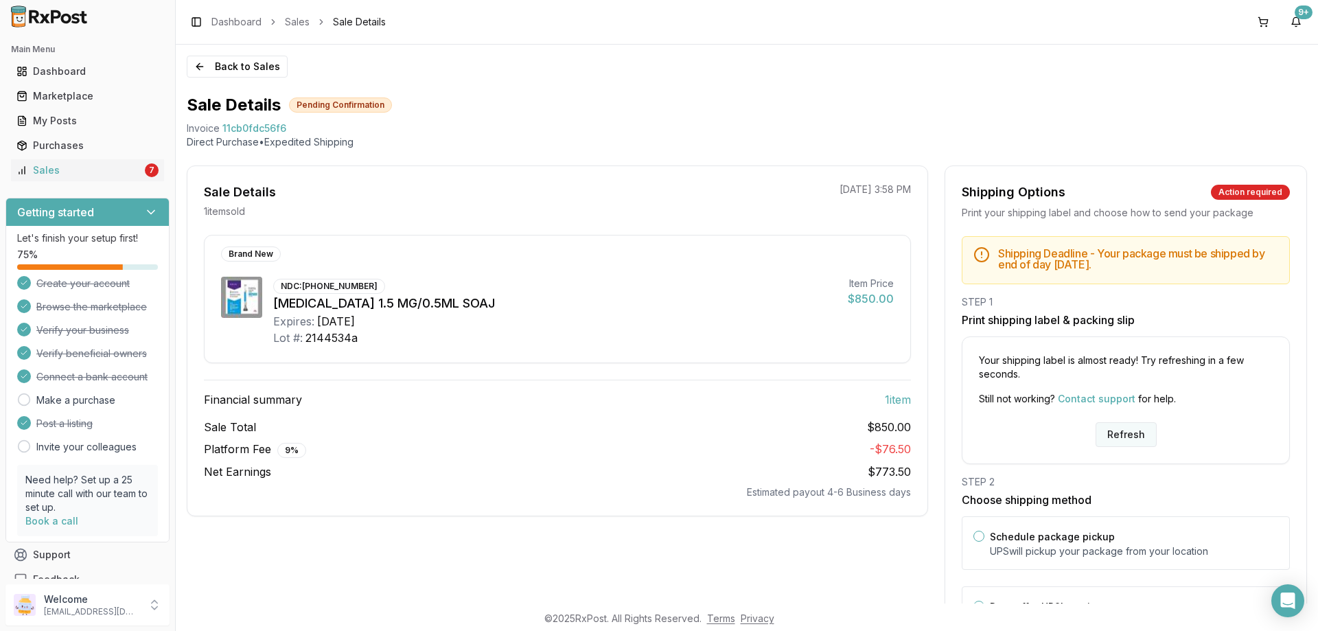
drag, startPoint x: 1129, startPoint y: 440, endPoint x: 1103, endPoint y: 425, distance: 30.1
click at [1128, 440] on button "Refresh" at bounding box center [1125, 434] width 61 height 25
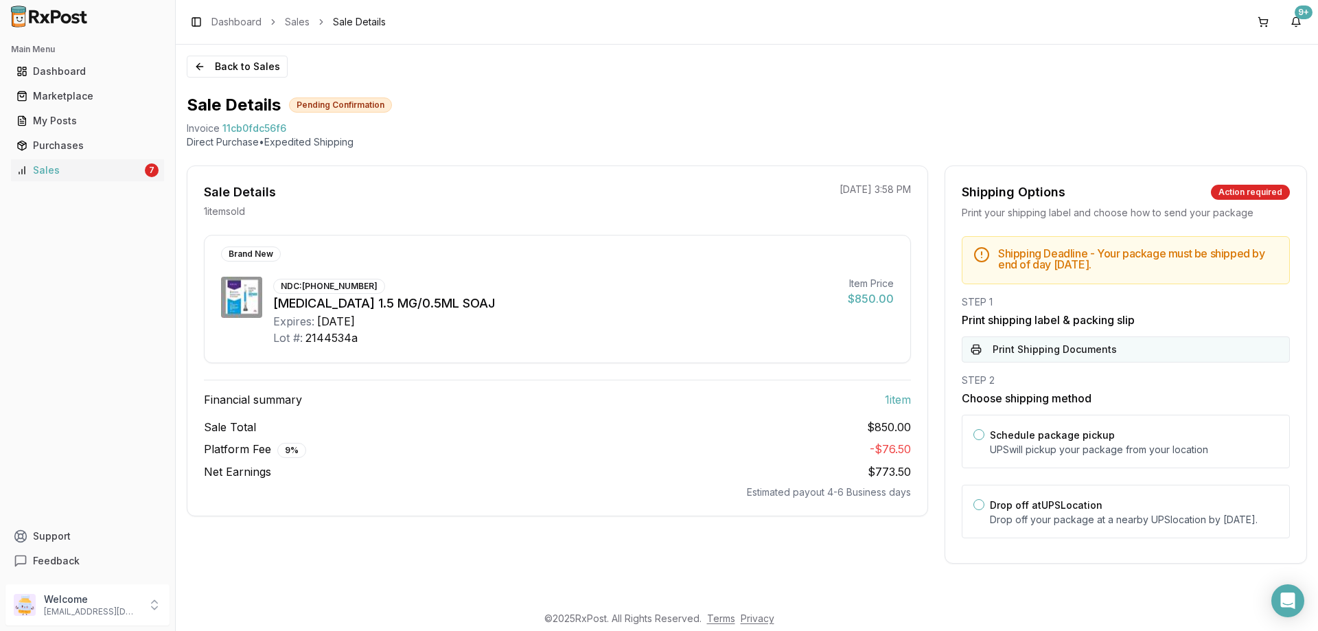
click at [1041, 360] on button "Print Shipping Documents" at bounding box center [1126, 349] width 328 height 26
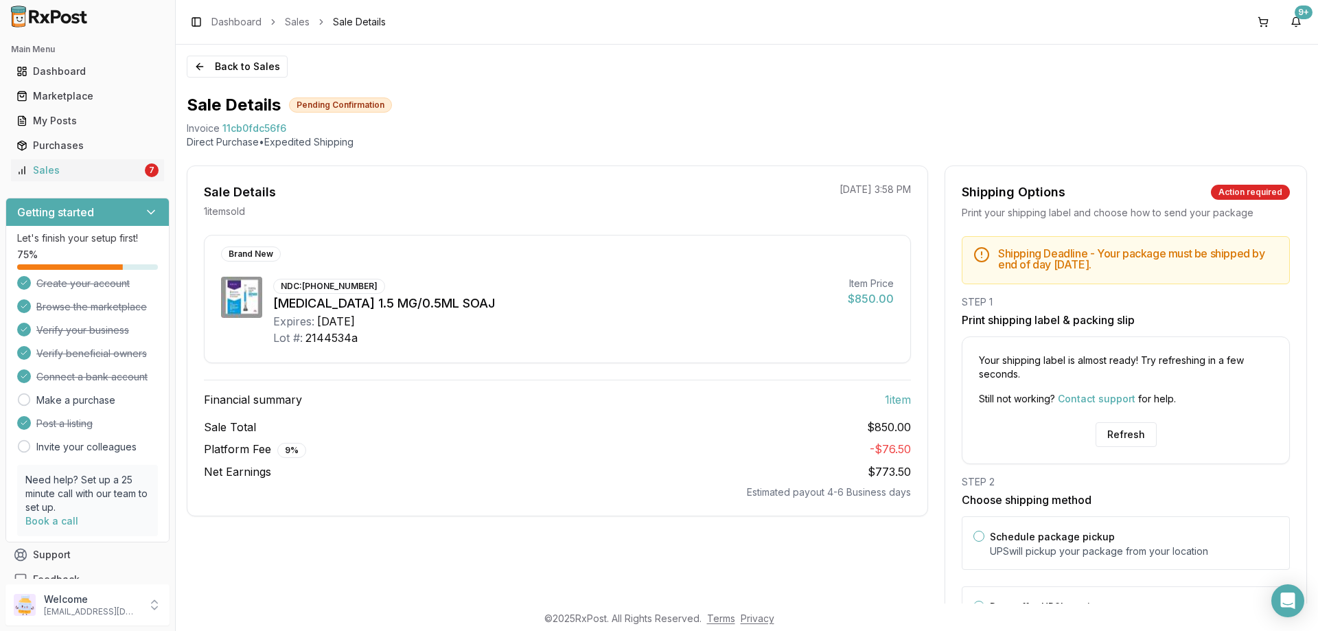
scroll to position [97, 0]
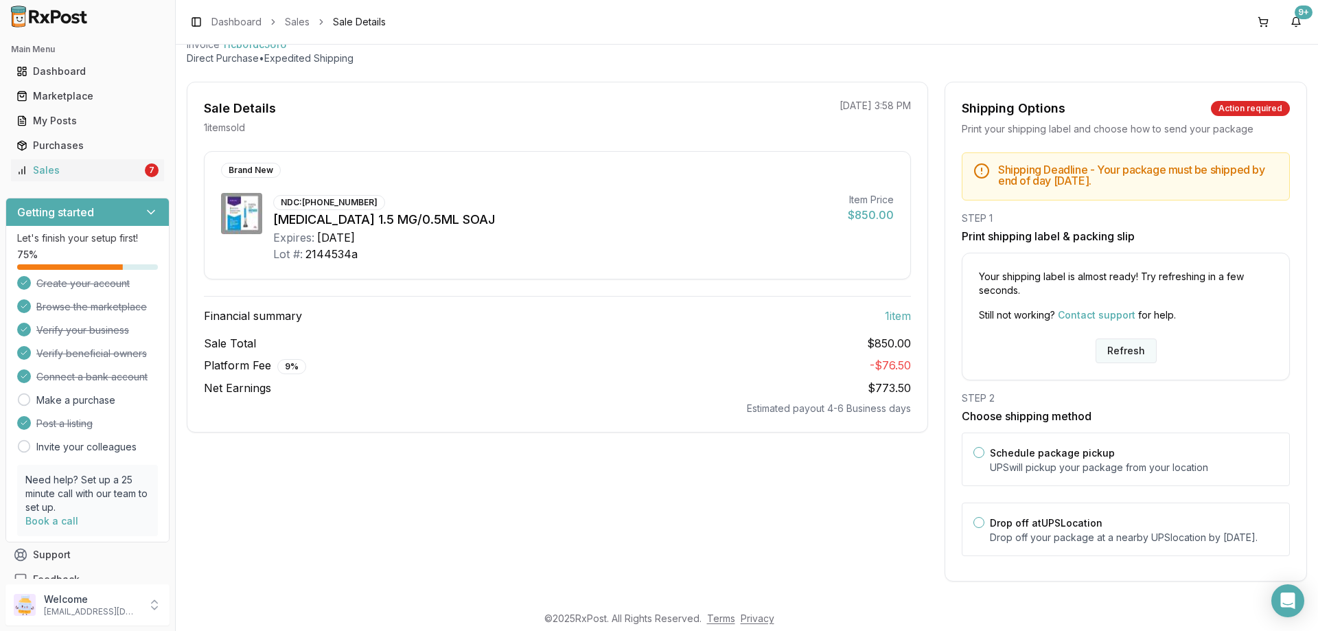
click at [1117, 341] on button "Refresh" at bounding box center [1125, 350] width 61 height 25
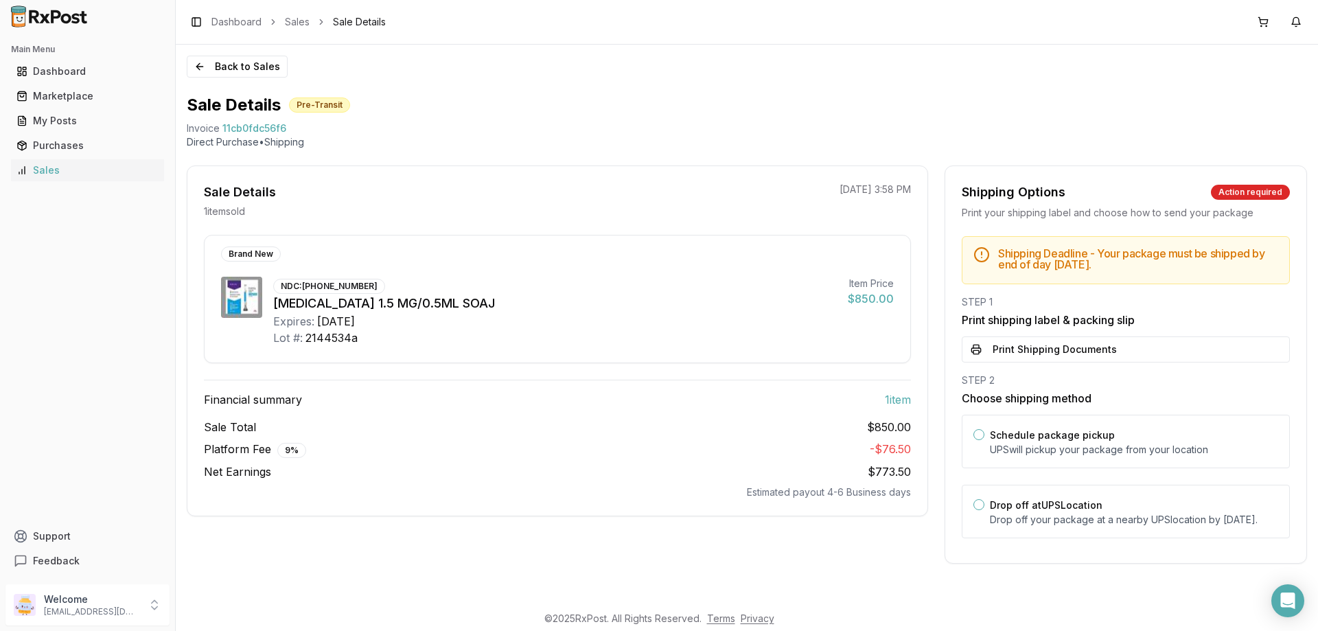
click at [1130, 344] on button "Print Shipping Documents" at bounding box center [1126, 349] width 328 height 26
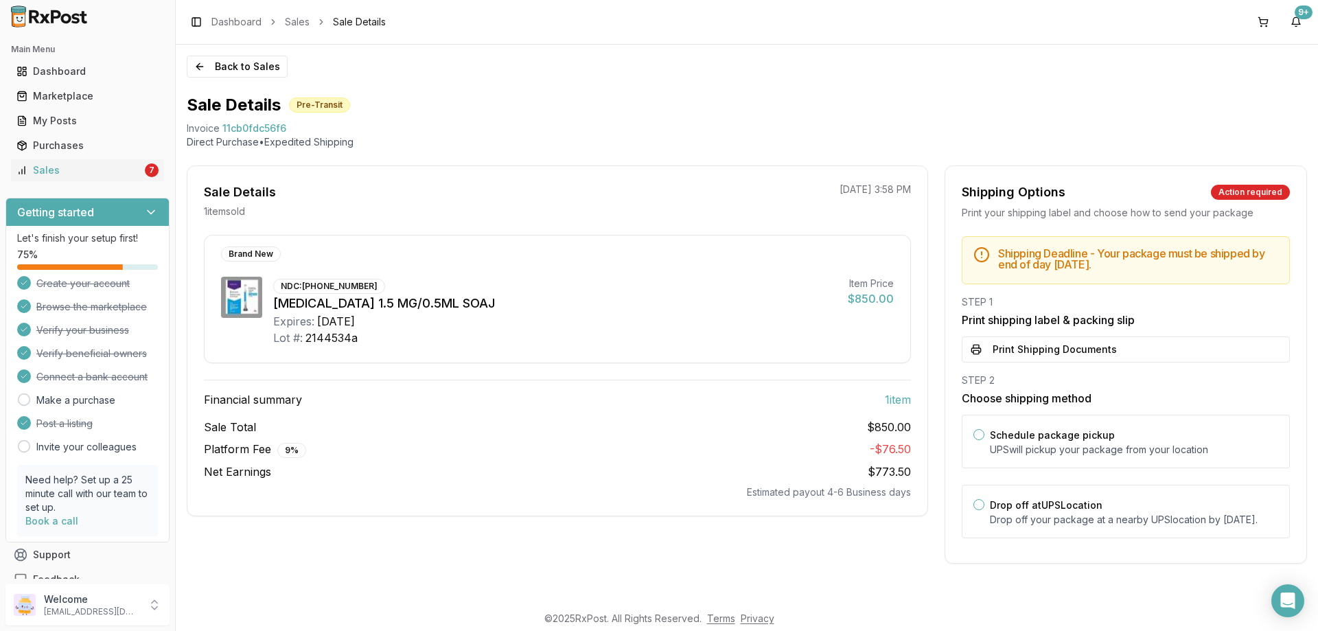
click at [118, 184] on div "Main Menu Dashboard Marketplace My Posts Purchases Sales 7" at bounding box center [87, 110] width 175 height 154
click at [113, 170] on div "Sales" at bounding box center [79, 170] width 126 height 14
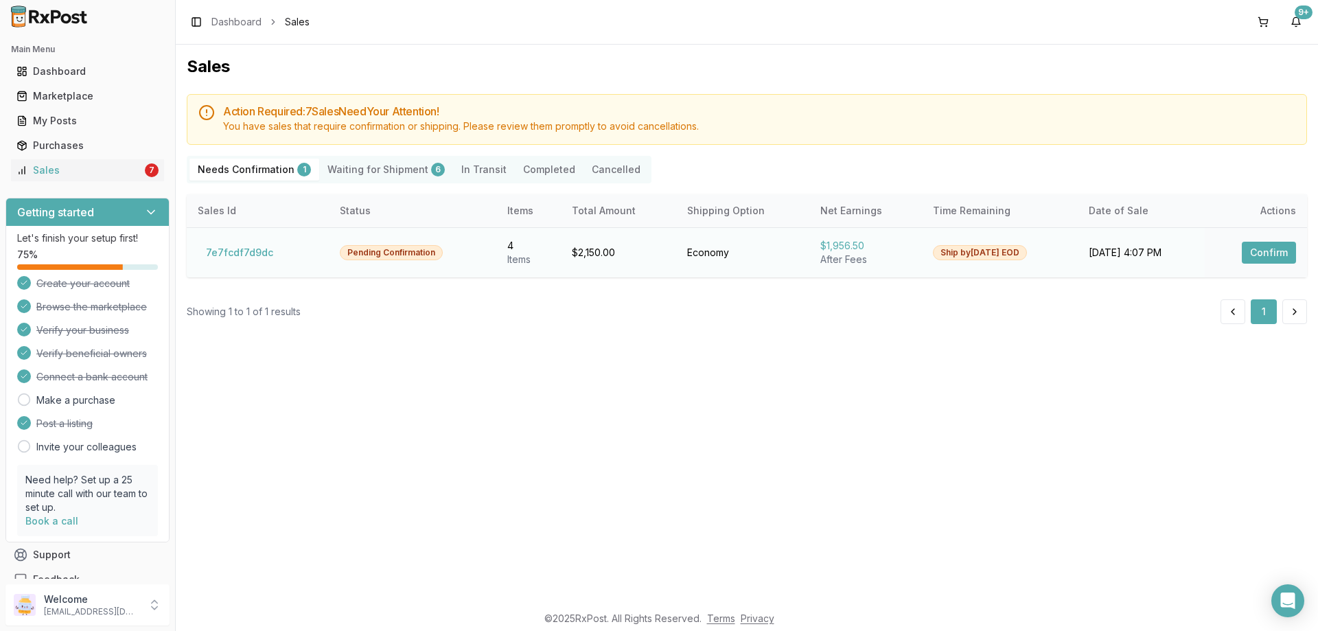
click at [1289, 252] on button "Confirm" at bounding box center [1269, 253] width 54 height 22
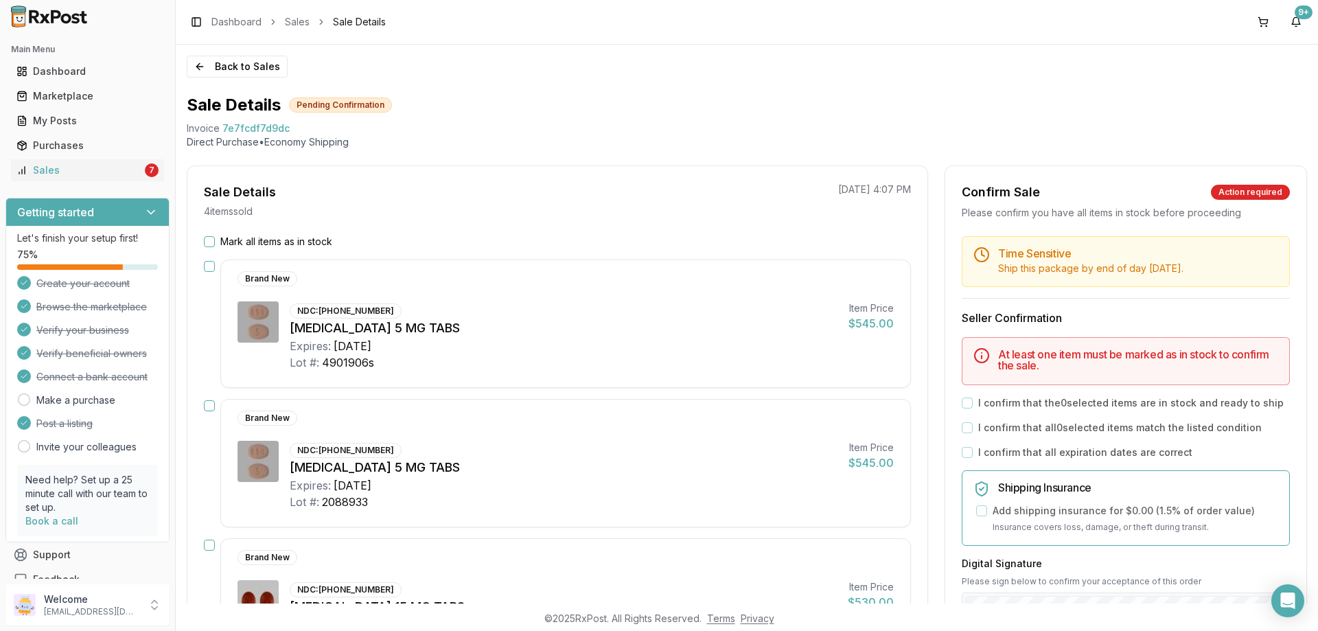
drag, startPoint x: 211, startPoint y: 241, endPoint x: 266, endPoint y: 252, distance: 56.0
click at [212, 241] on button "Mark all items as in stock" at bounding box center [209, 241] width 11 height 11
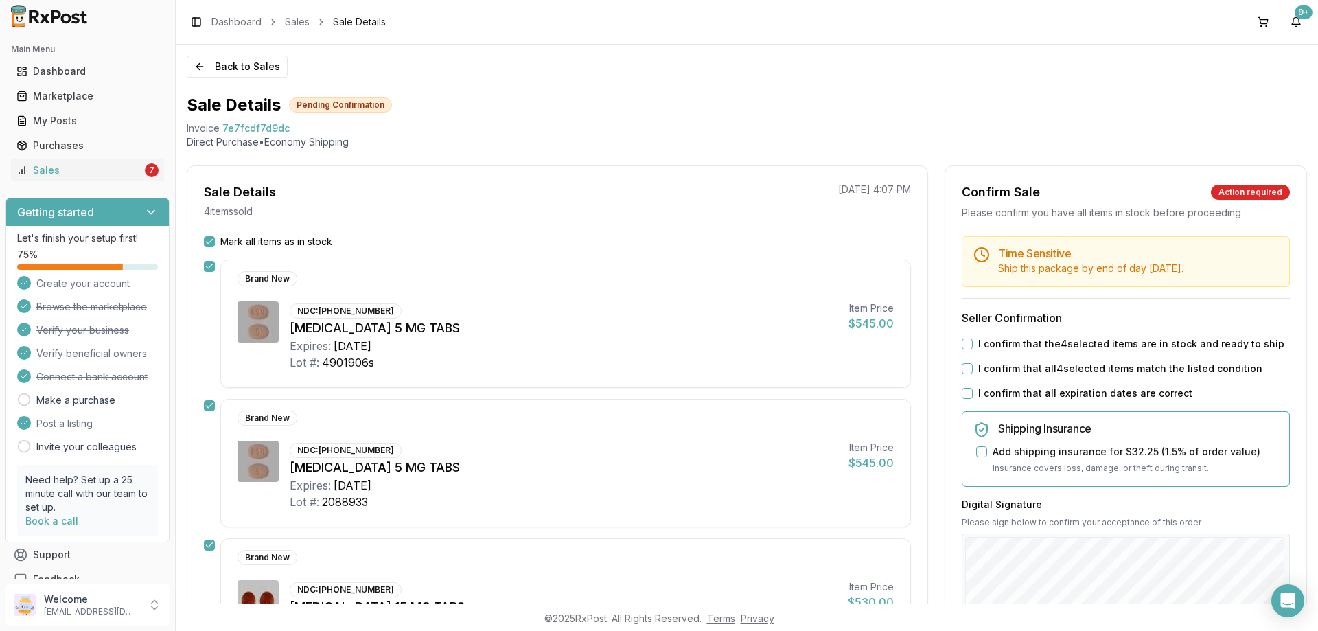
click at [964, 345] on button "I confirm that the 4 selected items are in stock and ready to ship" at bounding box center [967, 343] width 11 height 11
click at [968, 369] on button "I confirm that all 4 selected items match the listed condition" at bounding box center [967, 368] width 11 height 11
drag, startPoint x: 960, startPoint y: 391, endPoint x: 1049, endPoint y: 414, distance: 92.2
click at [963, 391] on button "I confirm that all expiration dates are correct" at bounding box center [967, 393] width 11 height 11
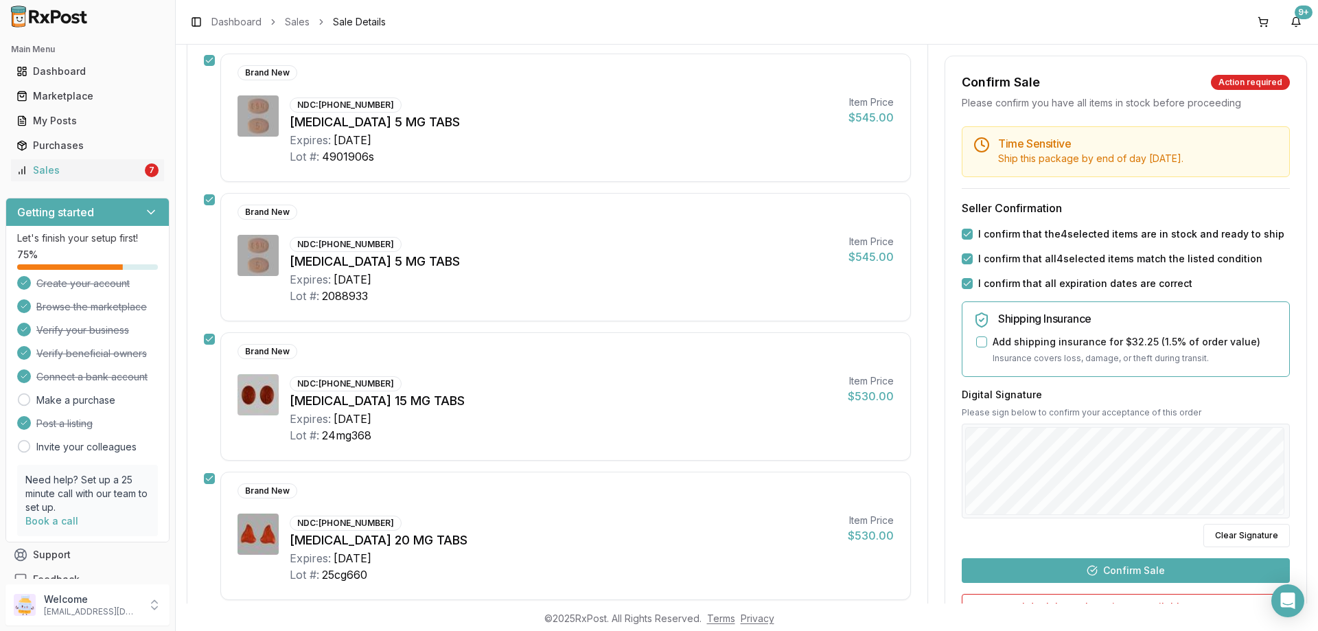
click at [1117, 563] on button "Confirm Sale" at bounding box center [1126, 570] width 328 height 25
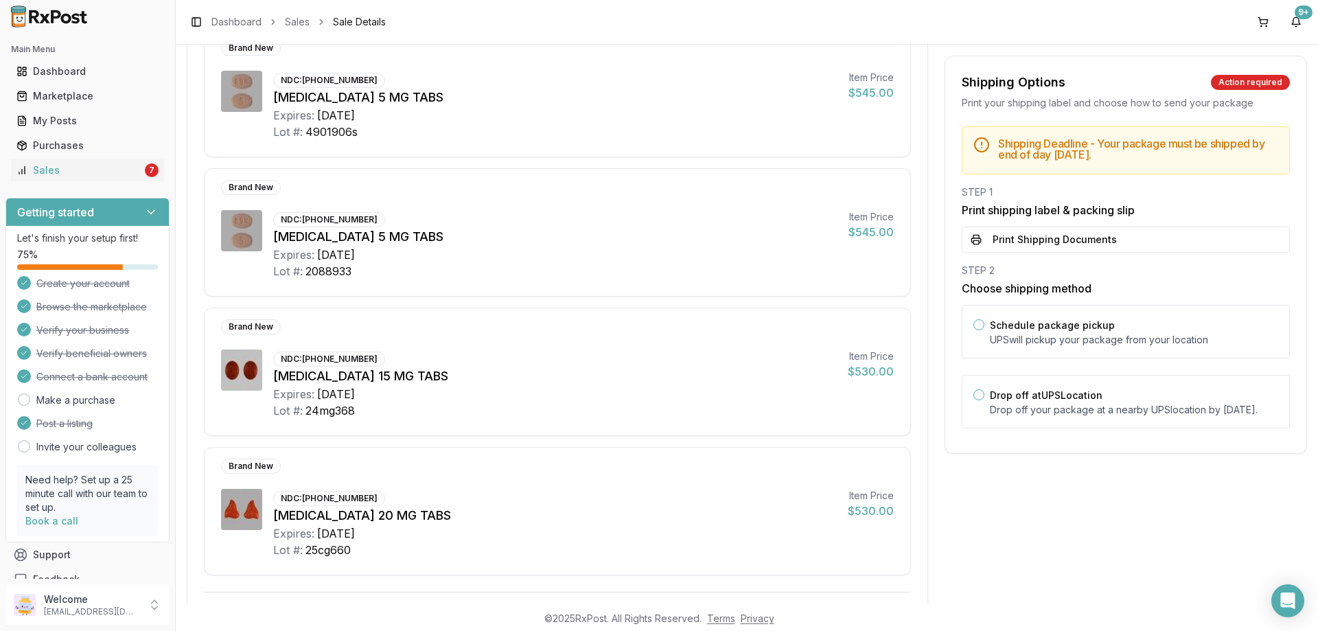
click at [990, 238] on button "Print Shipping Documents" at bounding box center [1126, 240] width 328 height 26
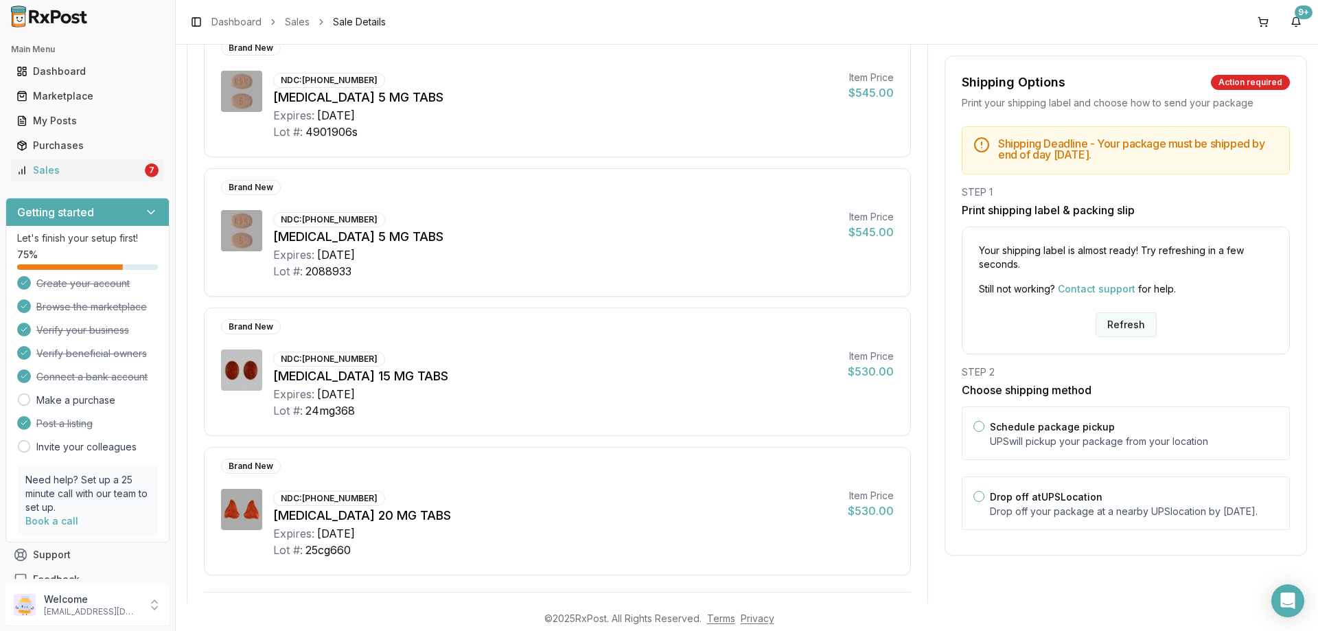
click at [1119, 325] on button "Refresh" at bounding box center [1125, 324] width 61 height 25
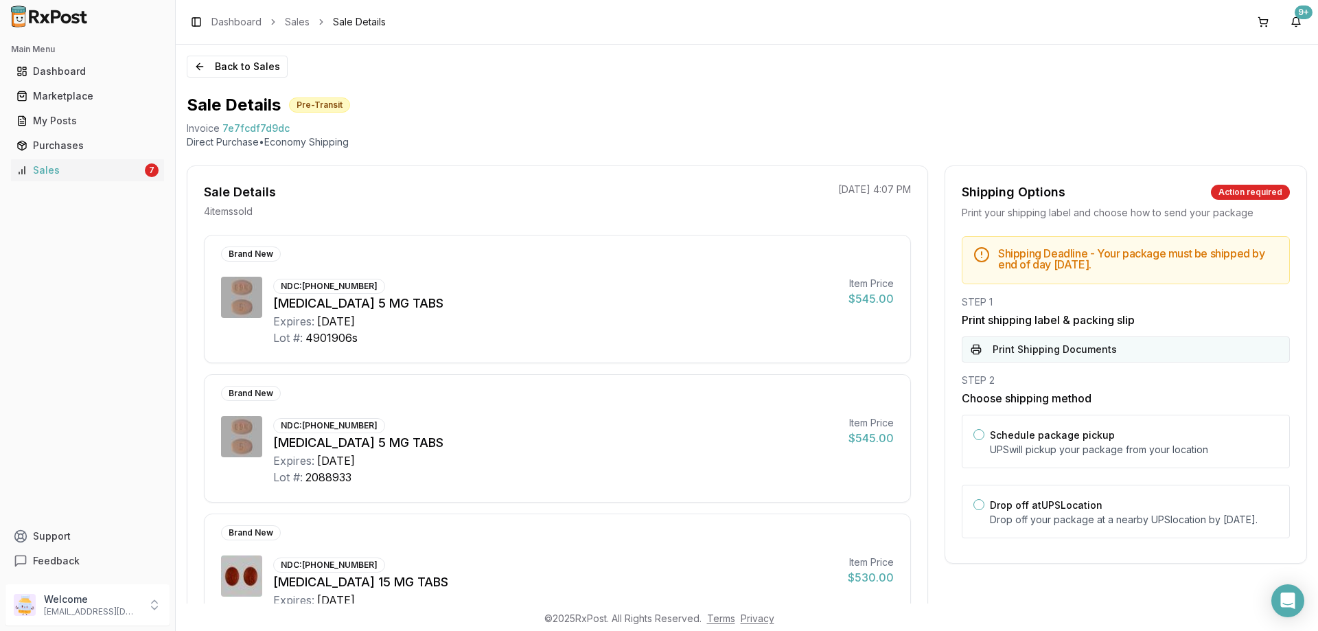
click at [975, 352] on button "Print Shipping Documents" at bounding box center [1126, 349] width 328 height 26
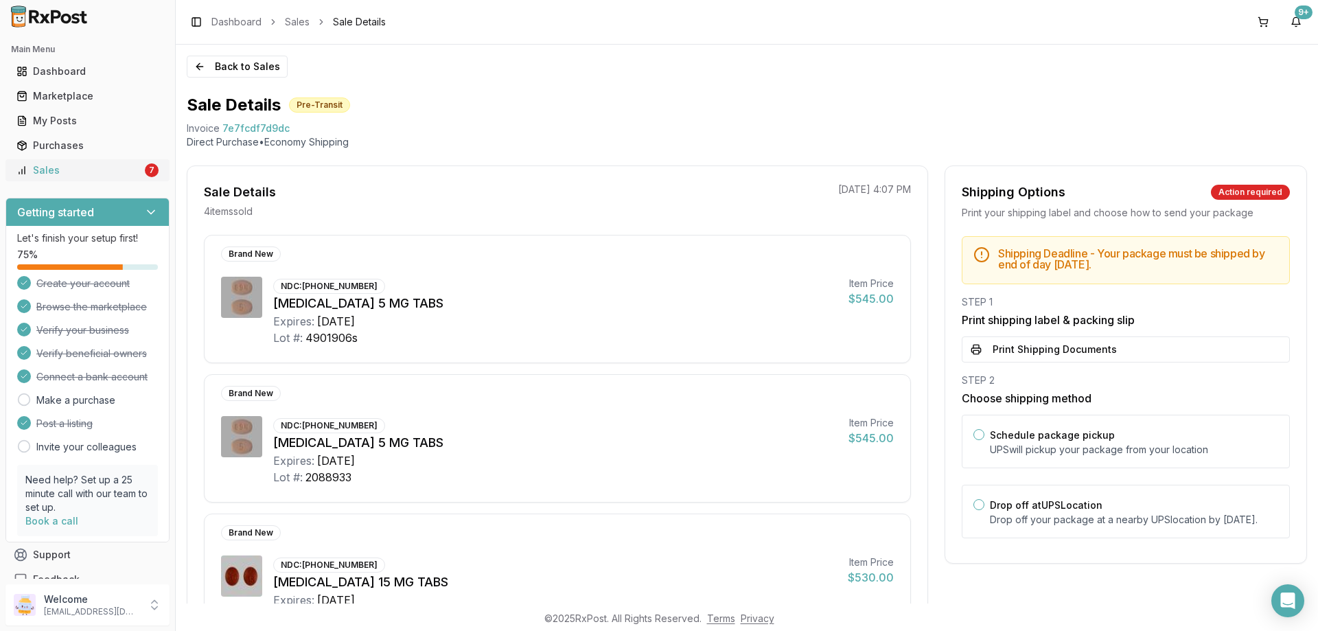
click at [115, 174] on div "Sales" at bounding box center [79, 170] width 126 height 14
